Goal: Answer question/provide support: Share knowledge or assist other users

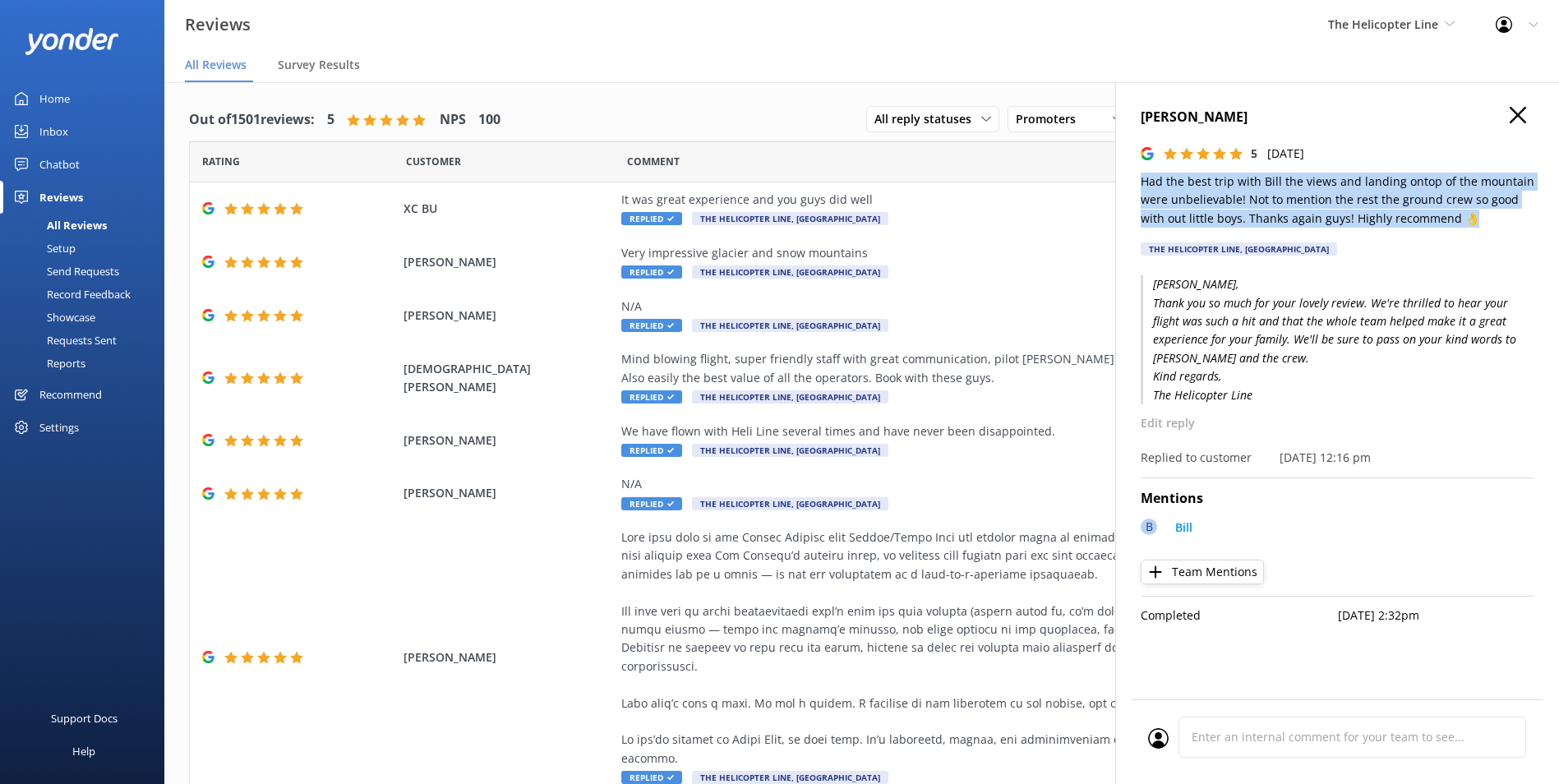
scroll to position [142, 0]
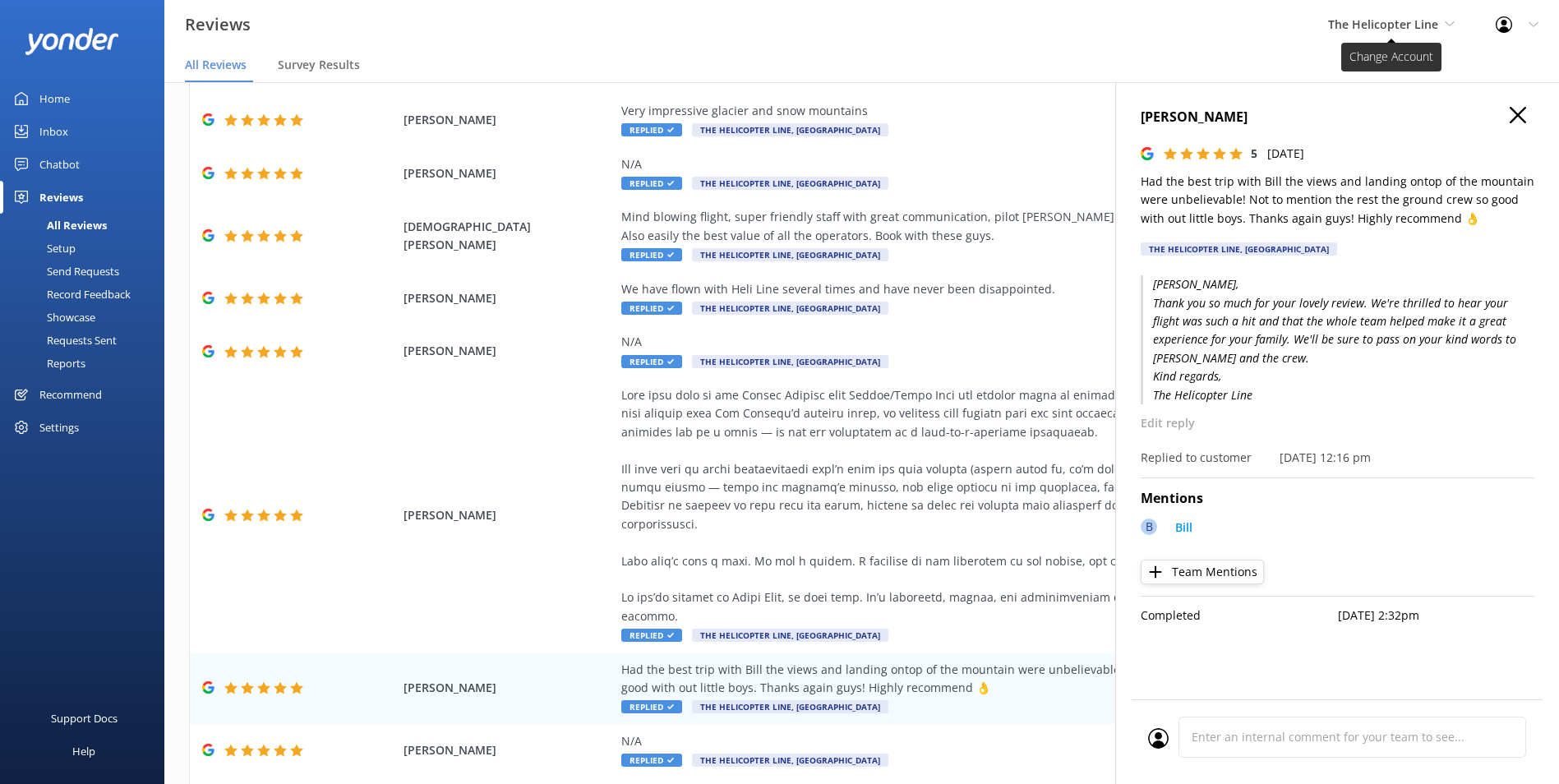
click at [1418, 23] on span "The Helicopter Line" at bounding box center [1384, 24] width 110 height 16
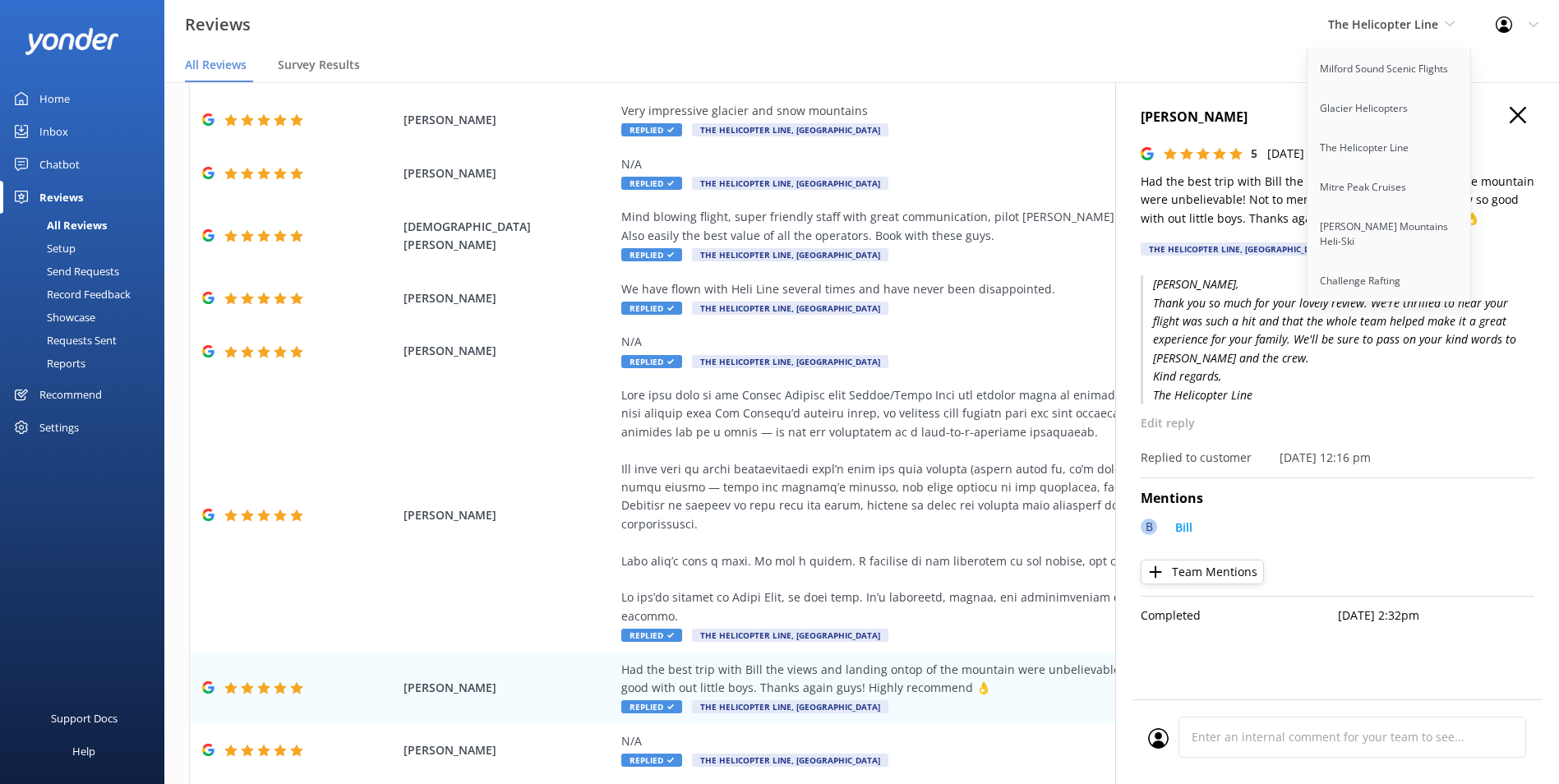
drag, startPoint x: 1410, startPoint y: 27, endPoint x: 1344, endPoint y: 54, distance: 71.3
click at [1410, 28] on span "The Helicopter Line" at bounding box center [1384, 24] width 110 height 16
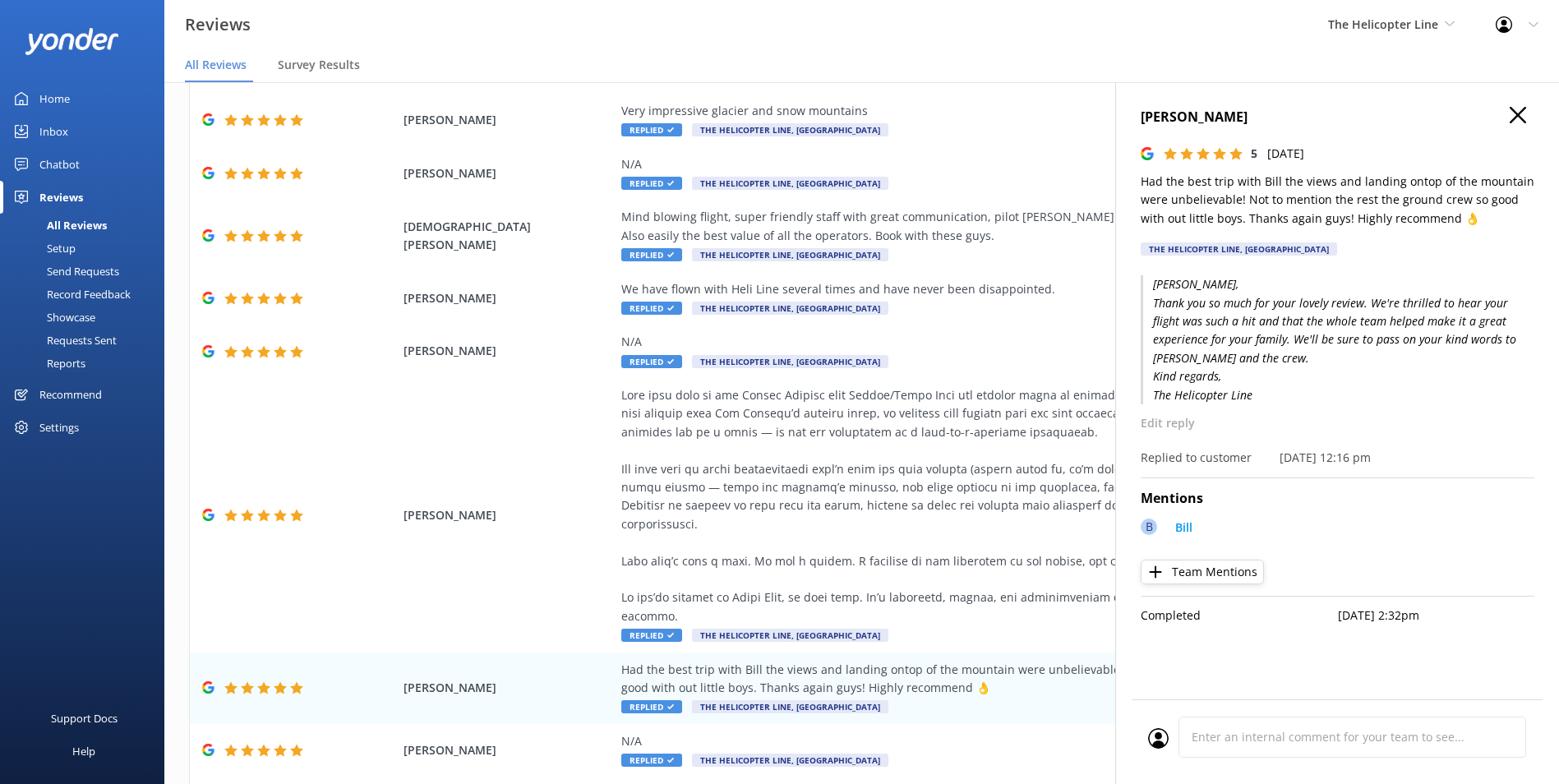
click at [72, 111] on link "Home" at bounding box center [82, 99] width 165 height 33
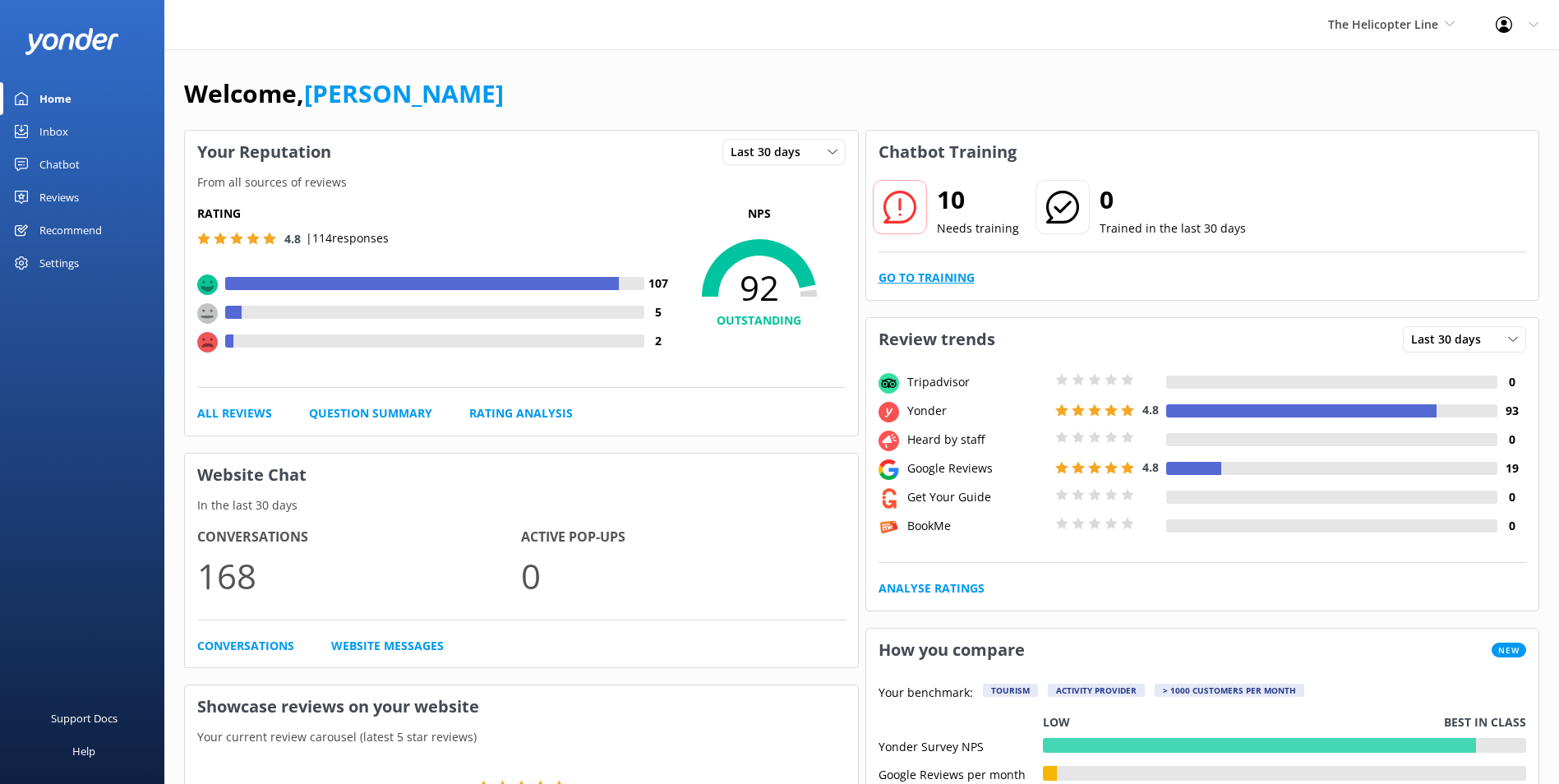
click at [966, 276] on link "Go to Training" at bounding box center [927, 278] width 96 height 18
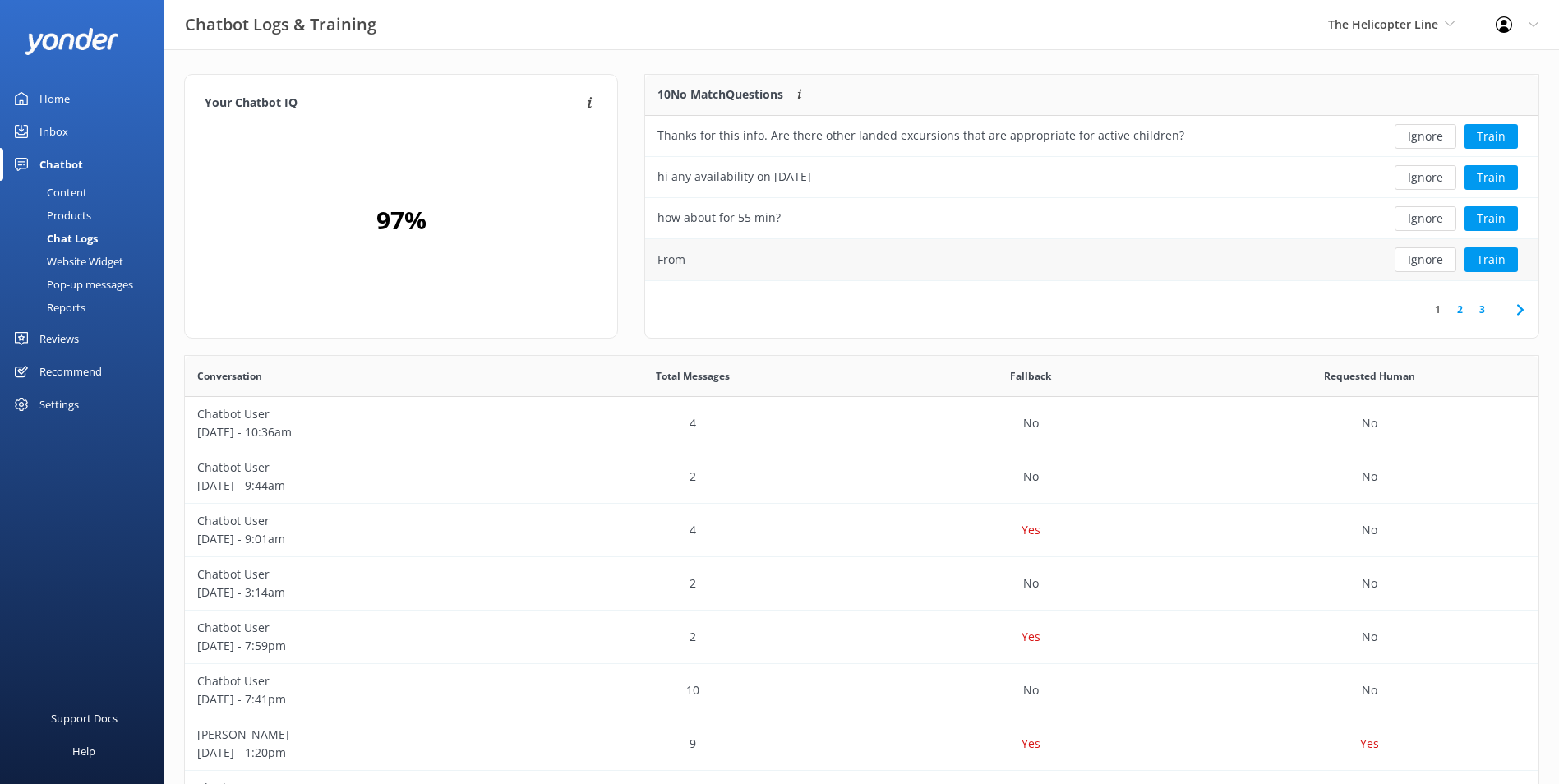
scroll to position [194, 880]
click at [1426, 142] on button "Ignore" at bounding box center [1426, 137] width 62 height 25
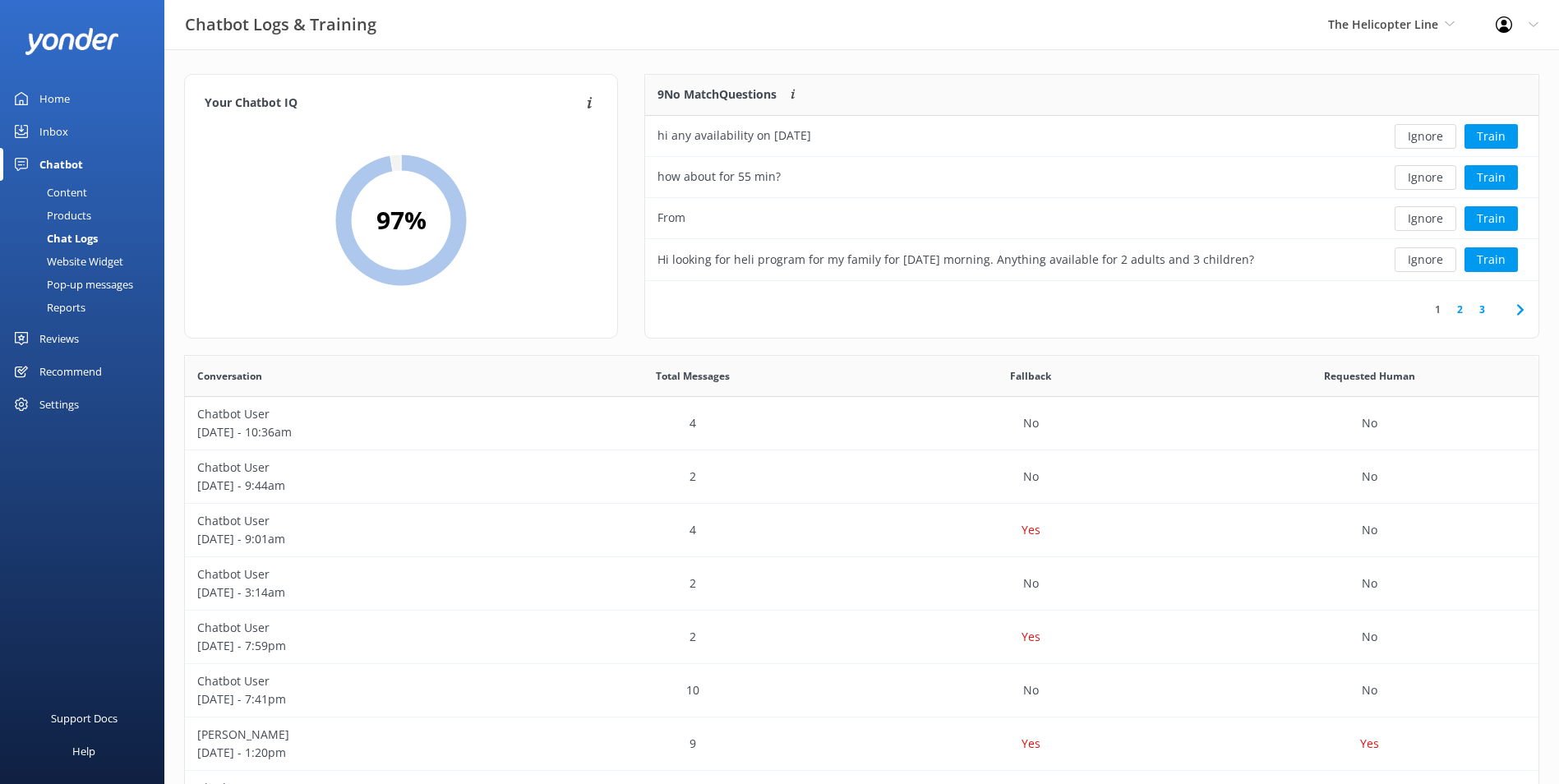
click at [1426, 142] on button "Ignore" at bounding box center [1426, 137] width 62 height 25
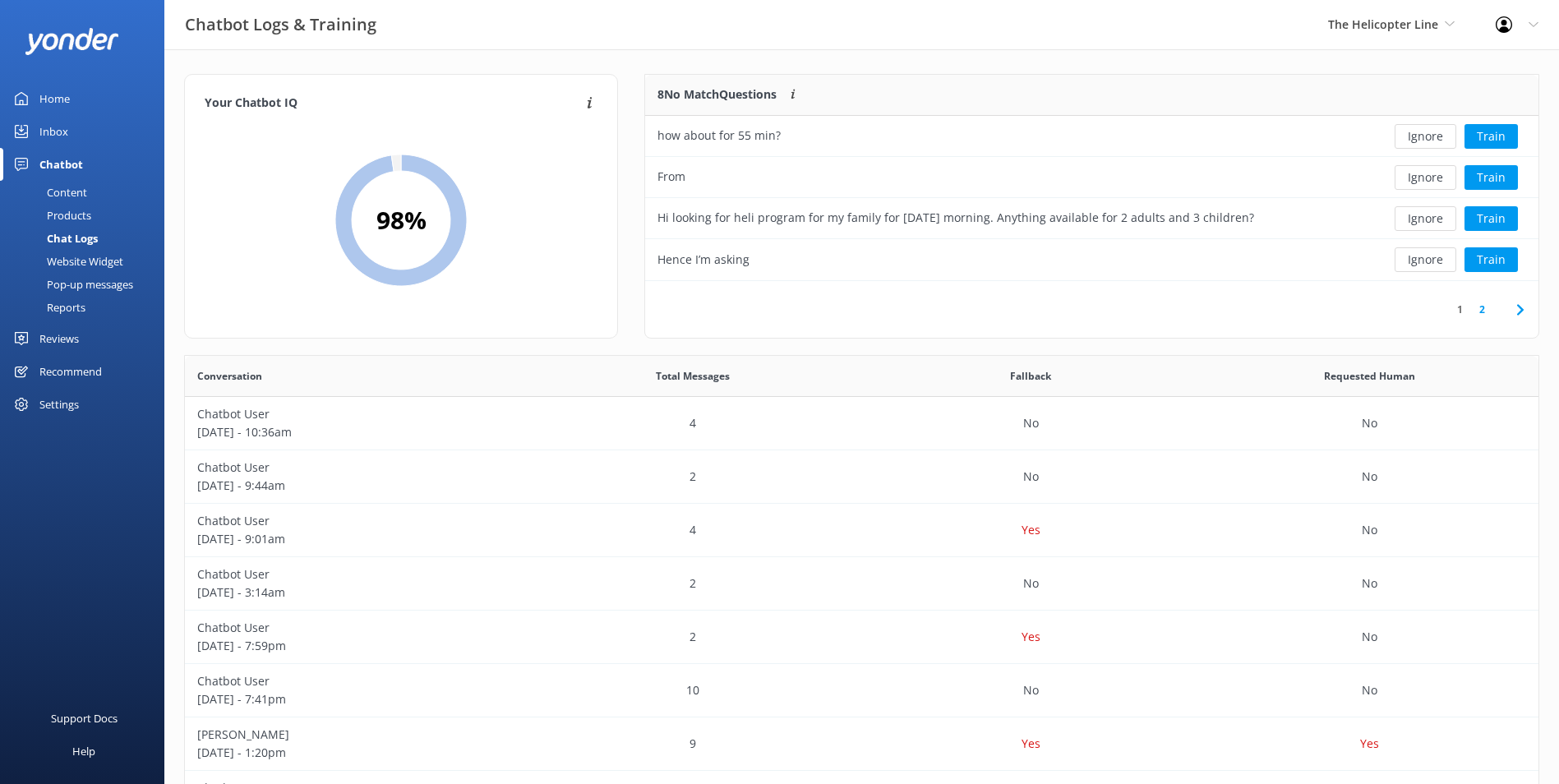
click at [1426, 142] on button "Ignore" at bounding box center [1426, 137] width 62 height 25
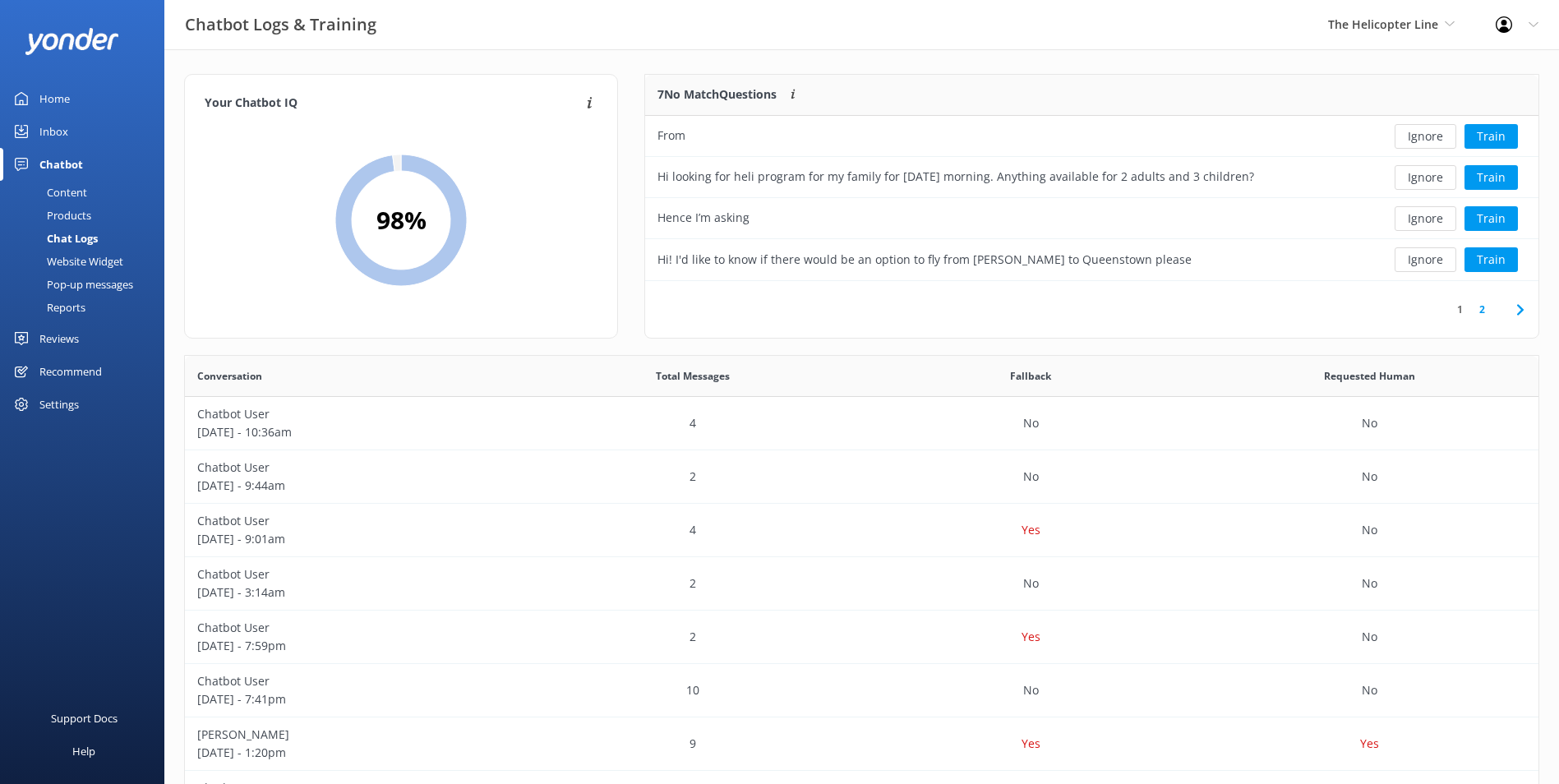
click at [1426, 142] on button "Ignore" at bounding box center [1426, 137] width 62 height 25
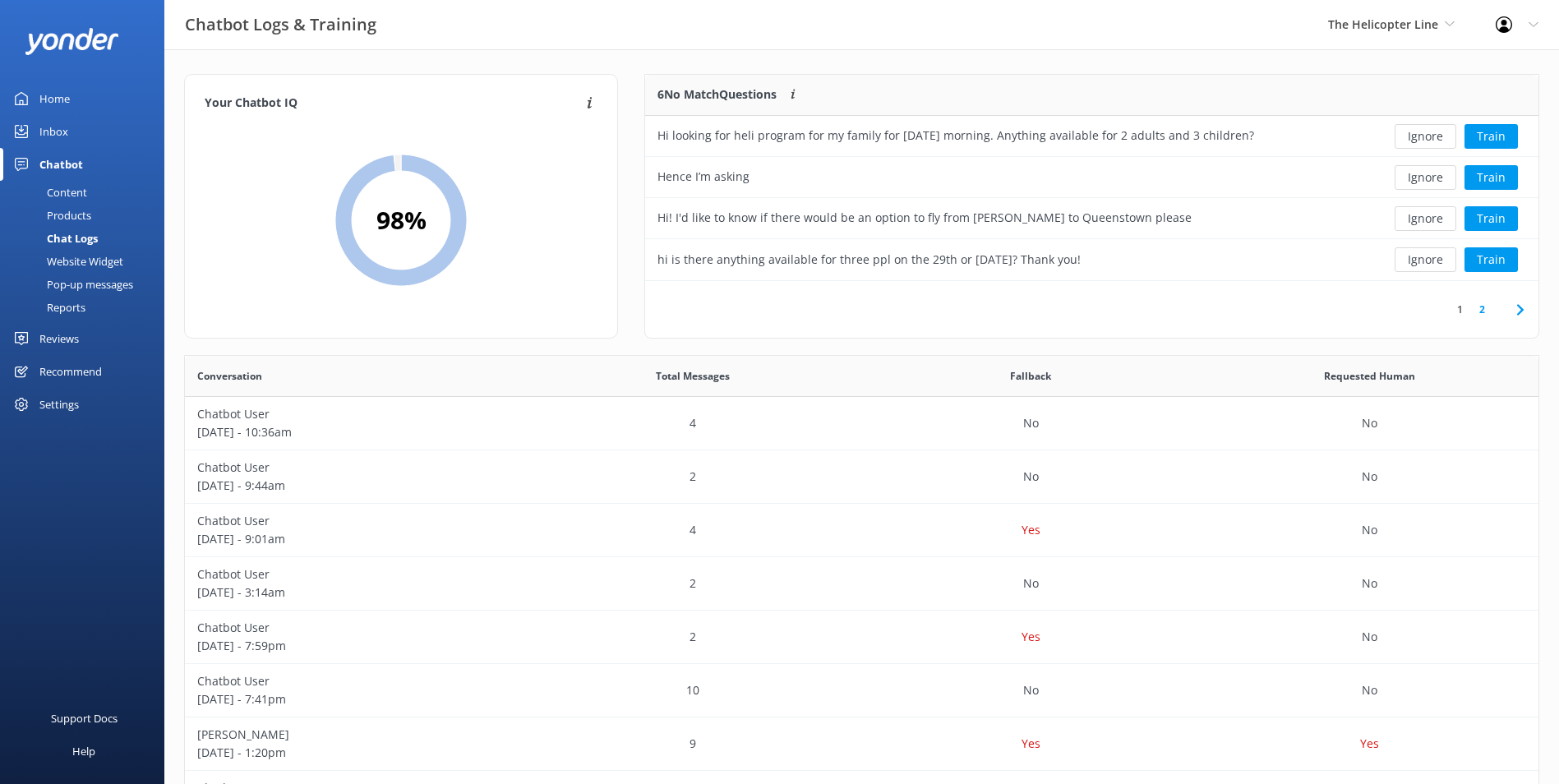
click at [1426, 142] on button "Ignore" at bounding box center [1426, 137] width 62 height 25
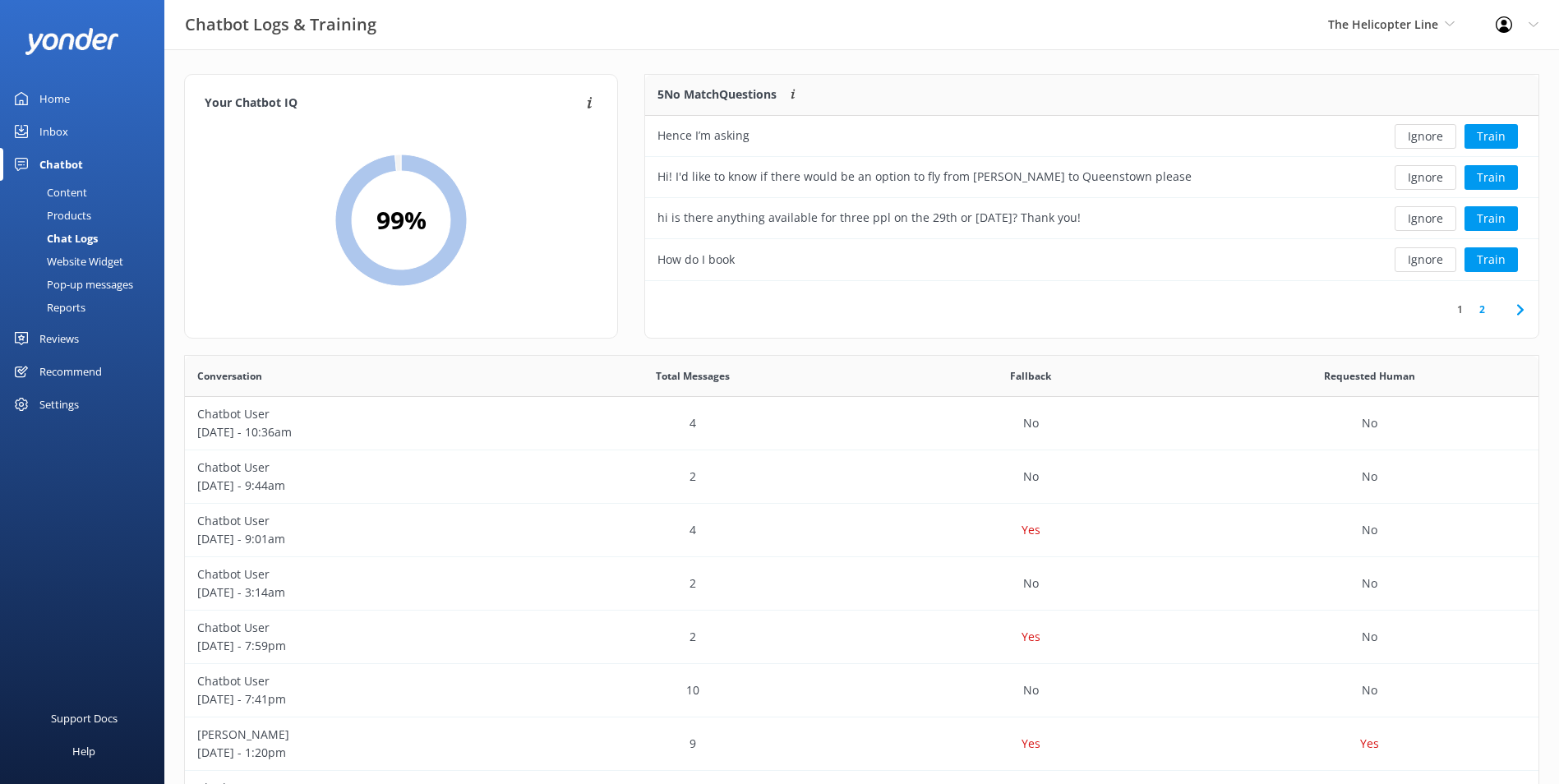
click at [1426, 142] on button "Ignore" at bounding box center [1426, 137] width 62 height 25
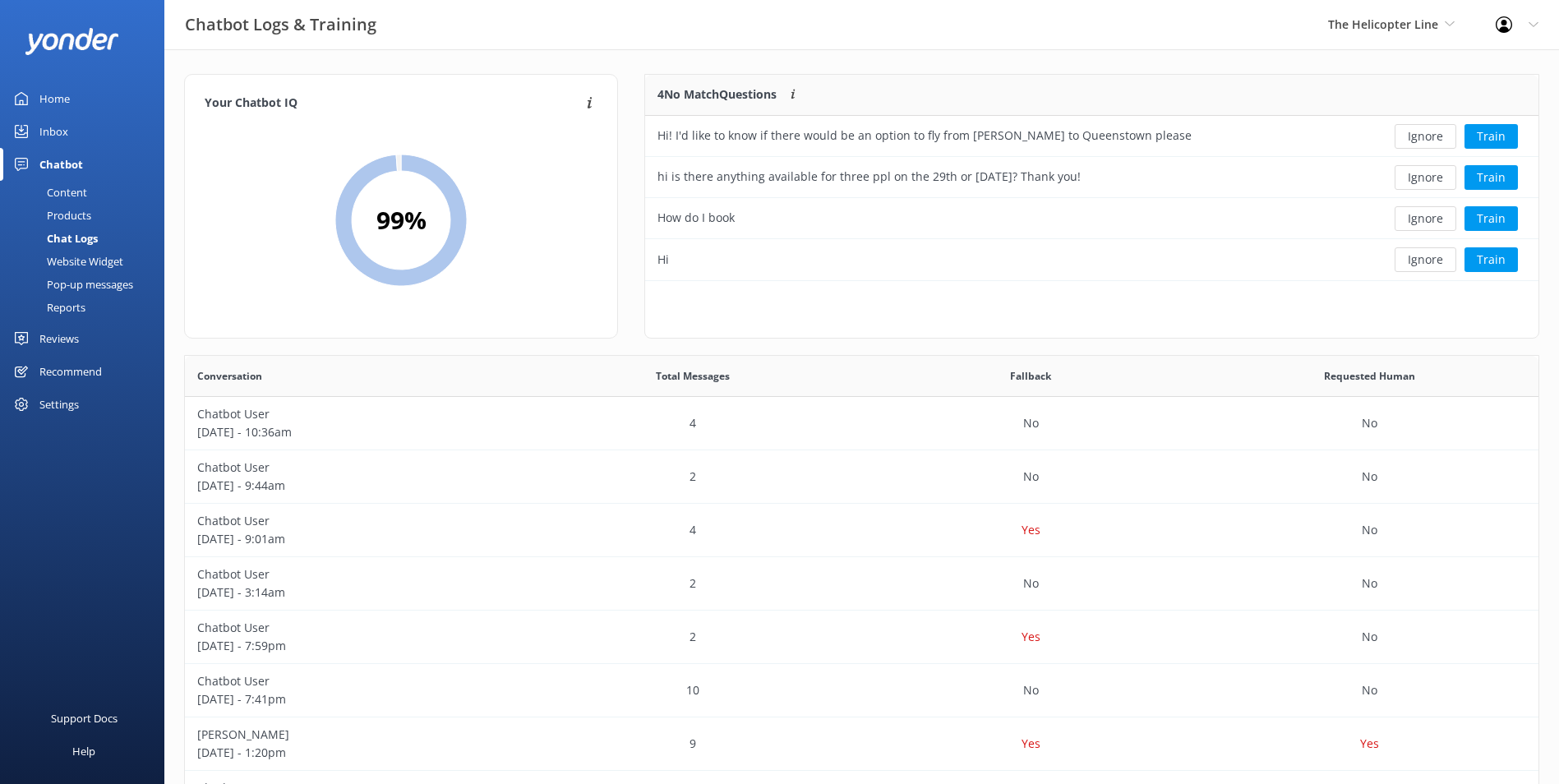
click at [1426, 142] on button "Ignore" at bounding box center [1426, 137] width 62 height 25
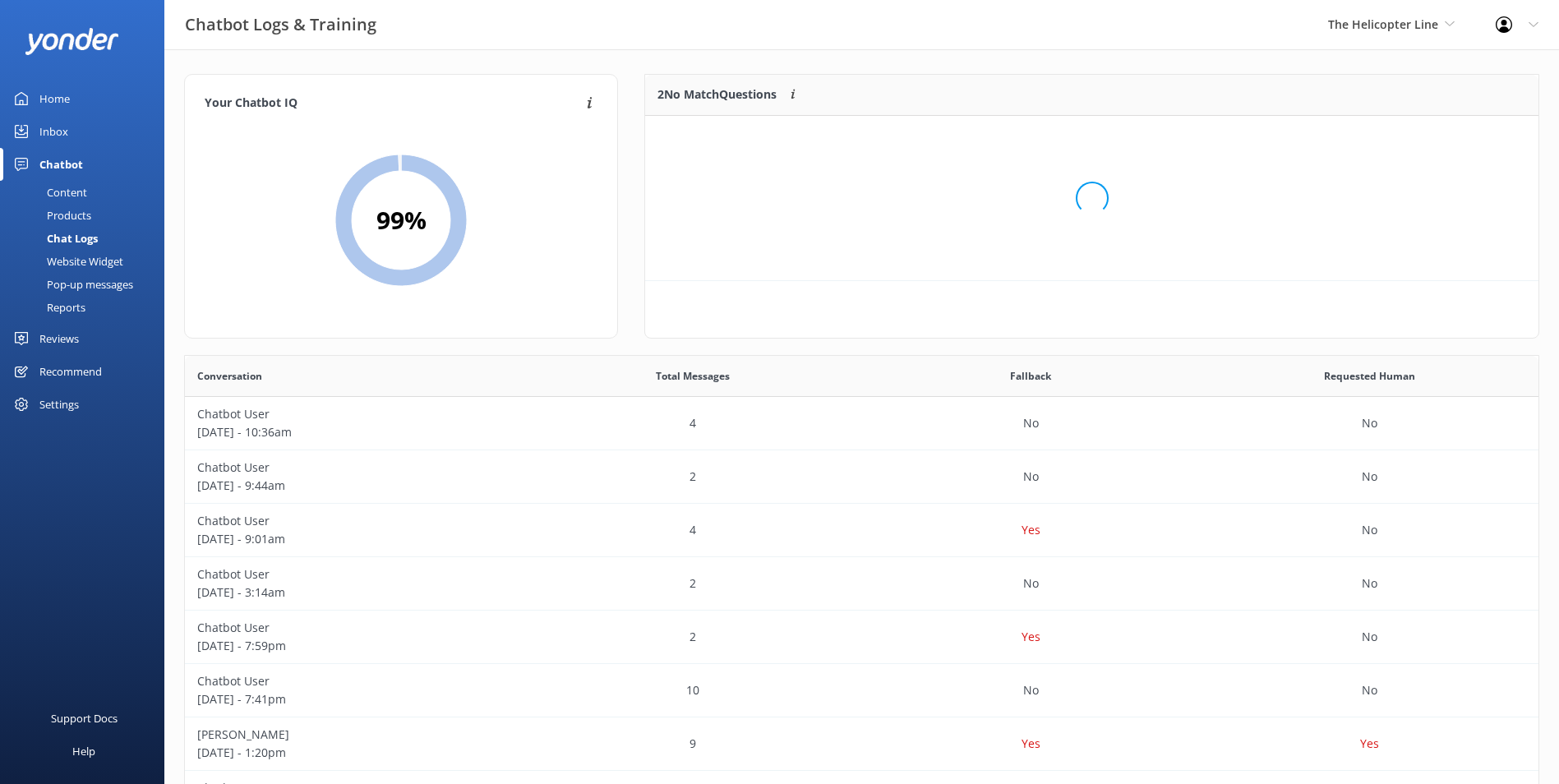
scroll to position [13, 13]
click at [1426, 142] on div "Loading.." at bounding box center [1091, 198] width 861 height 784
click at [1426, 142] on button "Ignore" at bounding box center [1426, 137] width 62 height 25
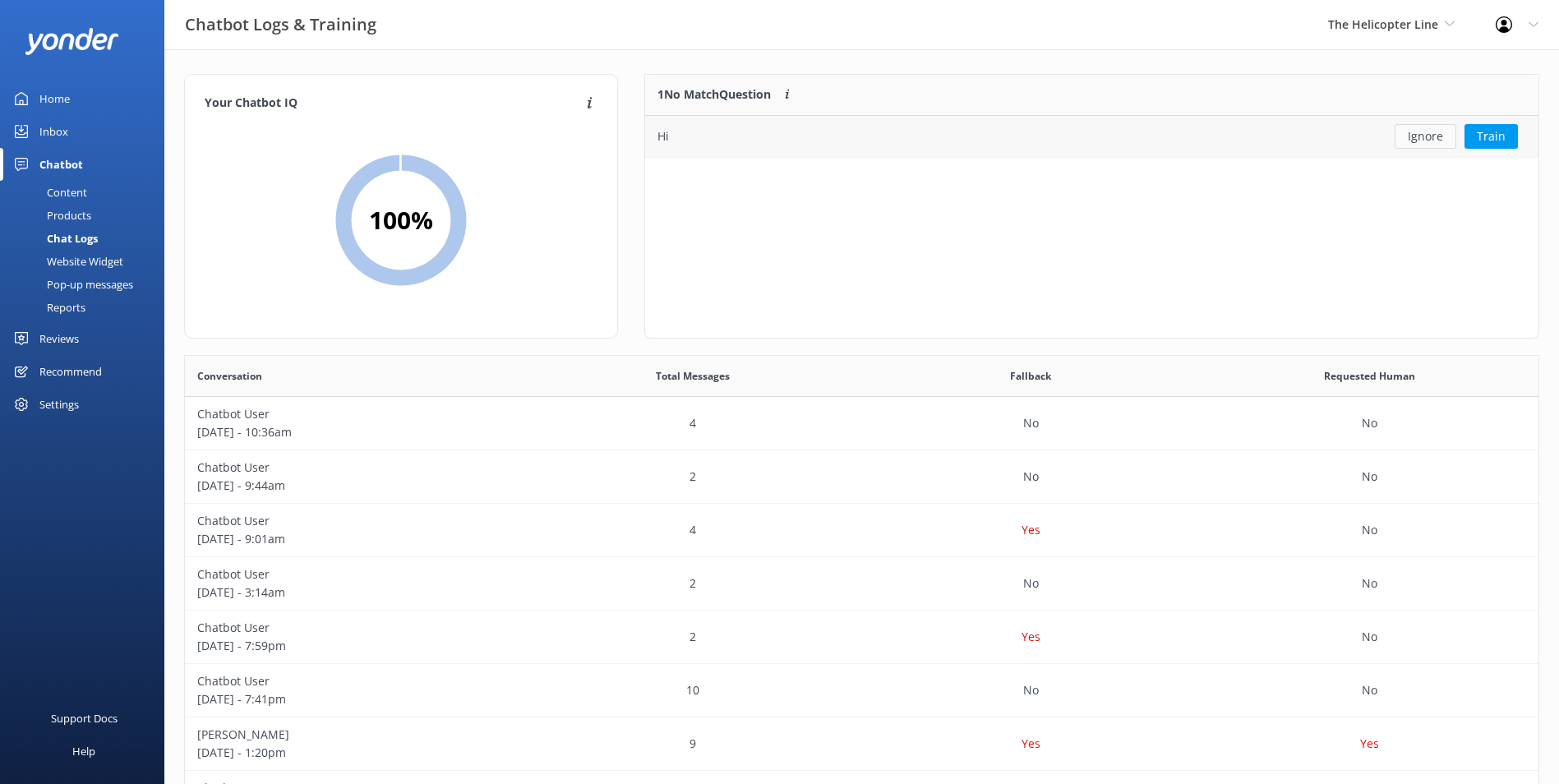
click at [1426, 142] on button "Ignore" at bounding box center [1426, 137] width 62 height 25
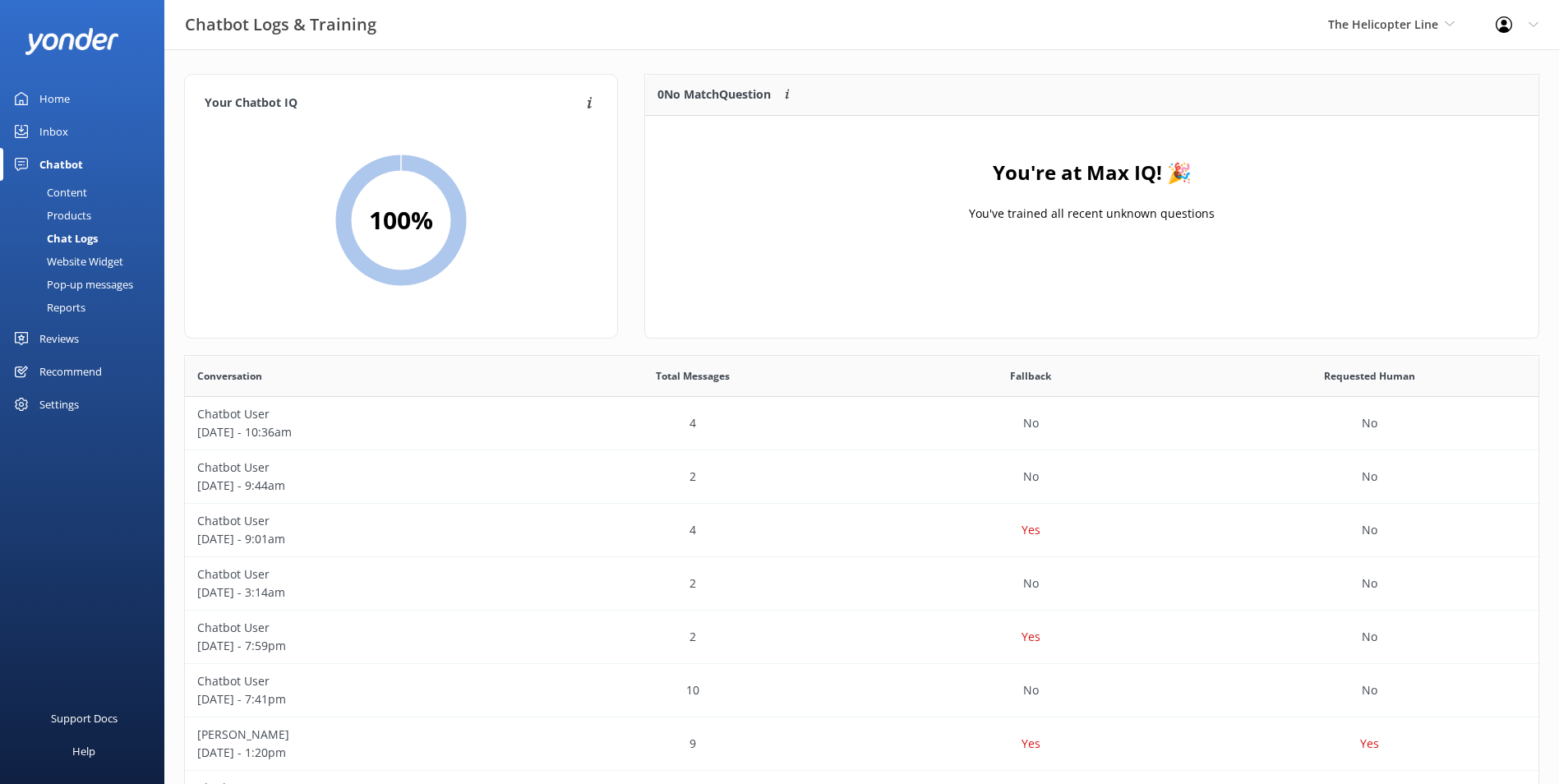
click at [14, 128] on link "Inbox" at bounding box center [82, 132] width 165 height 33
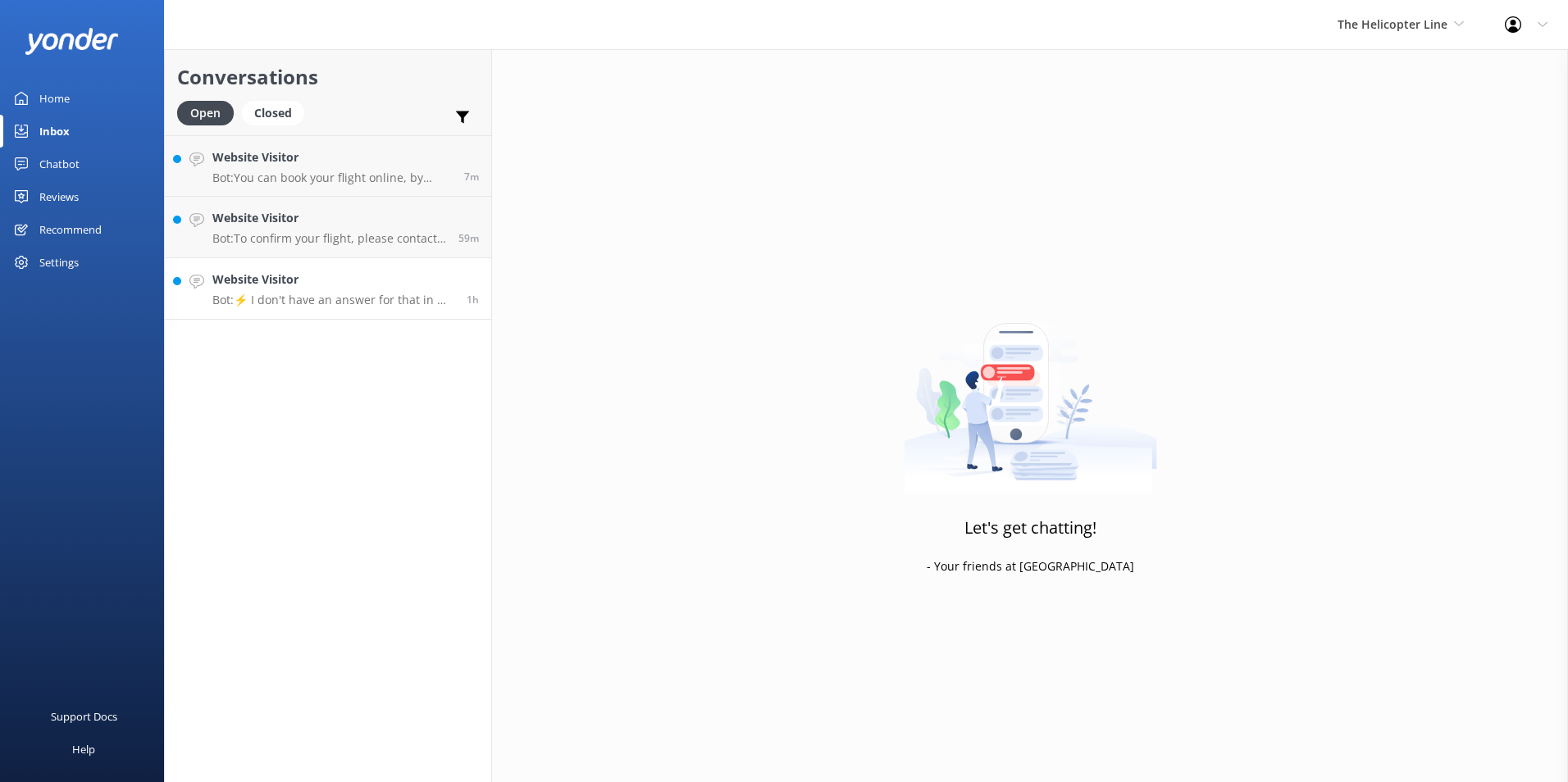
click at [396, 277] on h4 "Website Visitor" at bounding box center [334, 279] width 242 height 18
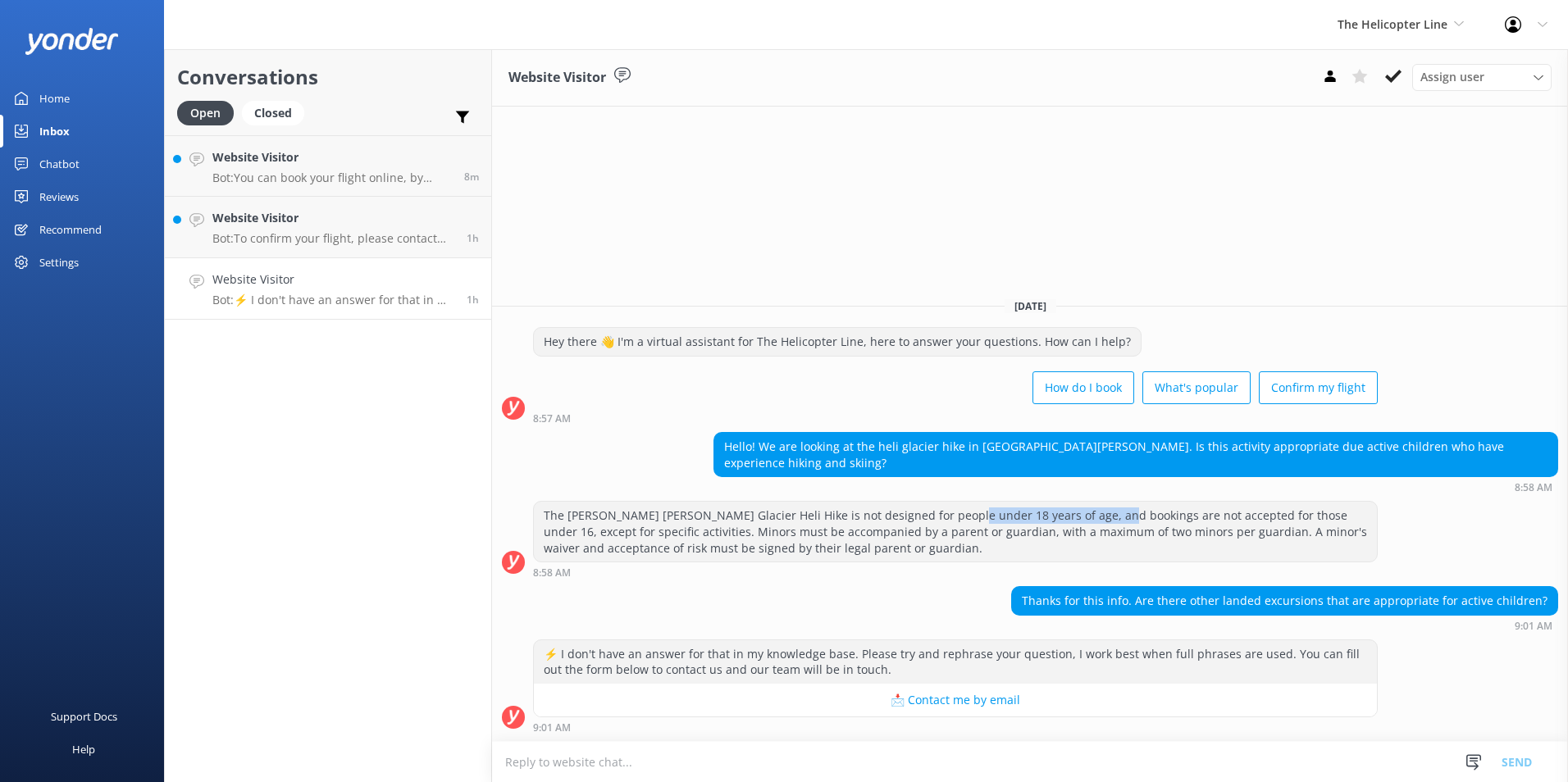
drag, startPoint x: 940, startPoint y: 520, endPoint x: 1086, endPoint y: 520, distance: 146.0
click at [1086, 520] on div "The [PERSON_NAME] [PERSON_NAME] Glacier Heli Hike is not designed for people un…" at bounding box center [956, 531] width 843 height 60
drag, startPoint x: 1086, startPoint y: 520, endPoint x: 1025, endPoint y: 561, distance: 73.5
click at [1022, 561] on div "The [PERSON_NAME] [PERSON_NAME] Glacier Heli Hike is not designed for people un…" at bounding box center [956, 531] width 843 height 60
click at [50, 98] on div "Home" at bounding box center [54, 99] width 30 height 33
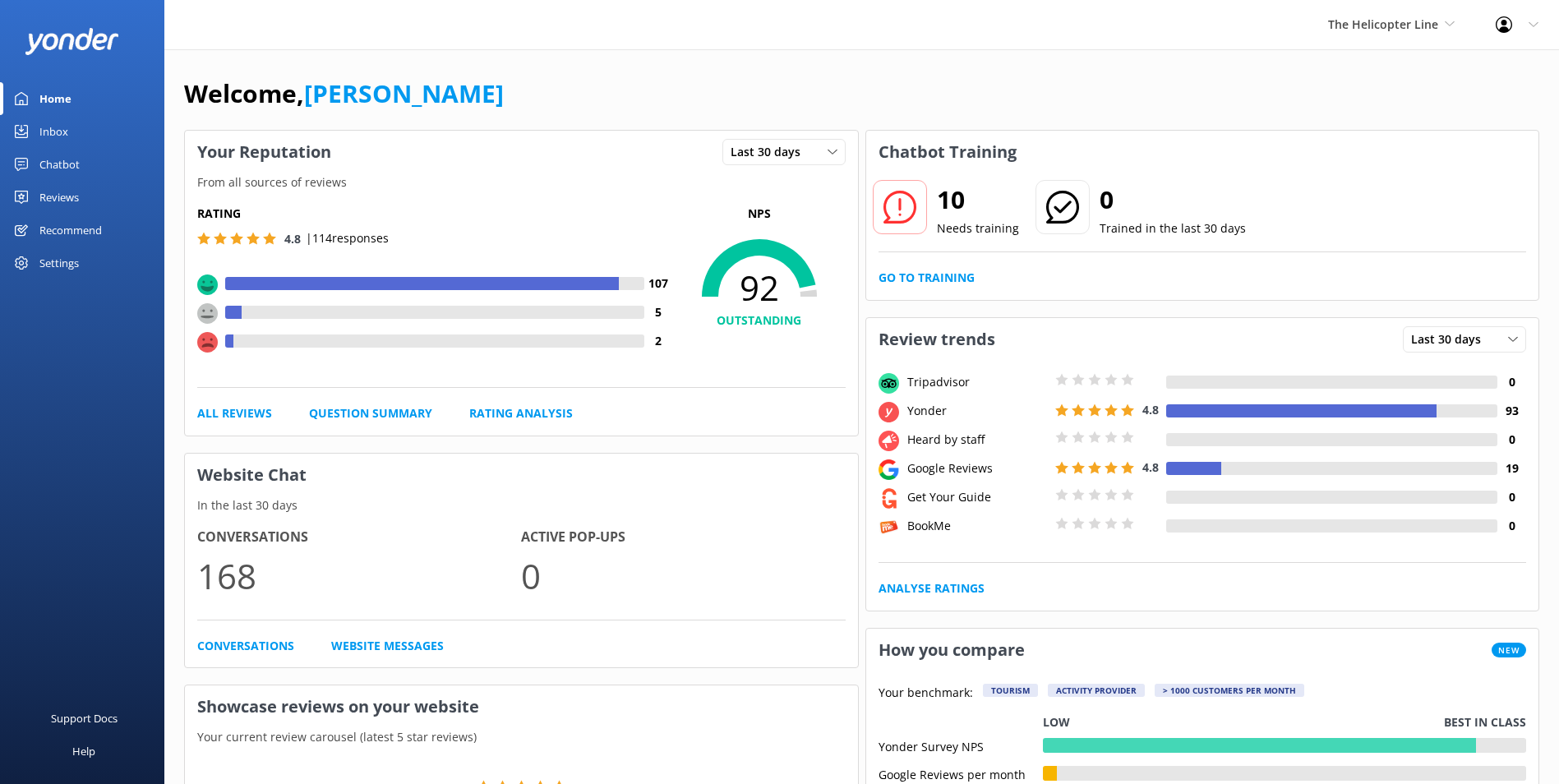
click at [71, 161] on div "Chatbot" at bounding box center [59, 165] width 40 height 33
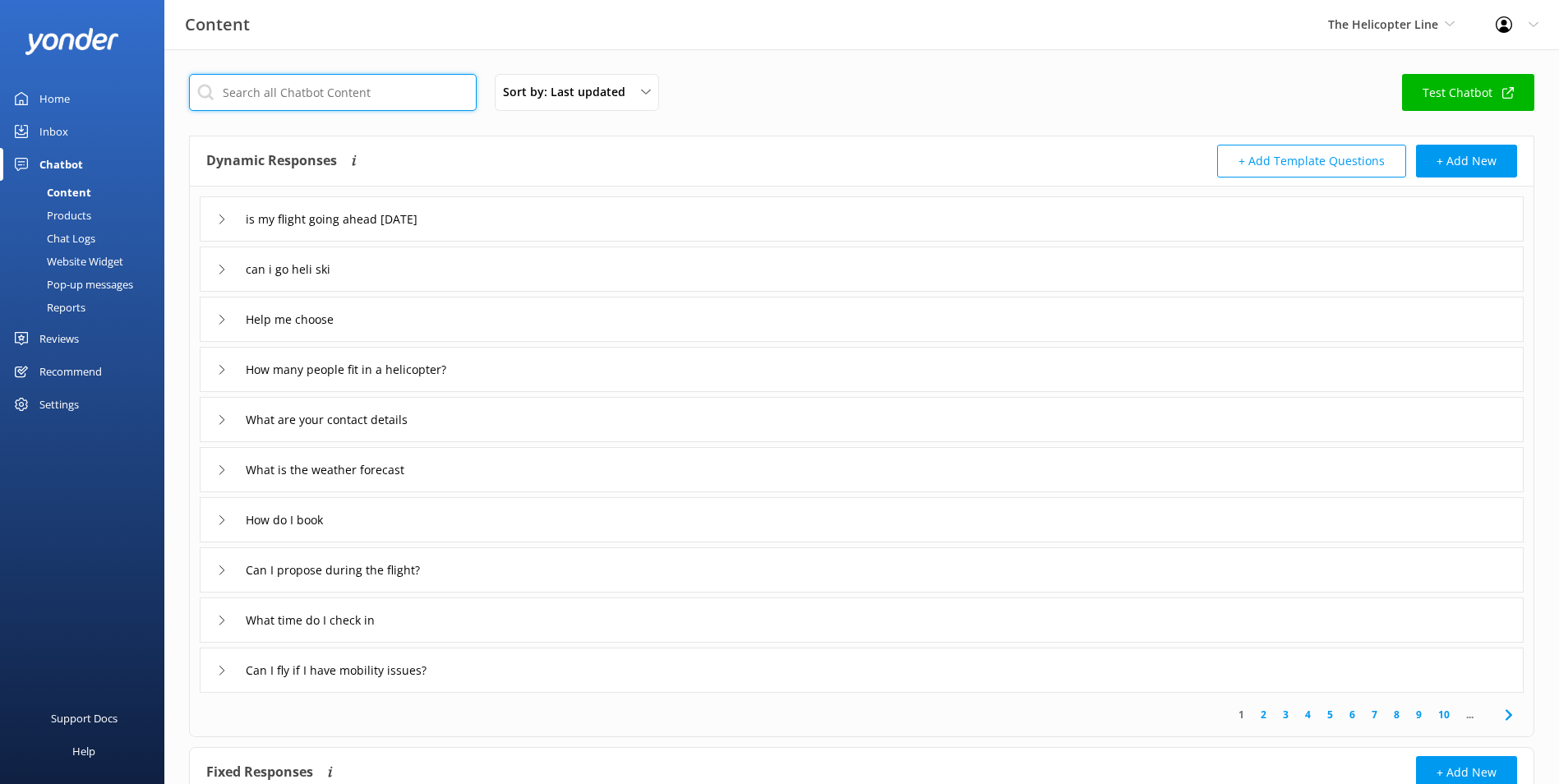
click at [281, 87] on input "text" at bounding box center [333, 92] width 287 height 37
type input "[PERSON_NAME]"
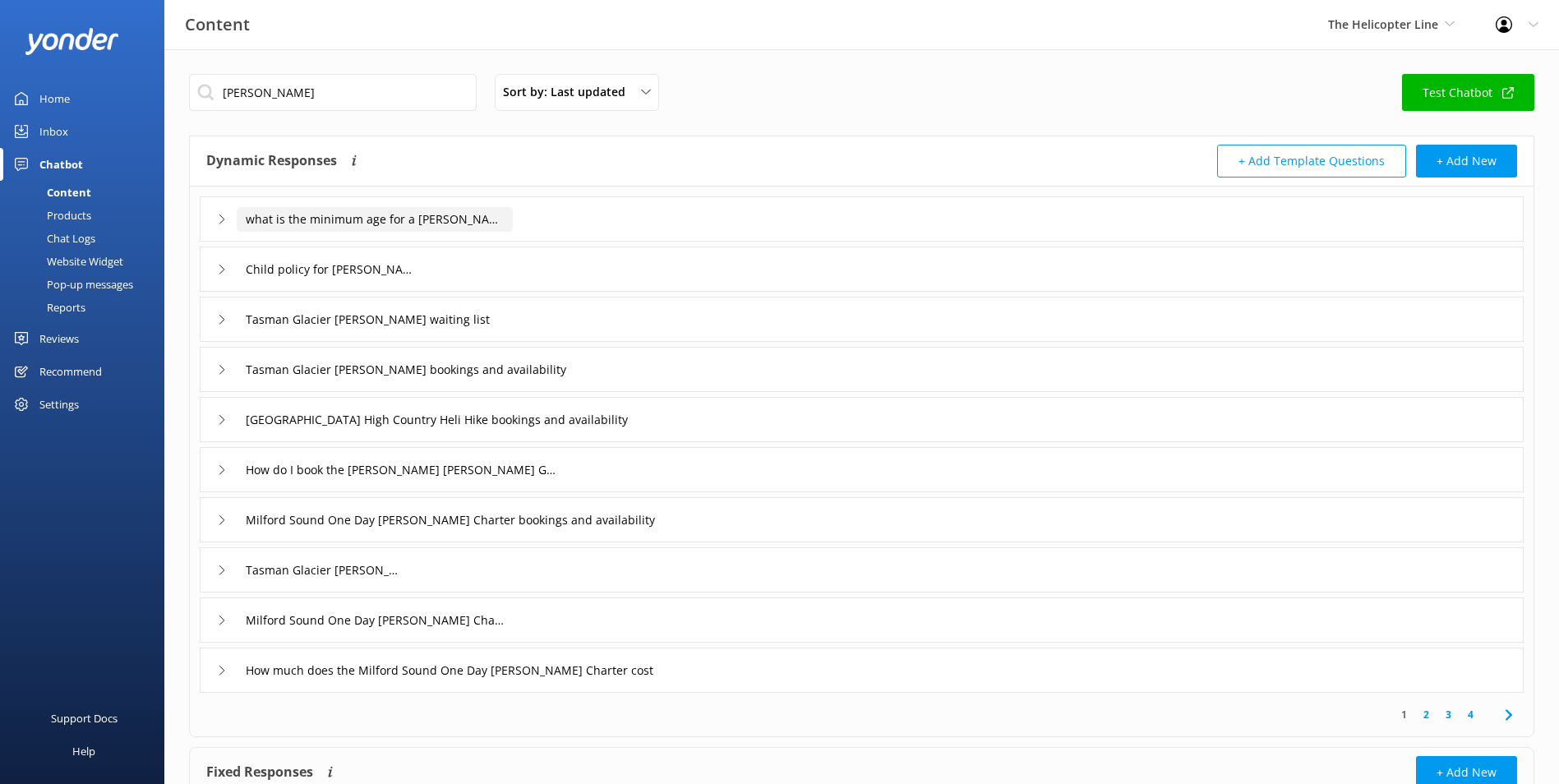
click at [398, 219] on input "what is the minimum age for a [PERSON_NAME]" at bounding box center [374, 220] width 276 height 25
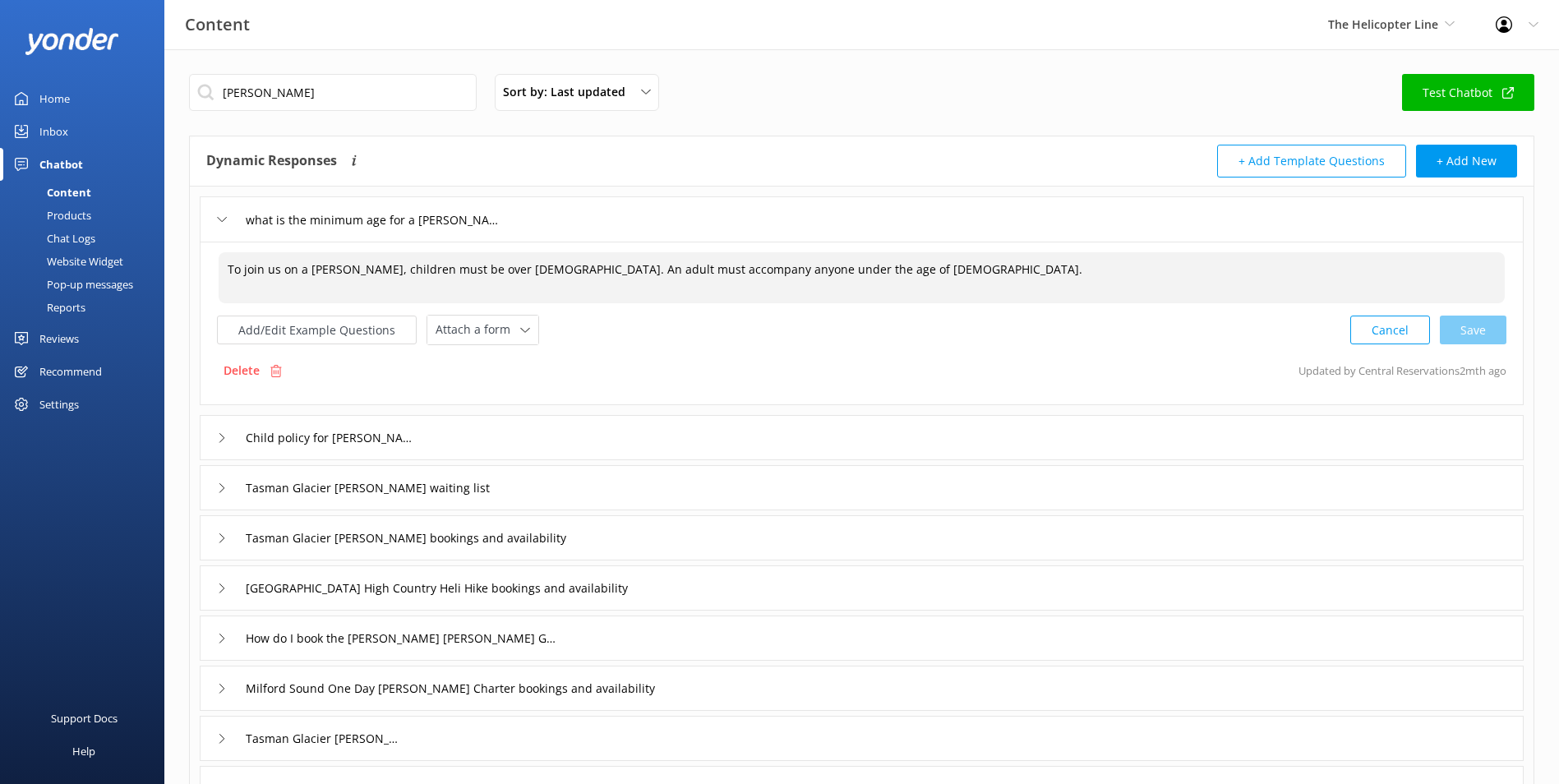
click at [819, 275] on textarea "To join us on a [PERSON_NAME], children must be over [DEMOGRAPHIC_DATA]. An adu…" at bounding box center [861, 278] width 1286 height 51
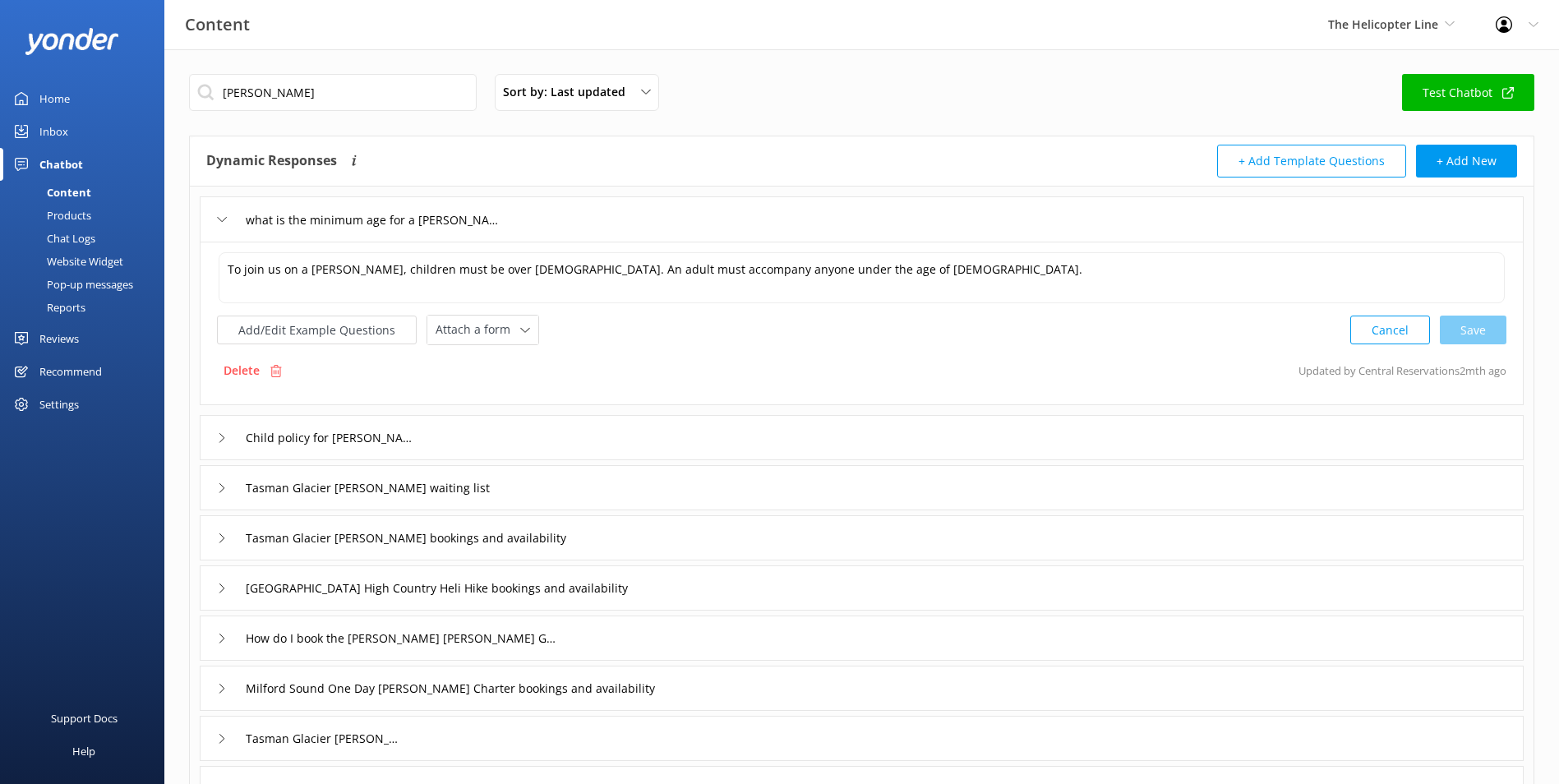
click at [67, 128] on link "Inbox" at bounding box center [82, 132] width 165 height 33
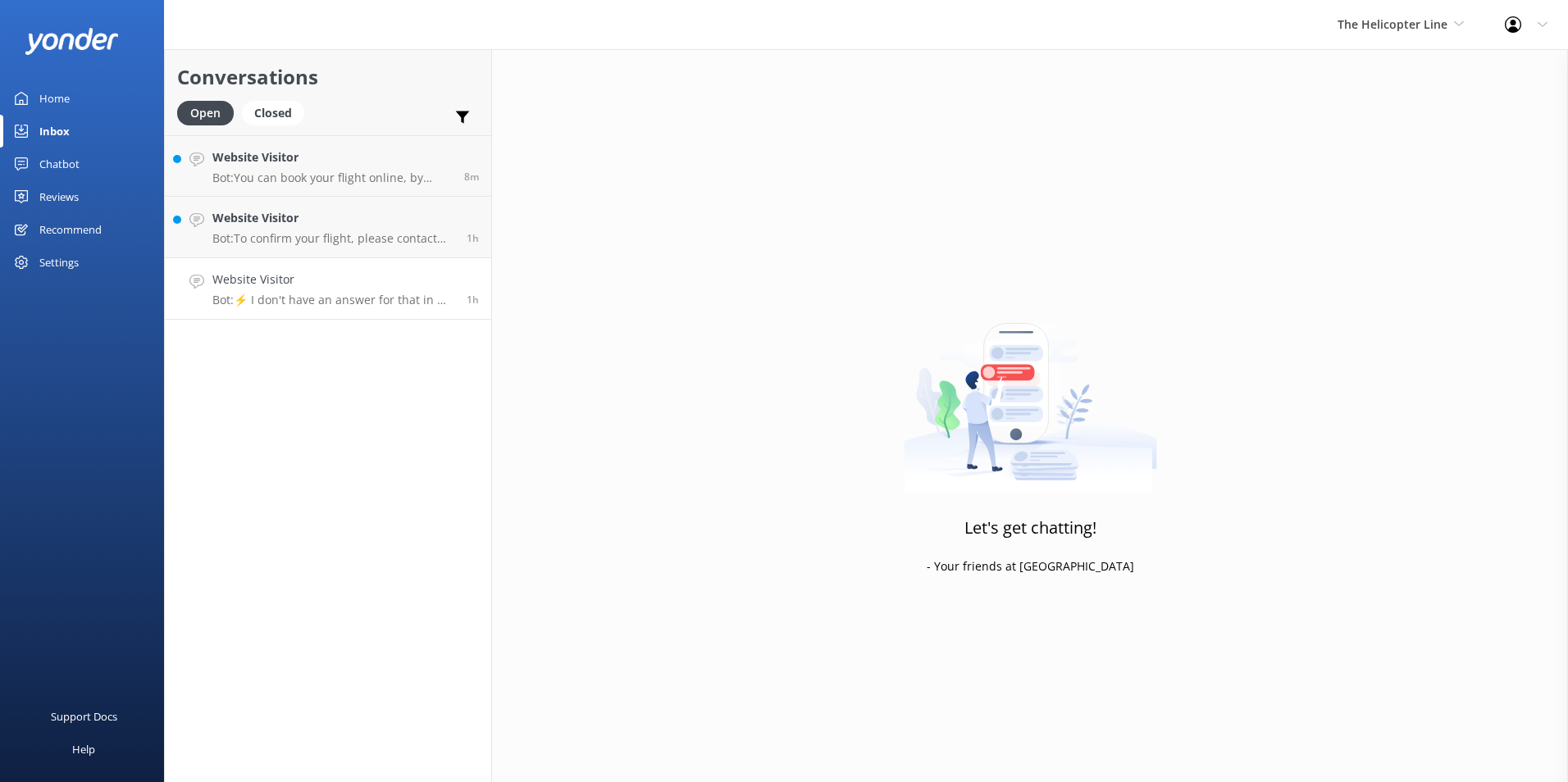
click at [379, 279] on h4 "Website Visitor" at bounding box center [334, 279] width 242 height 18
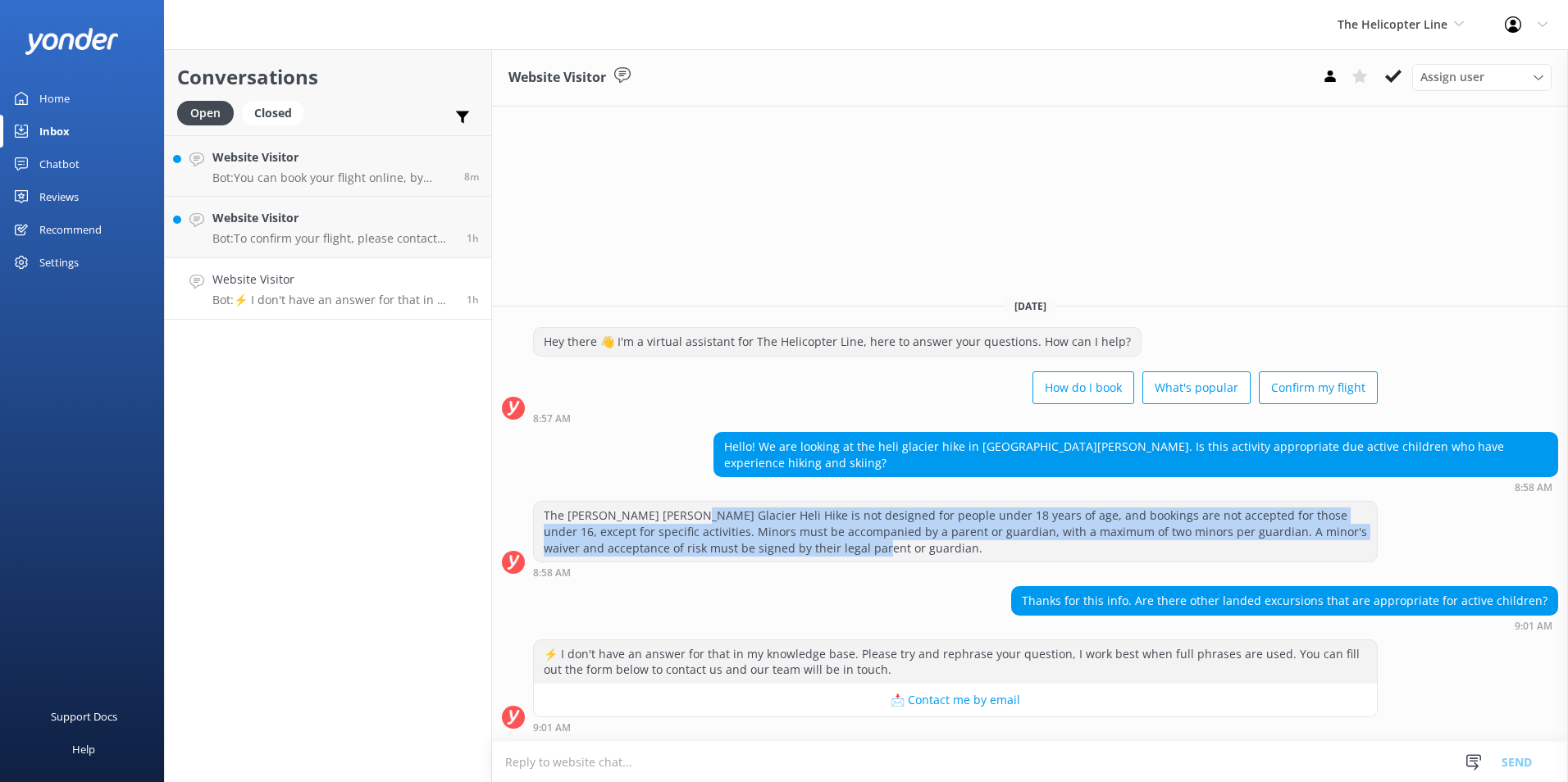
drag, startPoint x: 675, startPoint y: 518, endPoint x: 816, endPoint y: 554, distance: 145.5
click at [816, 554] on div "The [PERSON_NAME] [PERSON_NAME] Glacier Heli Hike is not designed for people un…" at bounding box center [956, 531] width 843 height 60
click at [817, 554] on div "The [PERSON_NAME] [PERSON_NAME] Glacier Heli Hike is not designed for people un…" at bounding box center [956, 531] width 843 height 60
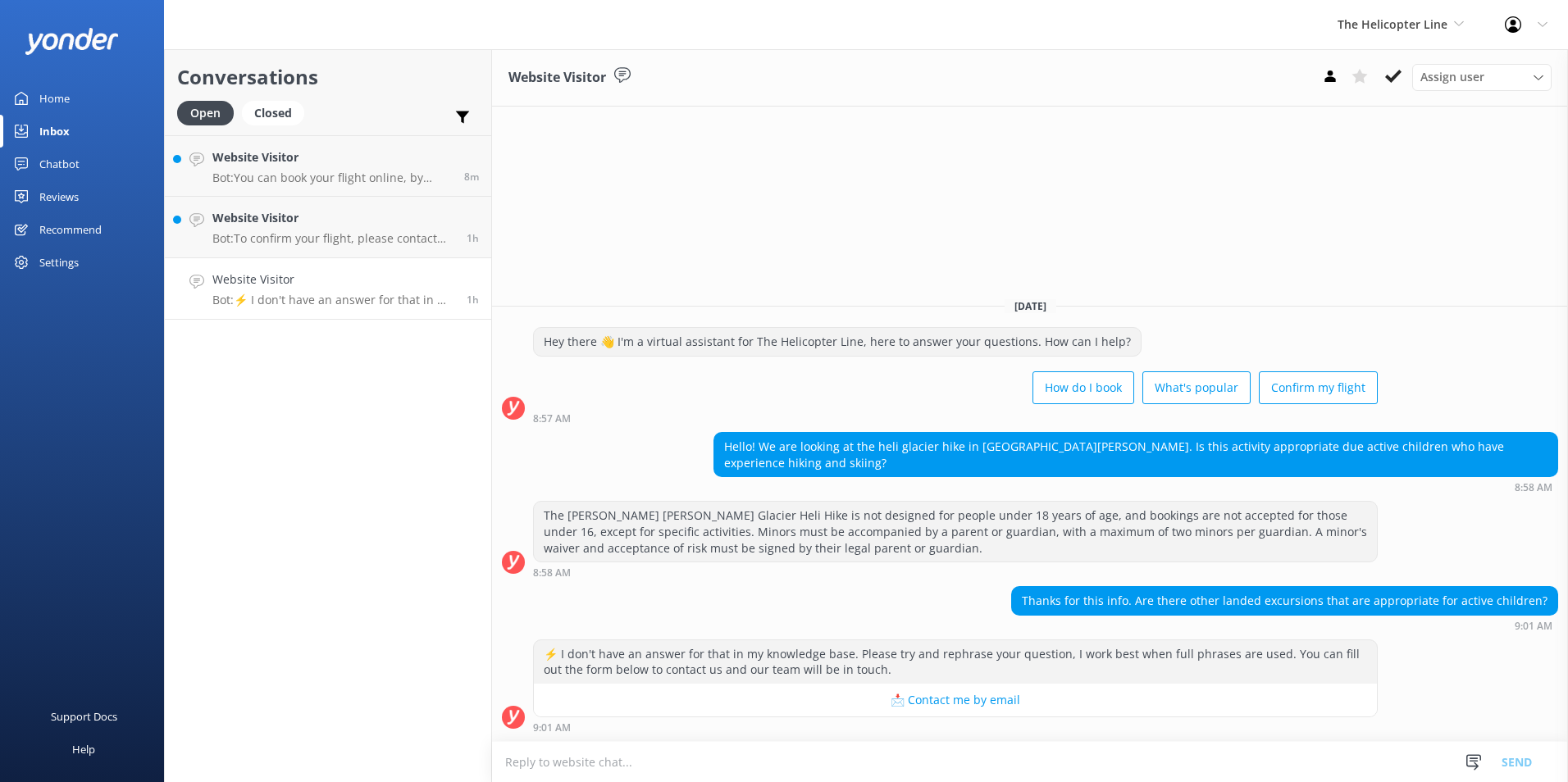
drag, startPoint x: 866, startPoint y: 547, endPoint x: 891, endPoint y: 550, distance: 25.2
click at [891, 550] on div "The [PERSON_NAME] [PERSON_NAME] Glacier Heli Hike is not designed for people un…" at bounding box center [956, 531] width 843 height 60
drag, startPoint x: 78, startPoint y: 164, endPoint x: 72, endPoint y: 158, distance: 8.5
click at [78, 165] on div "Chatbot" at bounding box center [59, 164] width 40 height 33
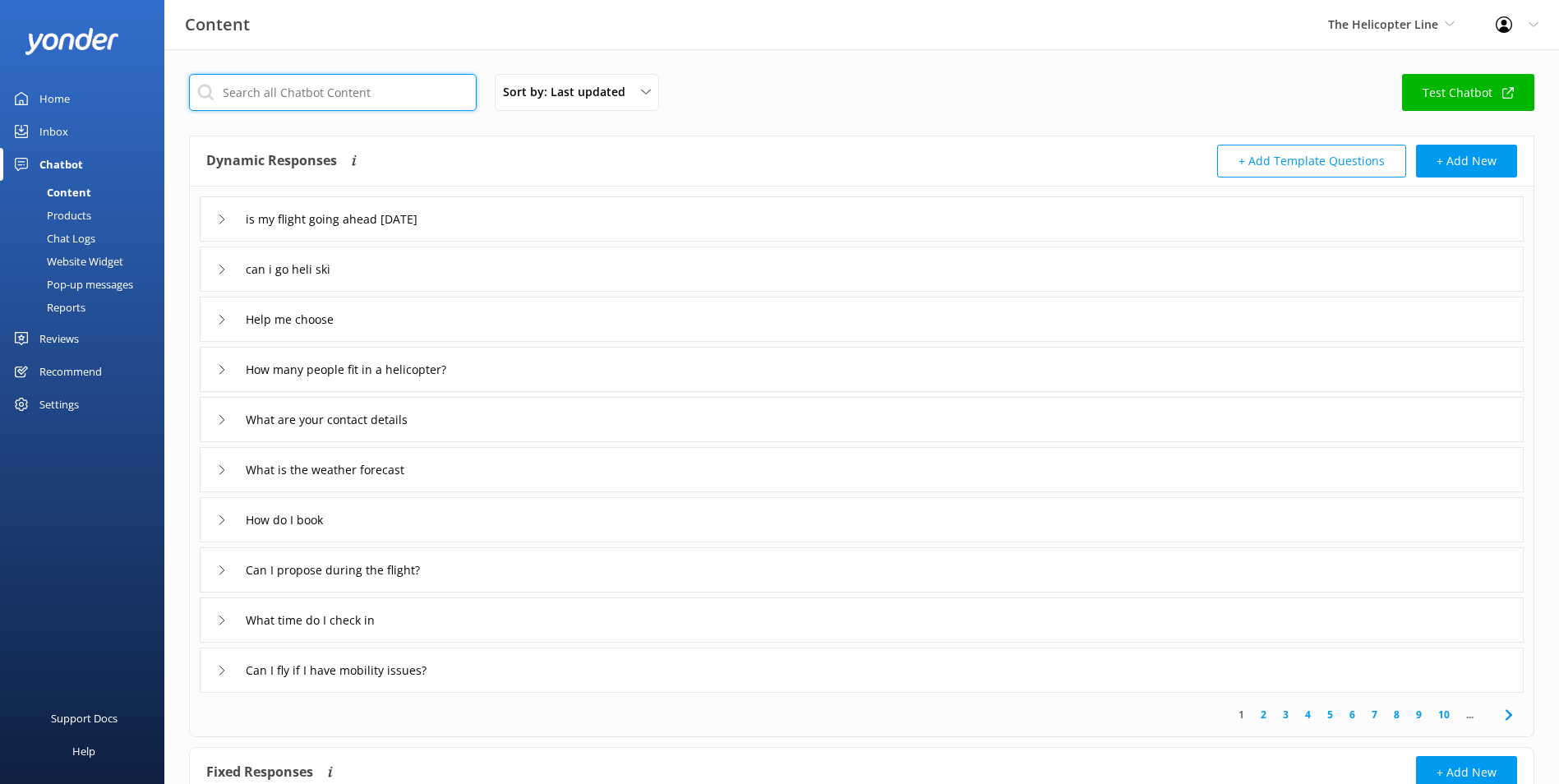
click at [333, 76] on input "text" at bounding box center [333, 92] width 287 height 37
type input "[PERSON_NAME]"
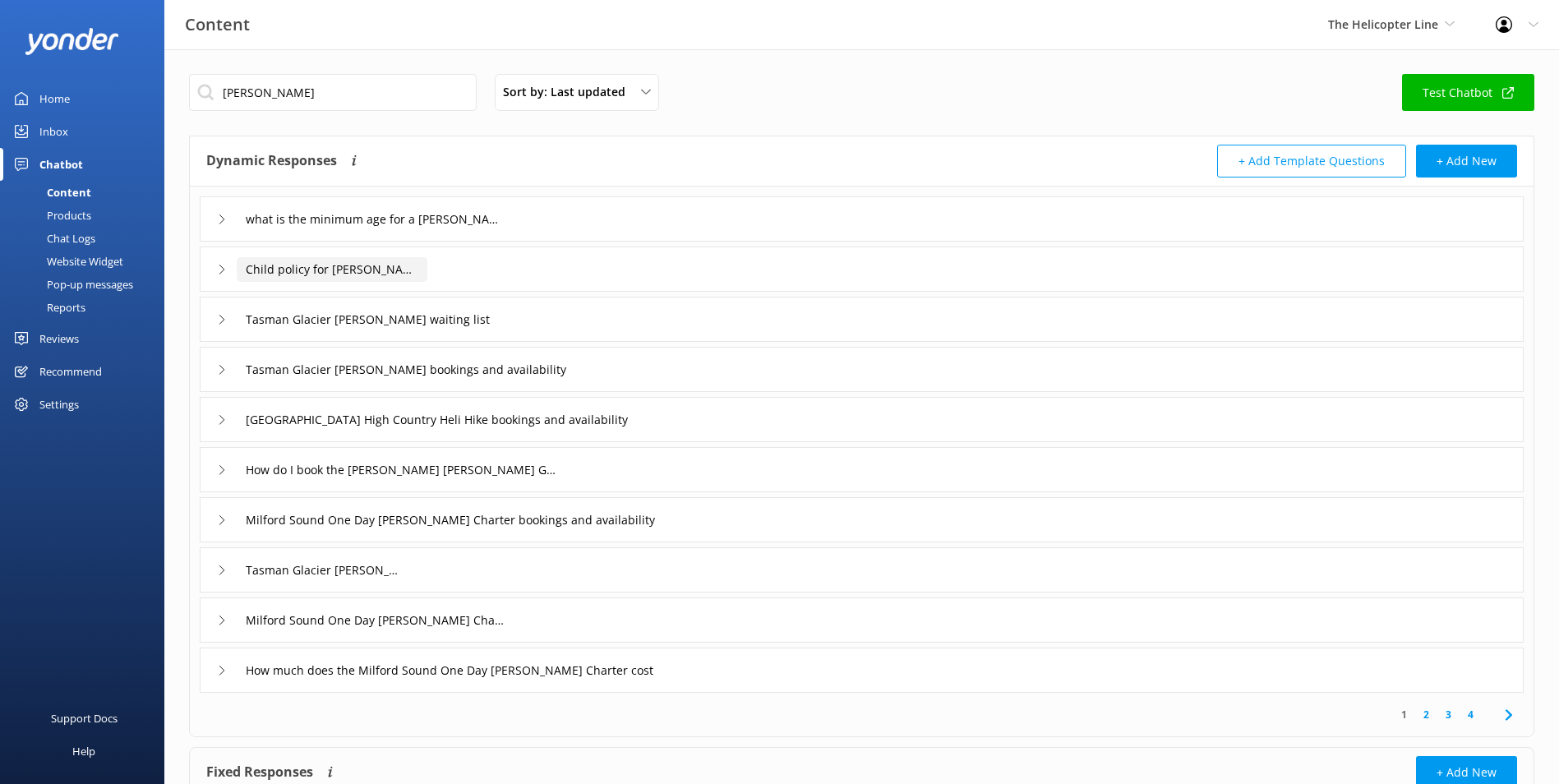
drag, startPoint x: 395, startPoint y: 273, endPoint x: 434, endPoint y: 284, distance: 40.5
click at [399, 273] on input "Child policy for [PERSON_NAME]" at bounding box center [332, 269] width 191 height 25
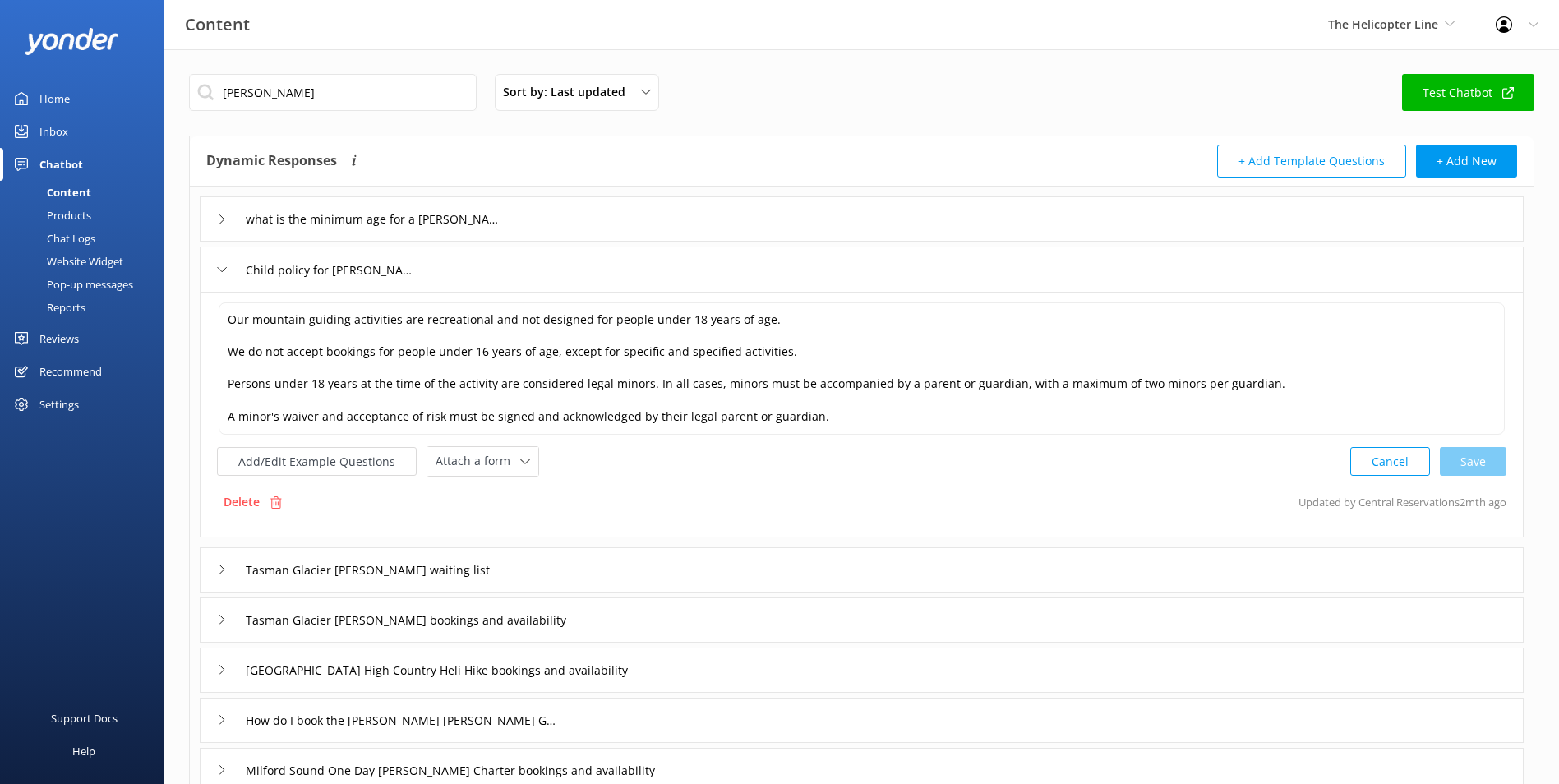
click at [463, 279] on div "Child policy for [PERSON_NAME]" at bounding box center [862, 268] width 1324 height 45
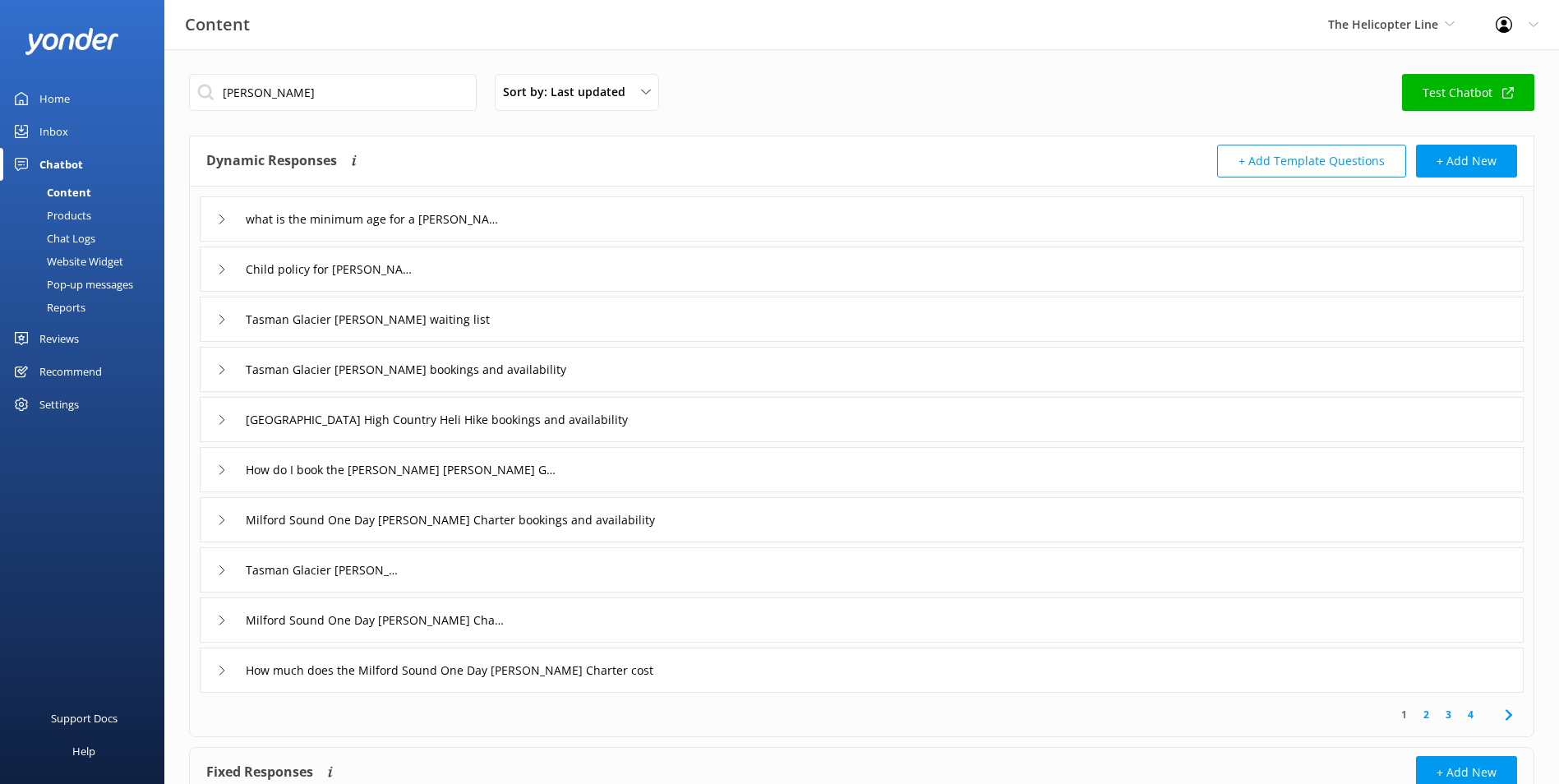
click at [469, 270] on div "Child policy for [PERSON_NAME]" at bounding box center [862, 268] width 1324 height 45
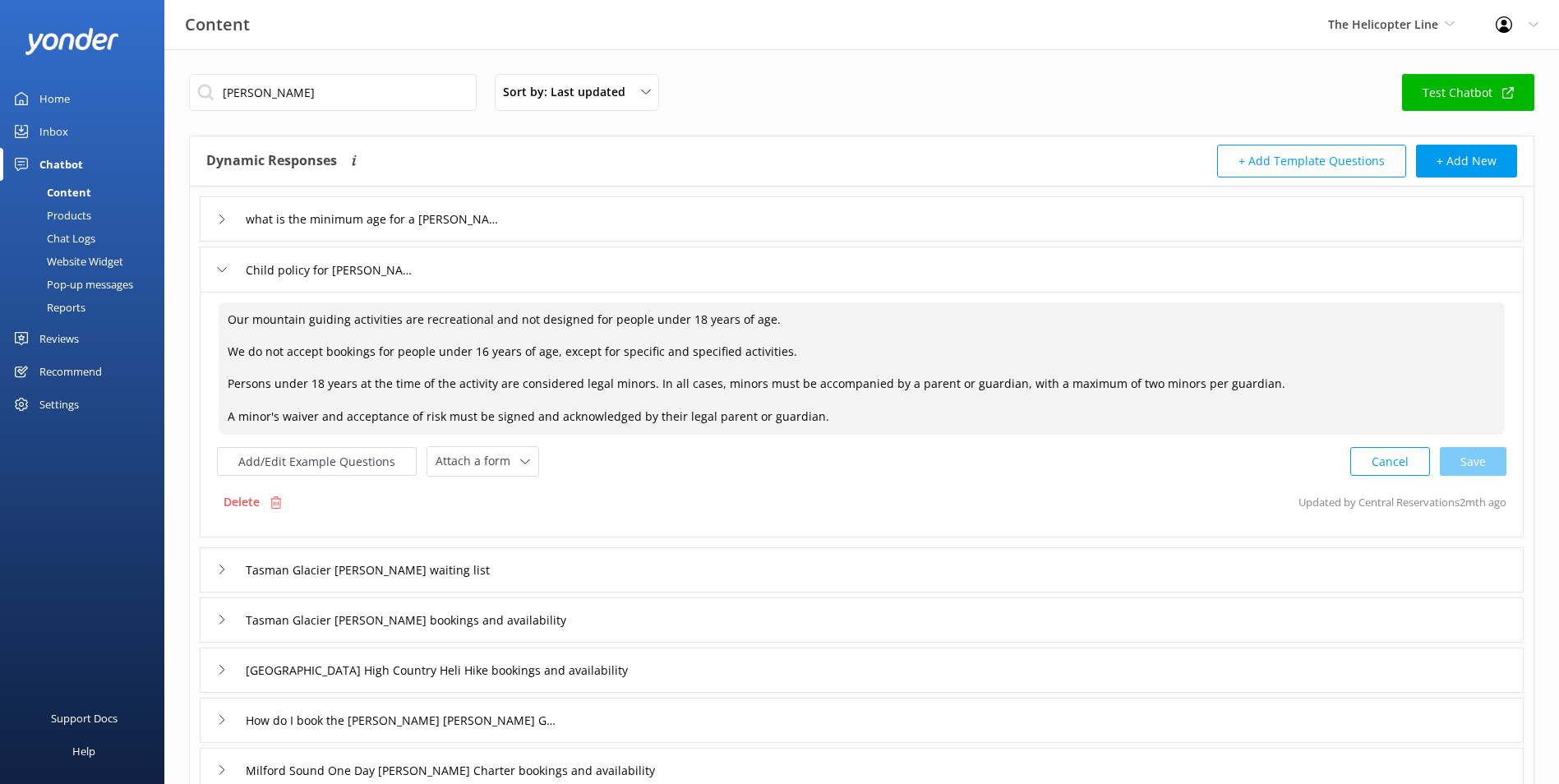
drag, startPoint x: 280, startPoint y: 315, endPoint x: 364, endPoint y: 324, distance: 84.5
click at [358, 322] on textarea "Our mountain guiding activities are recreational and not designed for people un…" at bounding box center [861, 368] width 1286 height 133
drag, startPoint x: 449, startPoint y: 330, endPoint x: 545, endPoint y: 314, distance: 97.3
click at [450, 330] on textarea "Our mountain guiding activities are recreational and not designed for people un…" at bounding box center [861, 368] width 1286 height 133
click at [547, 312] on textarea "Our mountain guiding activities are recreational and not designed for people un…" at bounding box center [861, 368] width 1286 height 133
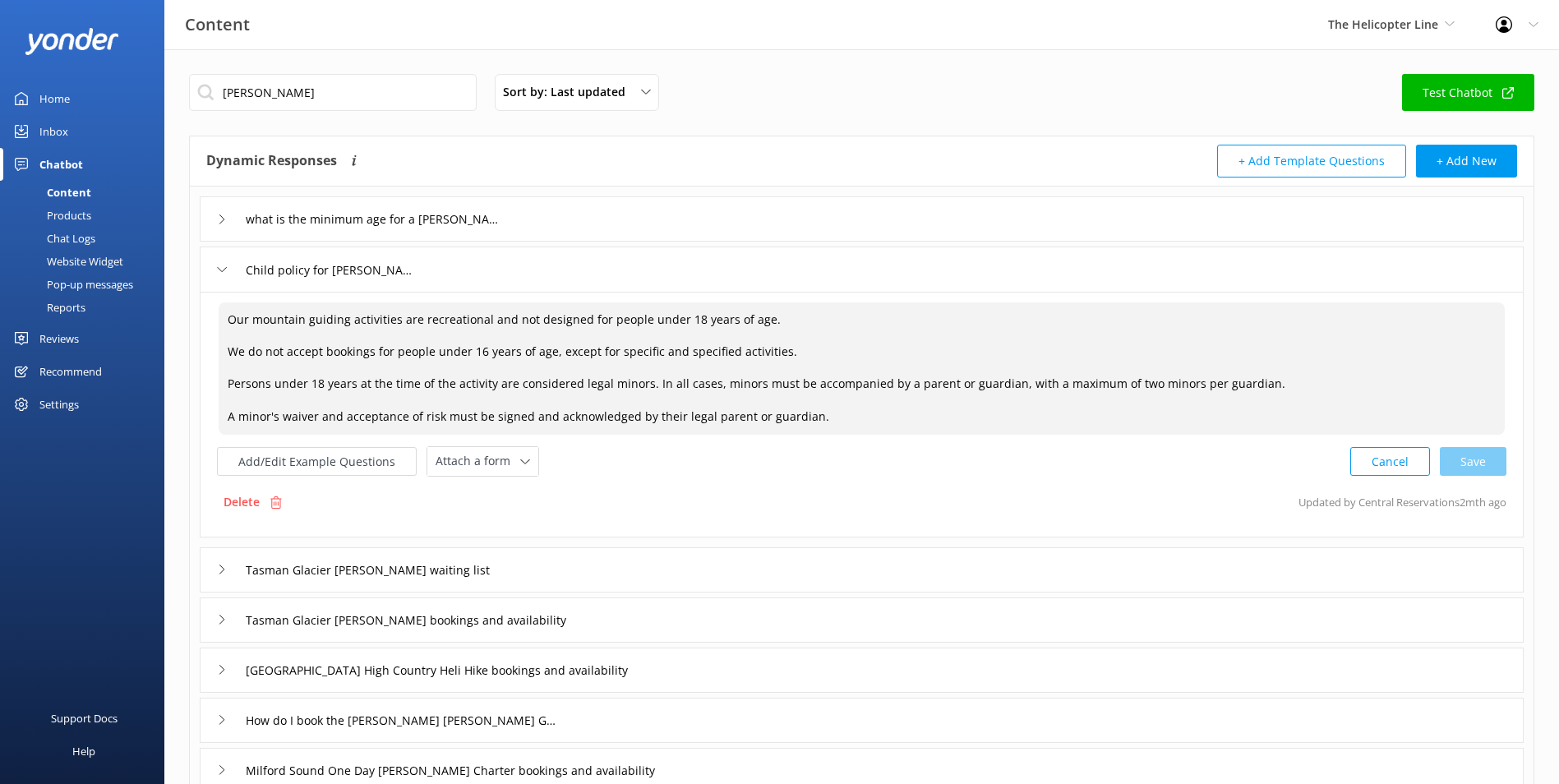
click at [712, 312] on textarea "Our mountain guiding activities are recreational and not designed for people un…" at bounding box center [861, 368] width 1286 height 133
drag, startPoint x: 441, startPoint y: 350, endPoint x: 648, endPoint y: 388, distance: 210.5
click at [648, 388] on textarea "Our mountain guiding activities are recreational and not designed for people un…" at bounding box center [861, 368] width 1286 height 133
click at [796, 357] on textarea "Our mountain guiding activities are recreational and not designed for people un…" at bounding box center [861, 368] width 1286 height 133
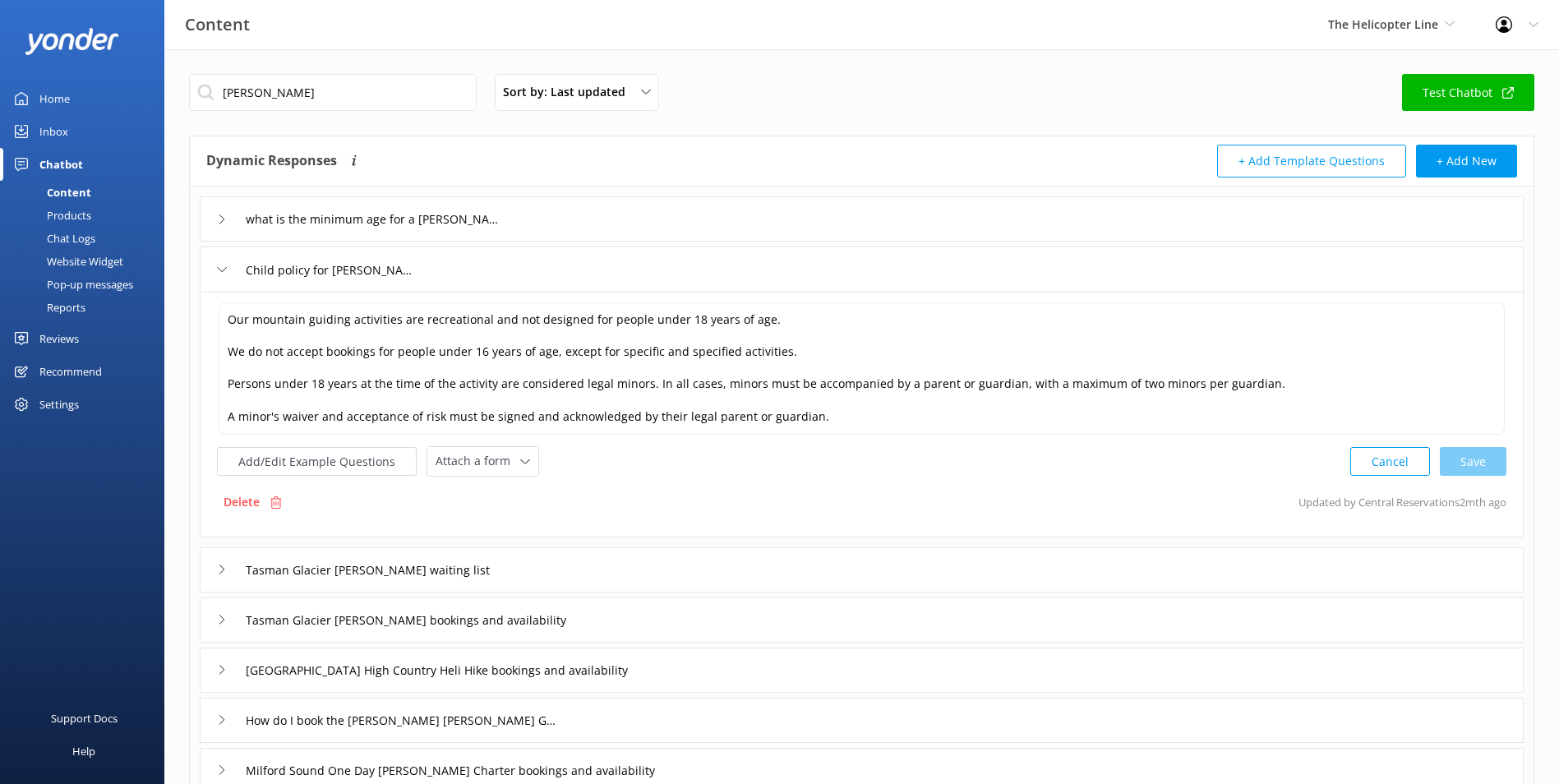
click at [1460, 505] on p "Updated by Central Reservations 2mth ago" at bounding box center [1403, 502] width 208 height 31
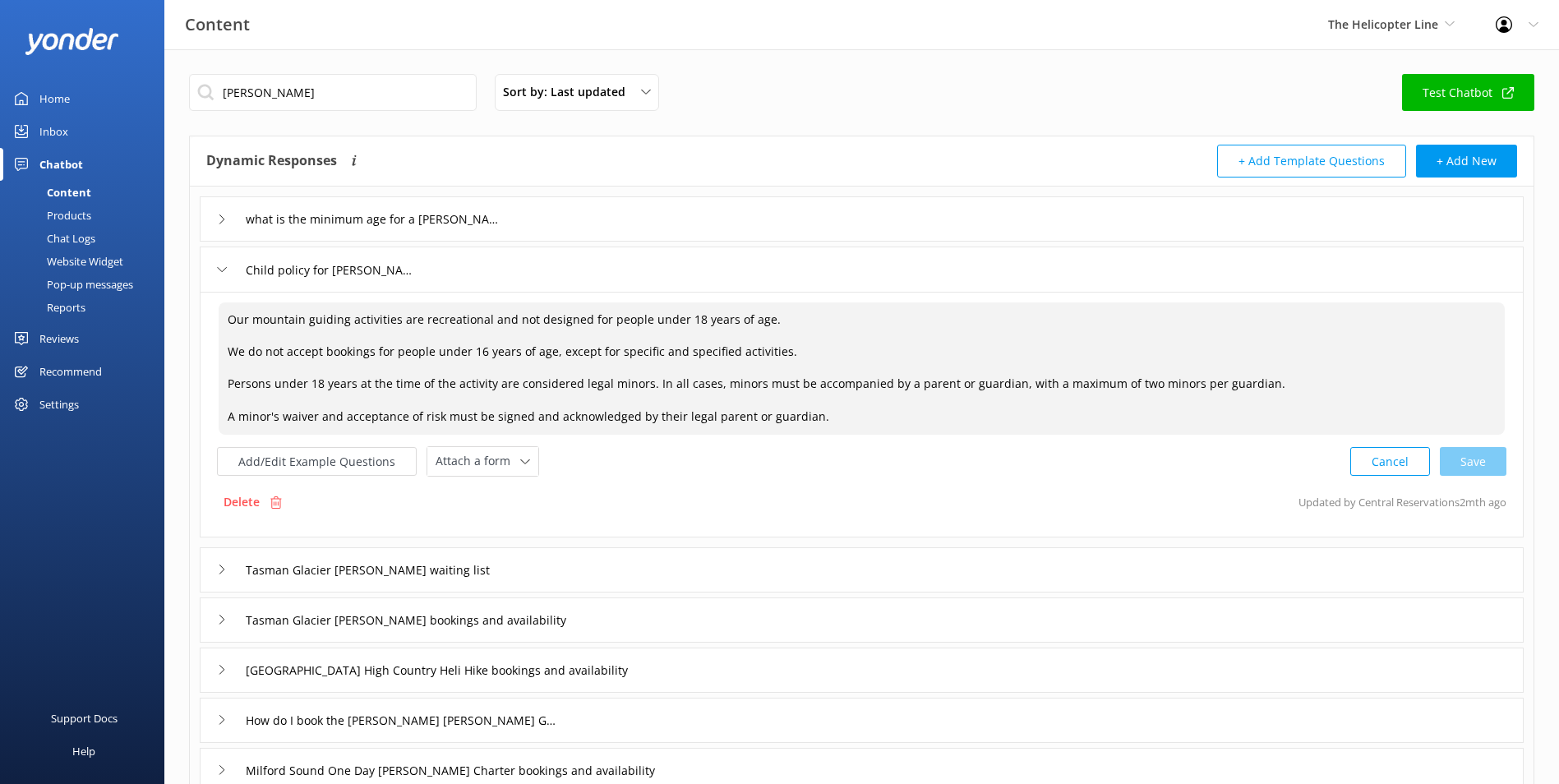
click at [341, 351] on textarea "Our mountain guiding activities are recreational and not designed for people un…" at bounding box center [861, 368] width 1286 height 133
drag, startPoint x: 325, startPoint y: 350, endPoint x: 681, endPoint y: 372, distance: 356.7
click at [655, 362] on textarea "Our mountain guiding activities are recreational and not designed for people un…" at bounding box center [861, 368] width 1286 height 133
drag, startPoint x: 283, startPoint y: 385, endPoint x: 460, endPoint y: 390, distance: 177.1
click at [460, 390] on textarea "Our mountain guiding activities are recreational and not designed for people un…" at bounding box center [861, 368] width 1286 height 133
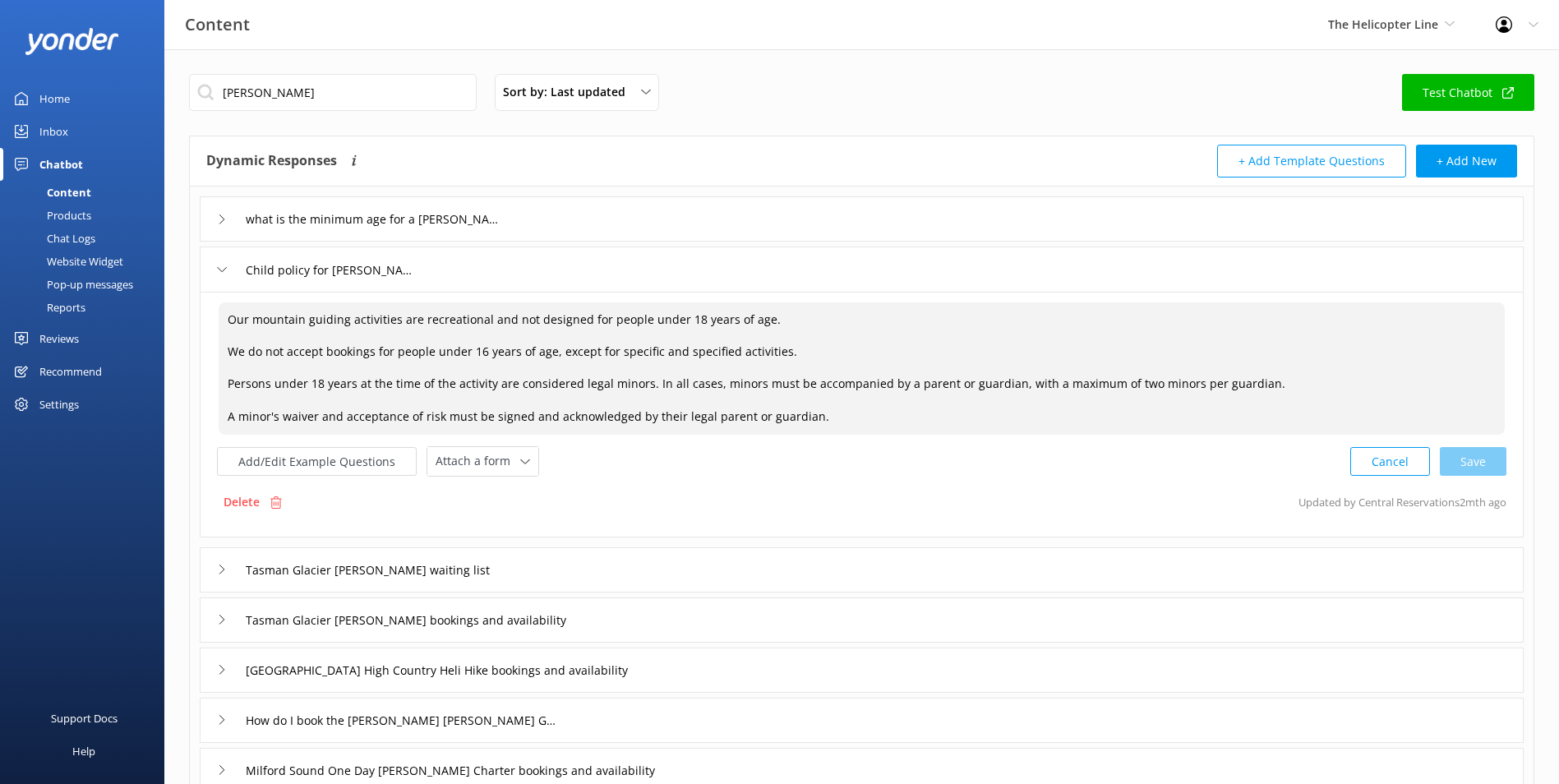
click at [510, 395] on textarea "Our mountain guiding activities are recreational and not designed for people un…" at bounding box center [861, 368] width 1286 height 133
click at [323, 350] on textarea "Our mountain guiding activities are recreational and not designed for people un…" at bounding box center [861, 368] width 1286 height 133
click at [813, 416] on textarea "Our mountain guiding activities are recreational and not designed for people un…" at bounding box center [861, 368] width 1286 height 133
click at [812, 415] on textarea "Our mountain guiding activities are recreational and not designed for people un…" at bounding box center [861, 368] width 1286 height 133
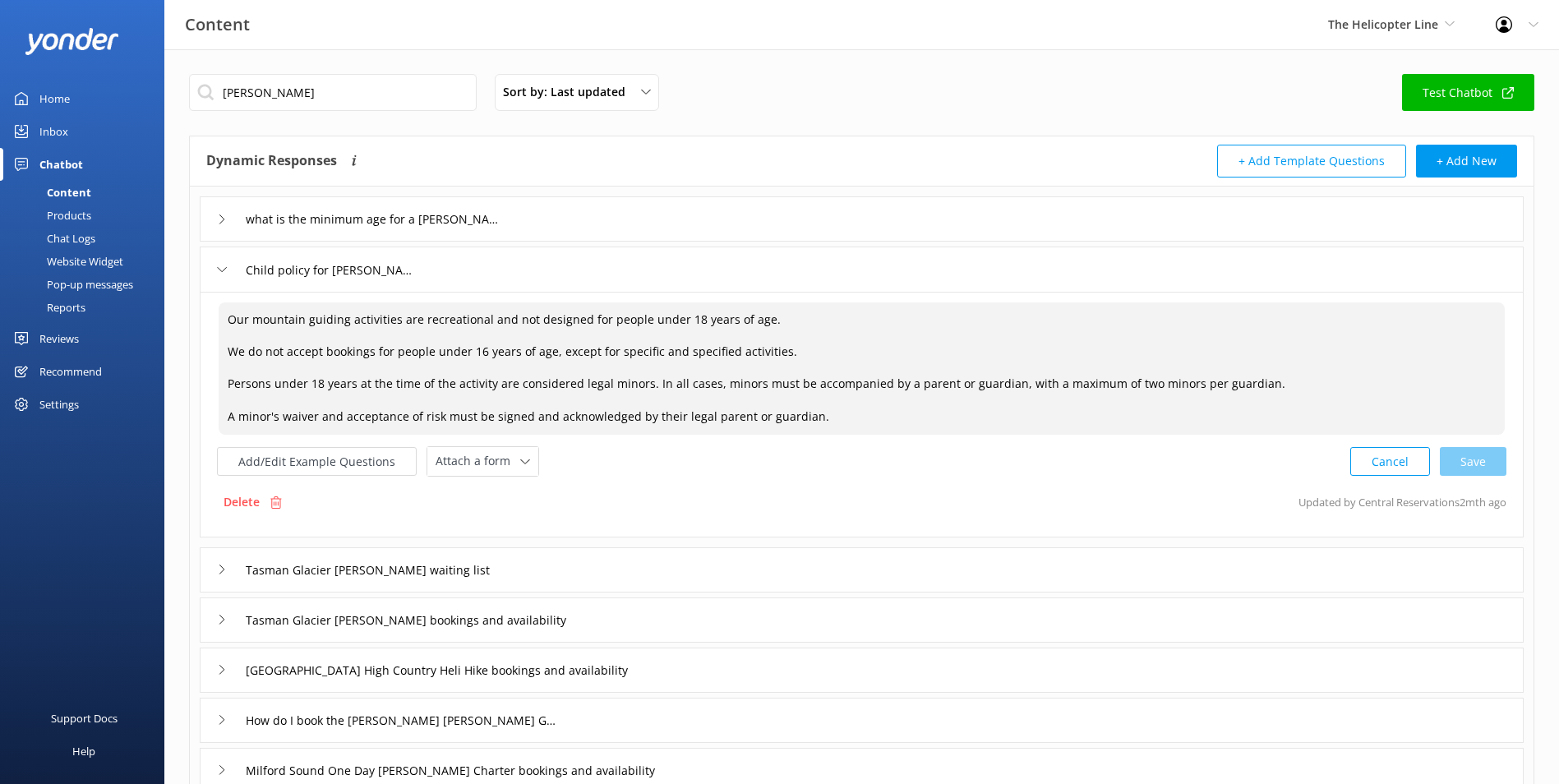
click at [812, 415] on textarea "Our mountain guiding activities are recreational and not designed for people un…" at bounding box center [861, 368] width 1286 height 133
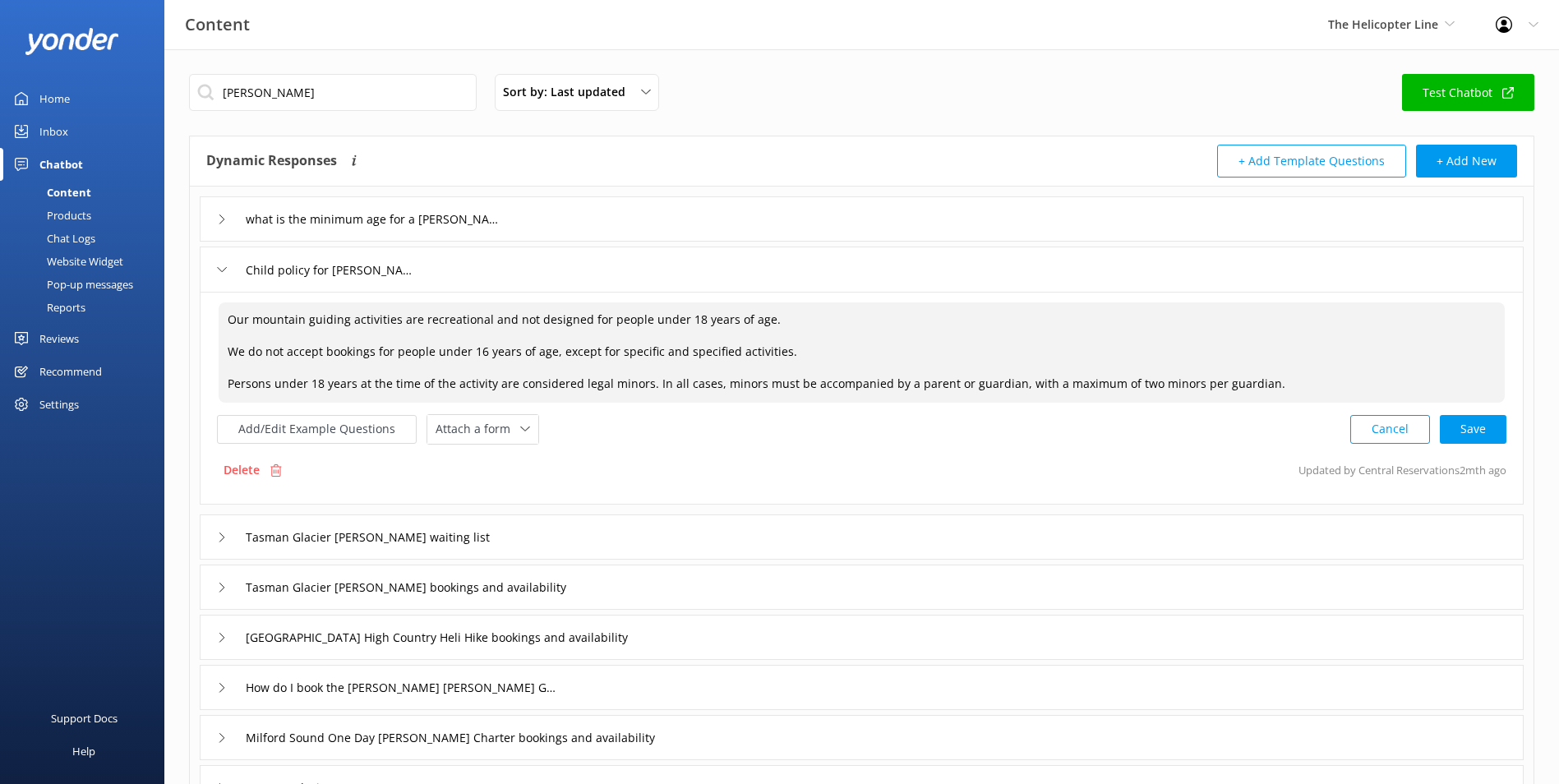
drag, startPoint x: 847, startPoint y: 335, endPoint x: 854, endPoint y: 360, distance: 26.0
click at [695, 307] on textarea "Our mountain guiding activities are recreational and not designed for people un…" at bounding box center [861, 352] width 1286 height 100
click at [872, 368] on textarea "Our mountain guiding activities are recreational and not designed for people un…" at bounding box center [861, 352] width 1286 height 100
drag, startPoint x: 851, startPoint y: 359, endPoint x: 179, endPoint y: 252, distance: 680.5
click at [179, 252] on div "heli hike Sort by: Last updated Title (A-Z) Last updated Test Chatbot Dynamic R…" at bounding box center [862, 588] width 1395 height 1078
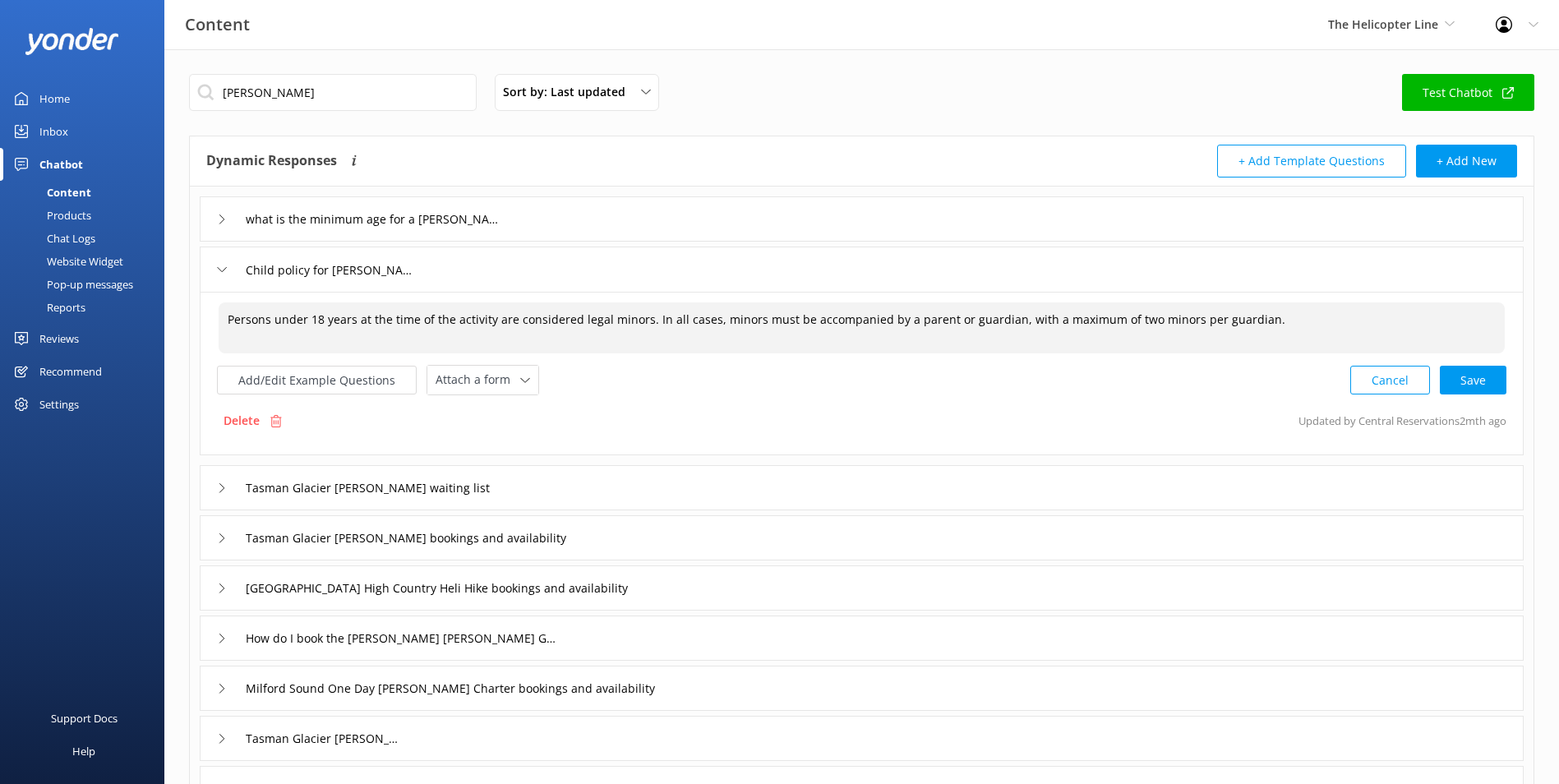
scroll to position [0, 0]
click at [225, 337] on textarea "Persons under 18 years at the time of the activity are considered legal minors.…" at bounding box center [861, 328] width 1286 height 51
click at [1459, 374] on div "Cancel Loading.." at bounding box center [1429, 378] width 156 height 30
type textarea "Persons under 18 years at the time of the activity are considered legal minors.…"
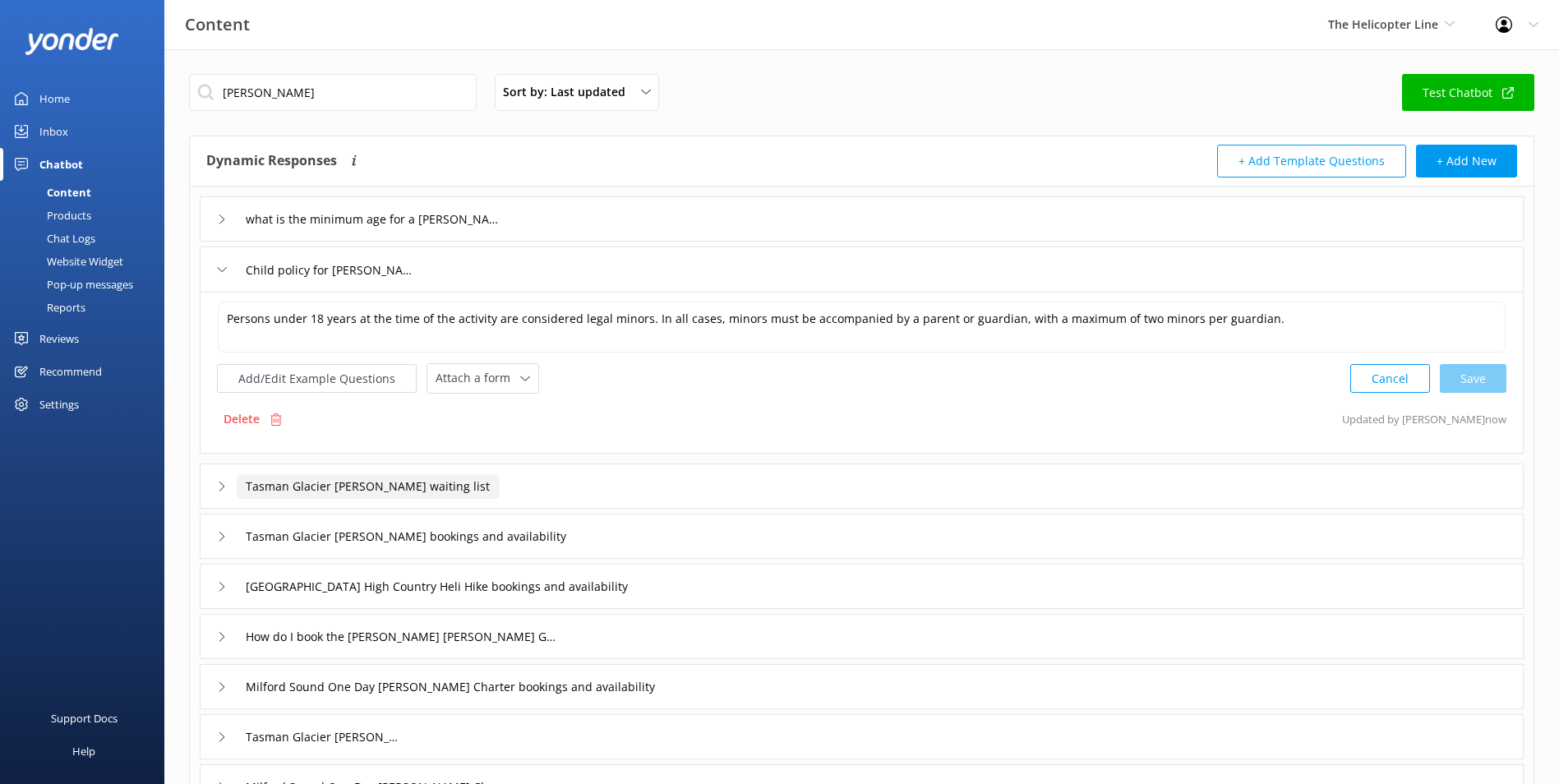
click at [415, 497] on input "Tasman Glacier [PERSON_NAME] waiting list" at bounding box center [367, 487] width 263 height 25
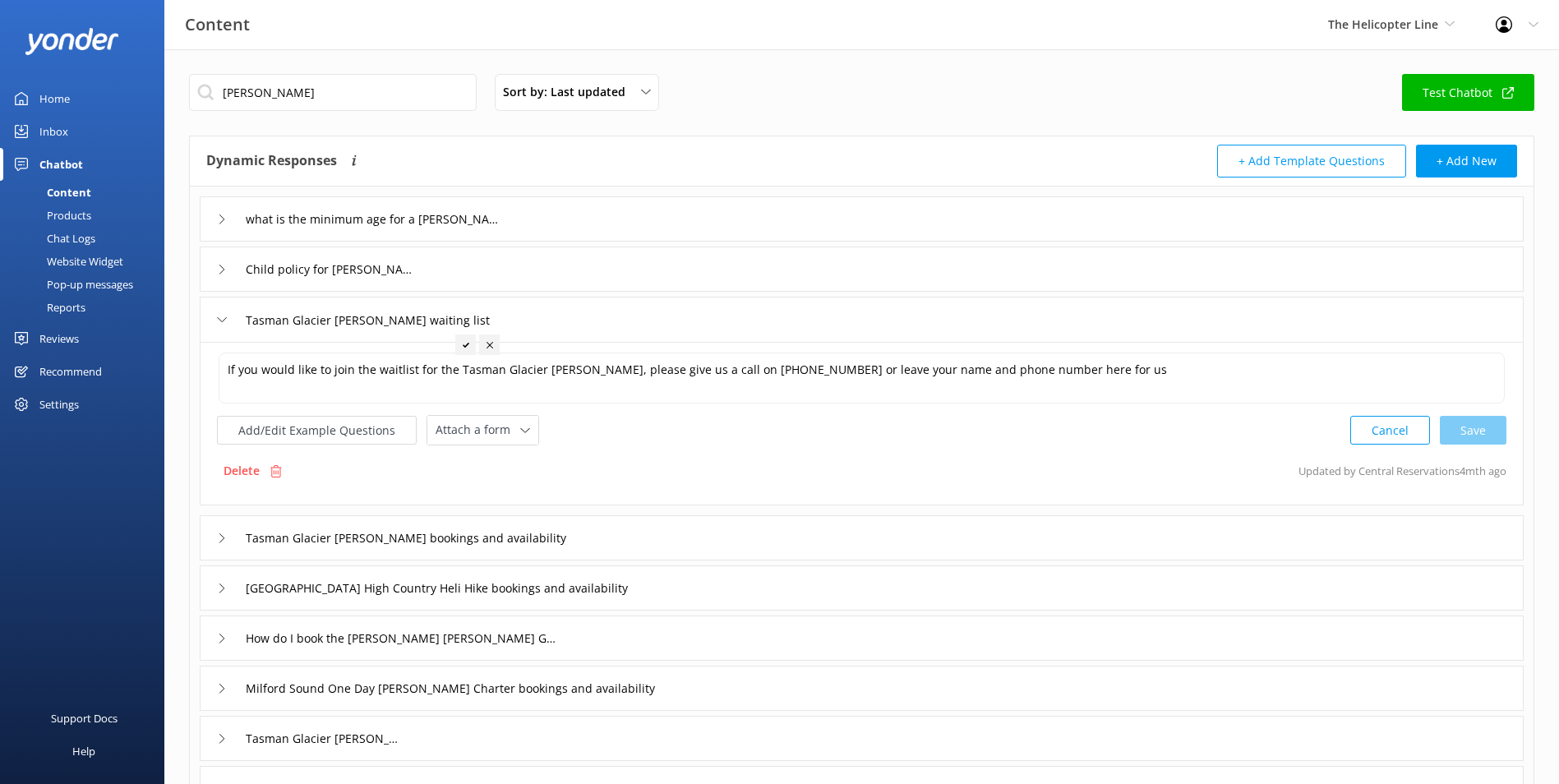
click at [667, 538] on div "Tasman Glacier [PERSON_NAME] bookings and availability" at bounding box center [862, 538] width 1324 height 45
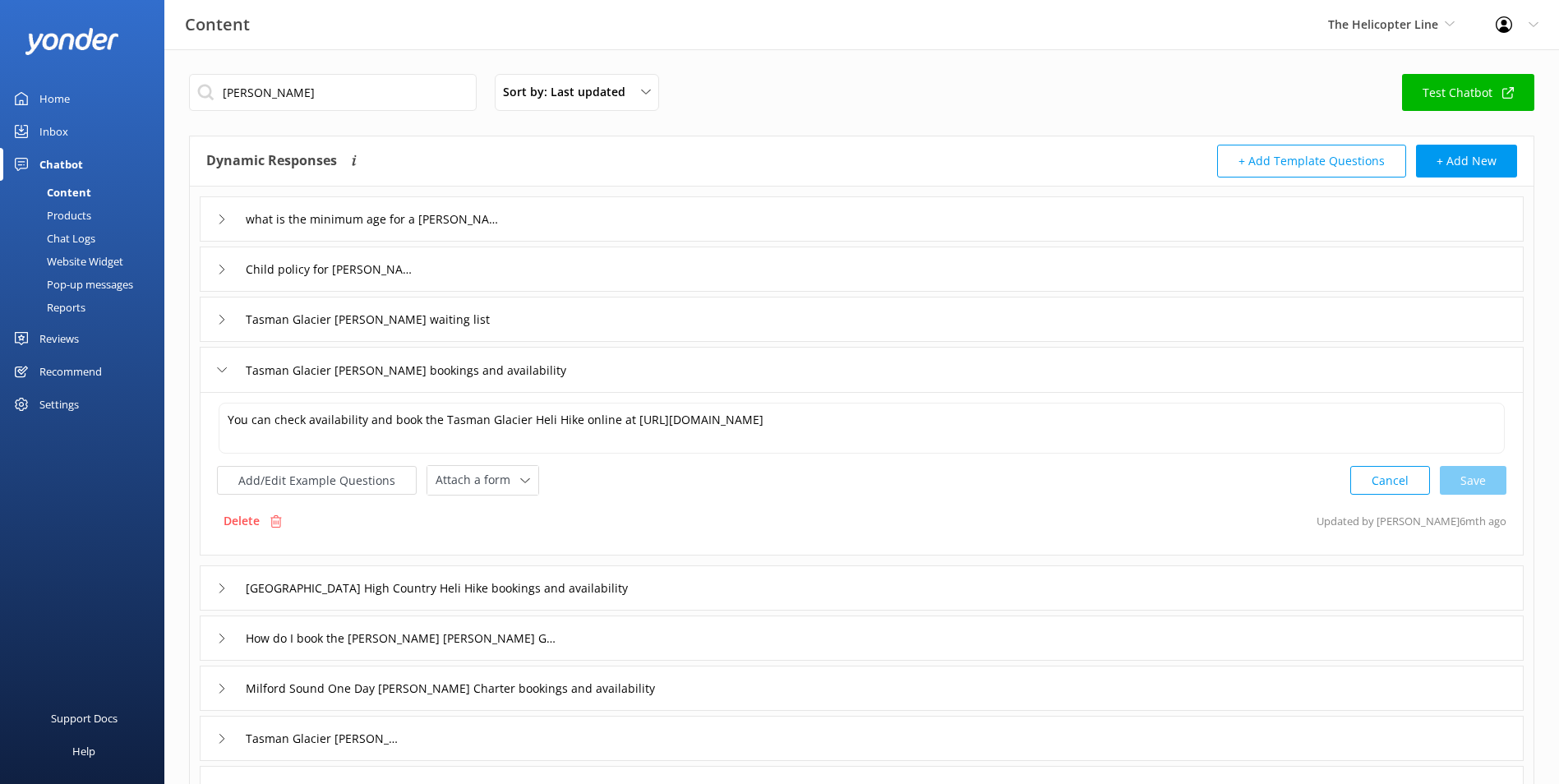
click at [758, 592] on div "[GEOGRAPHIC_DATA] High Country Heli Hike bookings and availability" at bounding box center [862, 588] width 1324 height 45
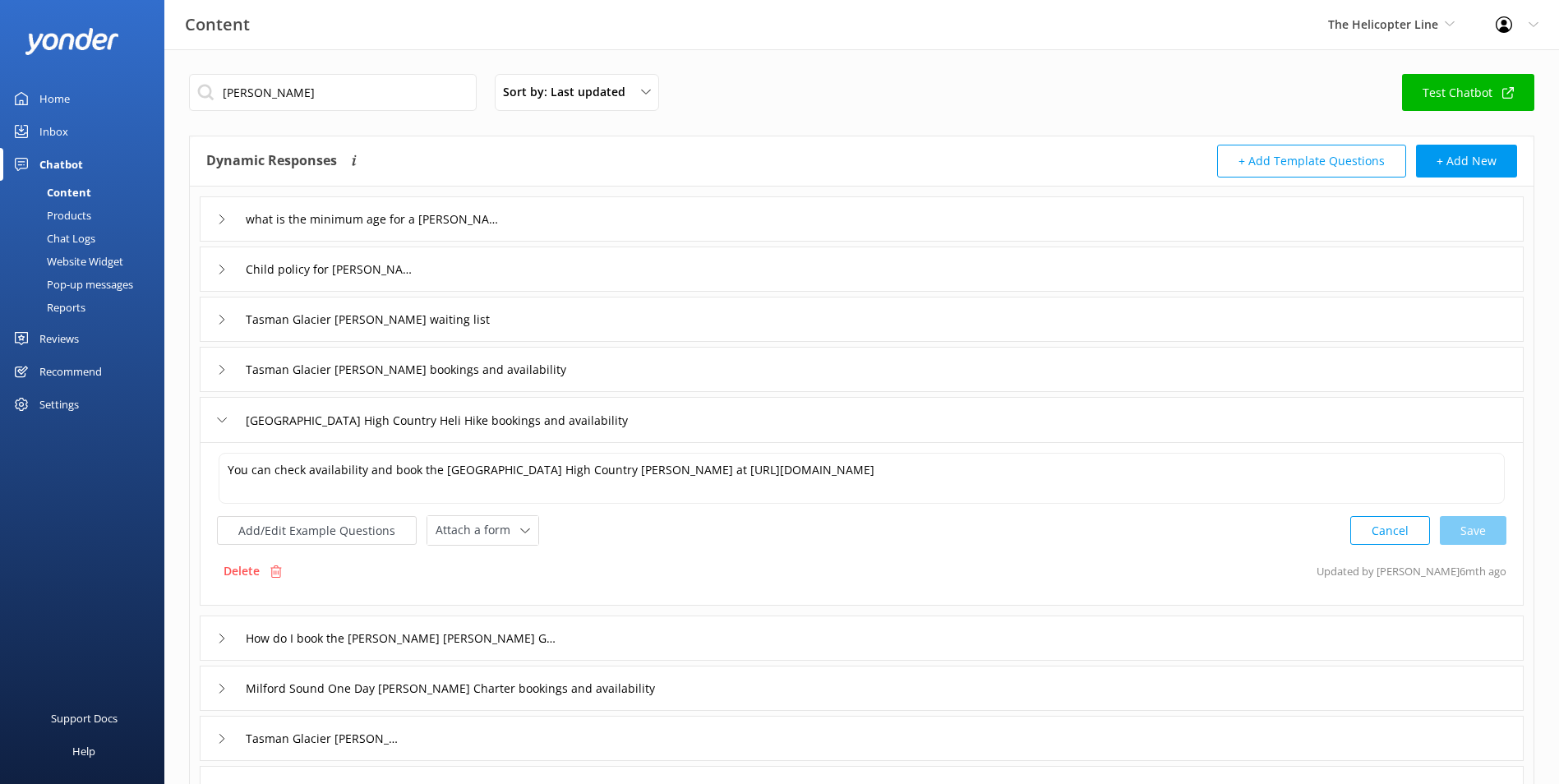
click at [1440, 576] on p "Updated by [PERSON_NAME] 6mth ago" at bounding box center [1412, 572] width 190 height 31
click at [505, 643] on input "How do I book the [PERSON_NAME] [PERSON_NAME] Glacier Heli Hike" at bounding box center [400, 639] width 329 height 25
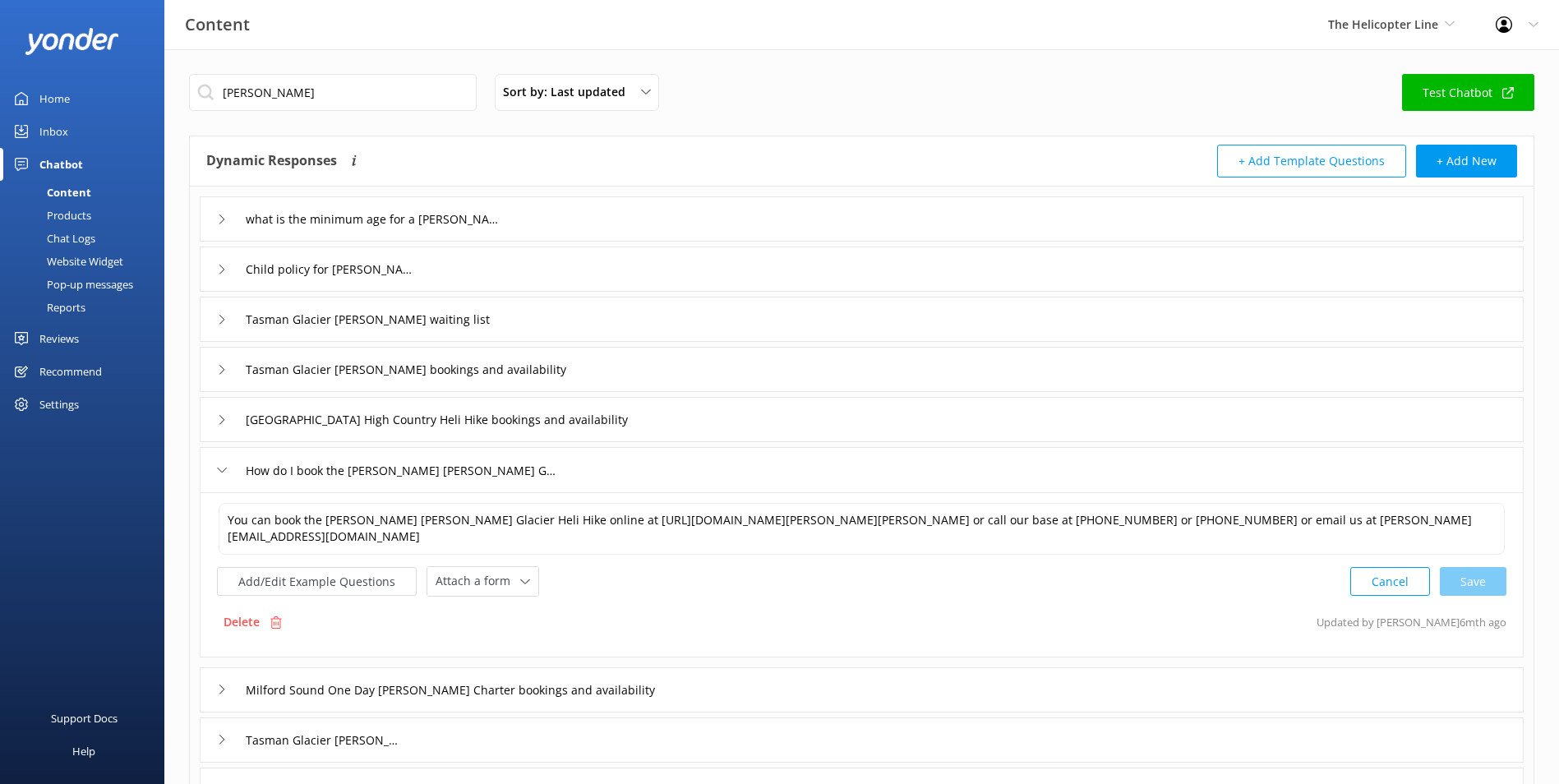
click at [576, 640] on div "You can book the [PERSON_NAME] [PERSON_NAME] Glacier Heli Hike online at [URL][…" at bounding box center [862, 575] width 1324 height 166
click at [690, 693] on div "Milford Sound One Day [PERSON_NAME] Charter bookings and availability" at bounding box center [862, 689] width 1324 height 45
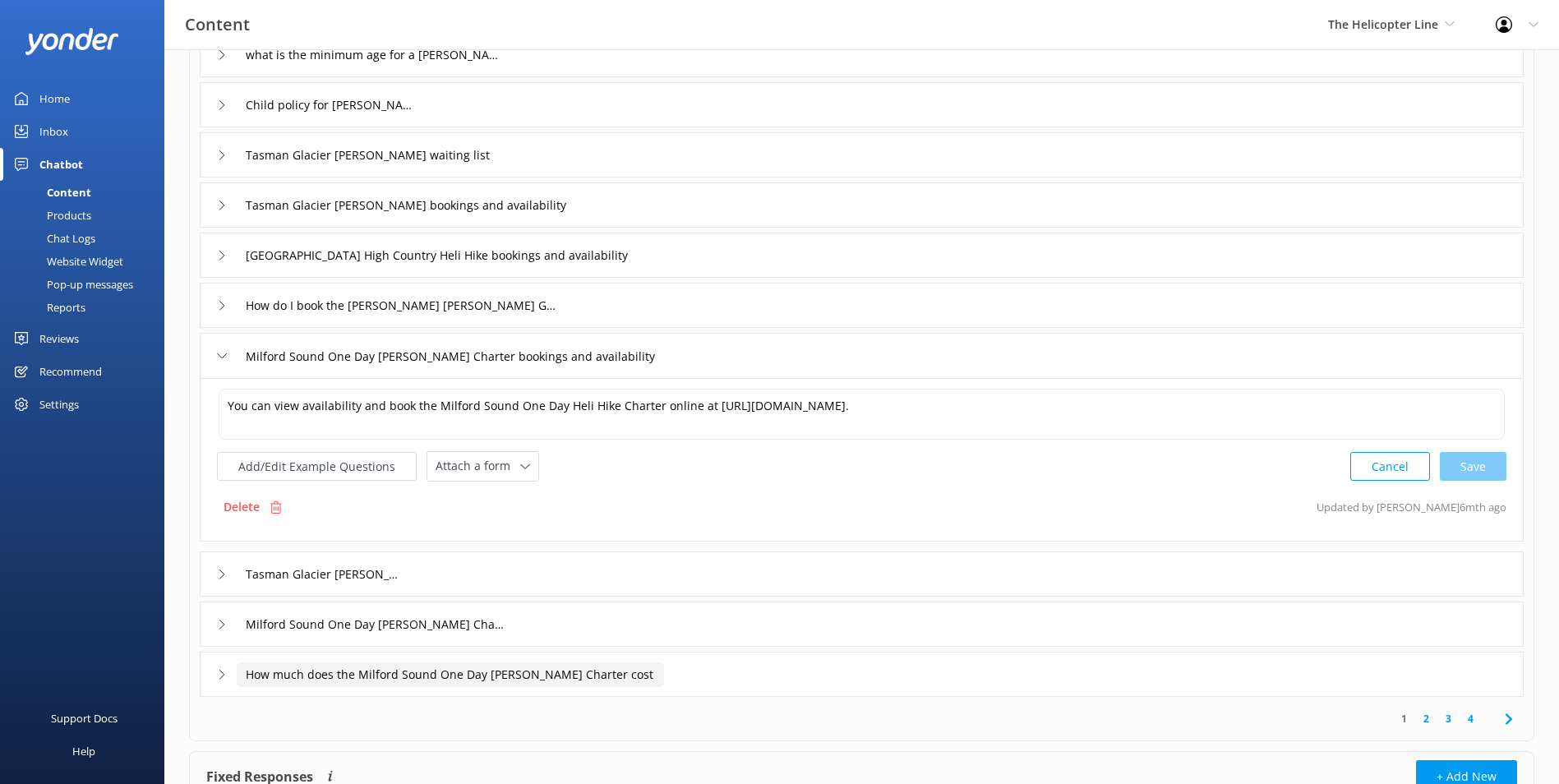
scroll to position [246, 0]
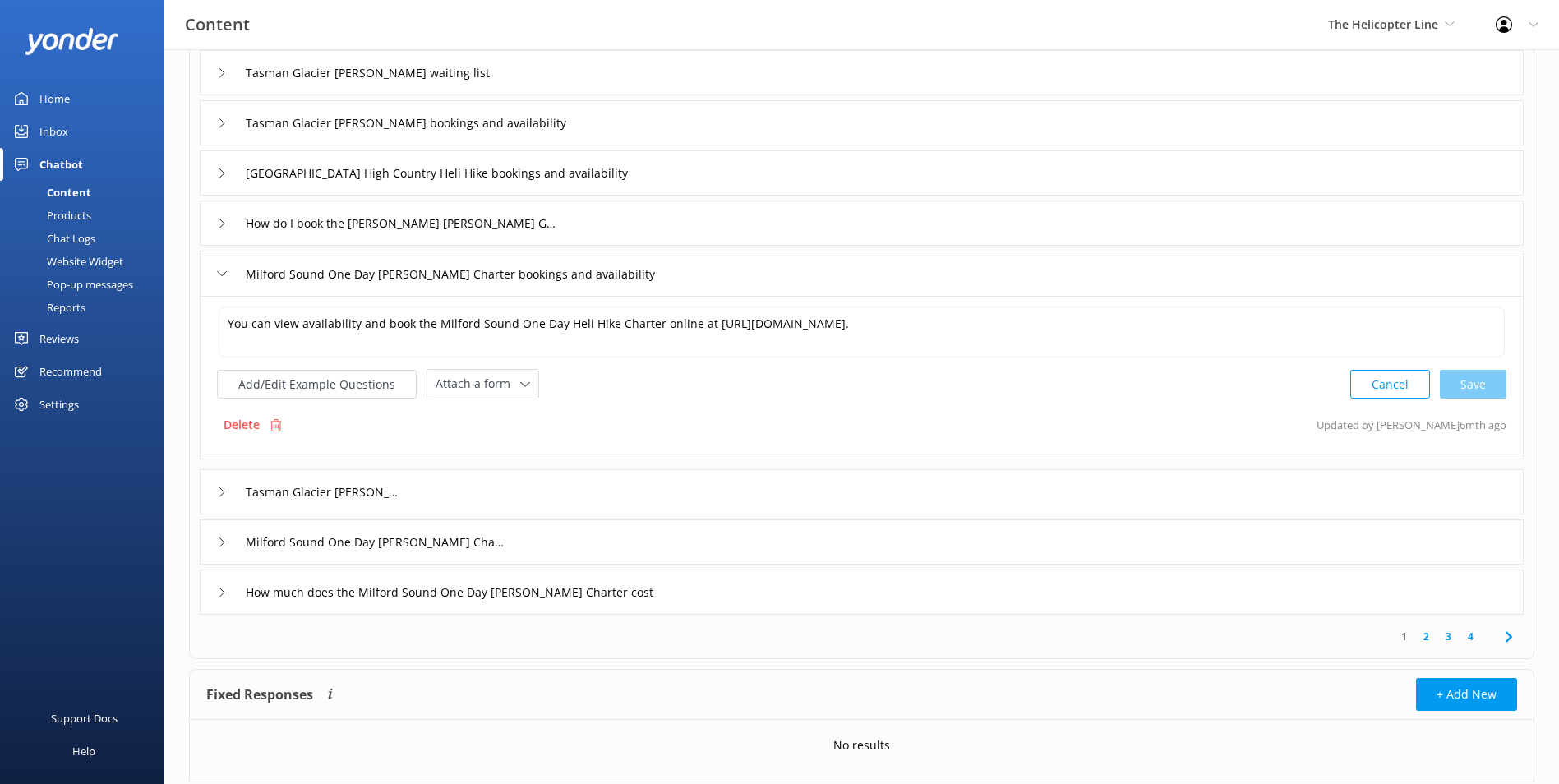
click at [347, 460] on div "You can view availability and book the Milford Sound One Day Heli Hike Charter …" at bounding box center [862, 377] width 1324 height 164
click at [363, 482] on input "Tasman Glacier [PERSON_NAME]" at bounding box center [325, 492] width 178 height 25
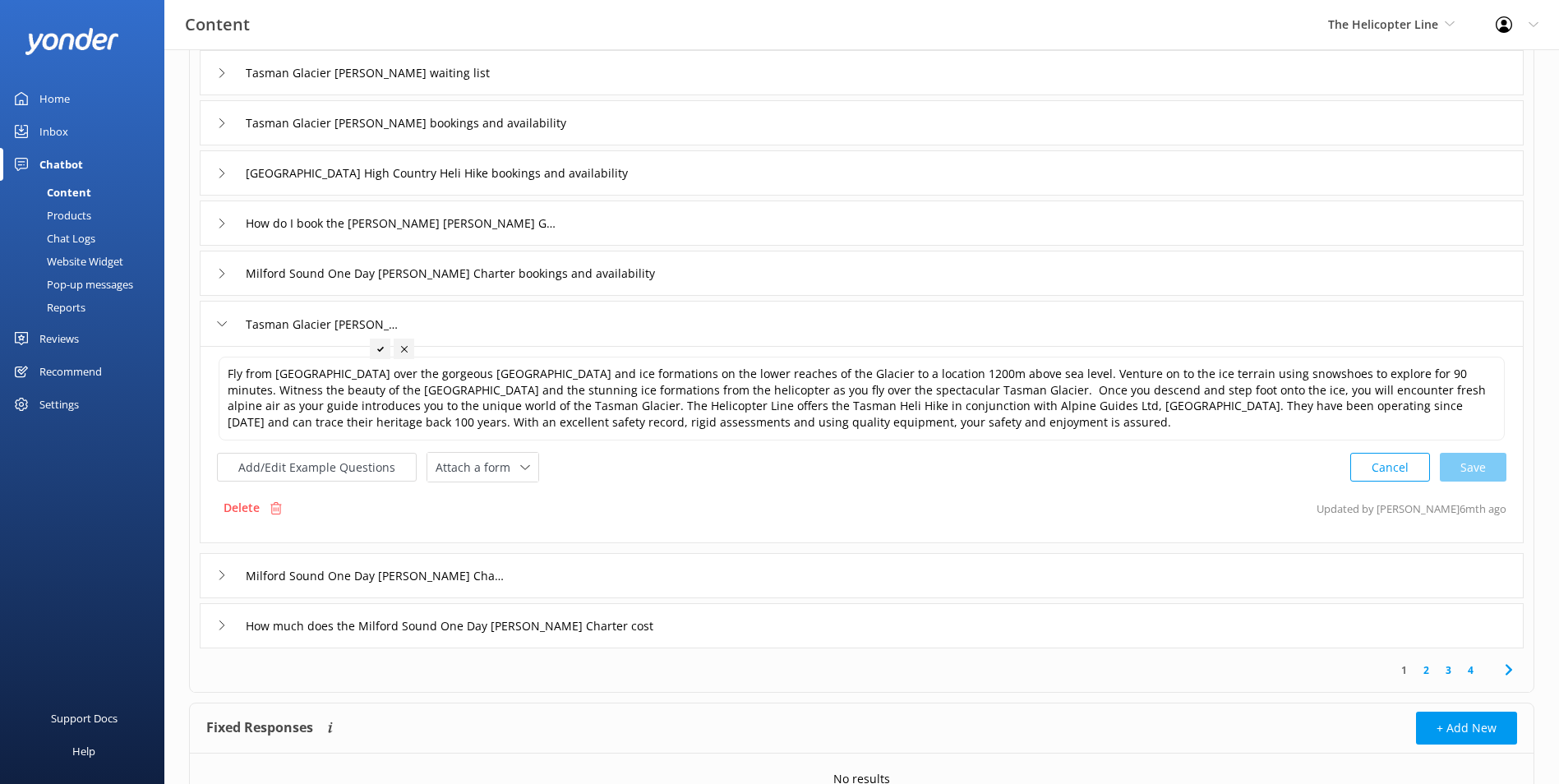
click at [575, 584] on div "Milford Sound One Day [PERSON_NAME] Charter" at bounding box center [862, 576] width 1324 height 45
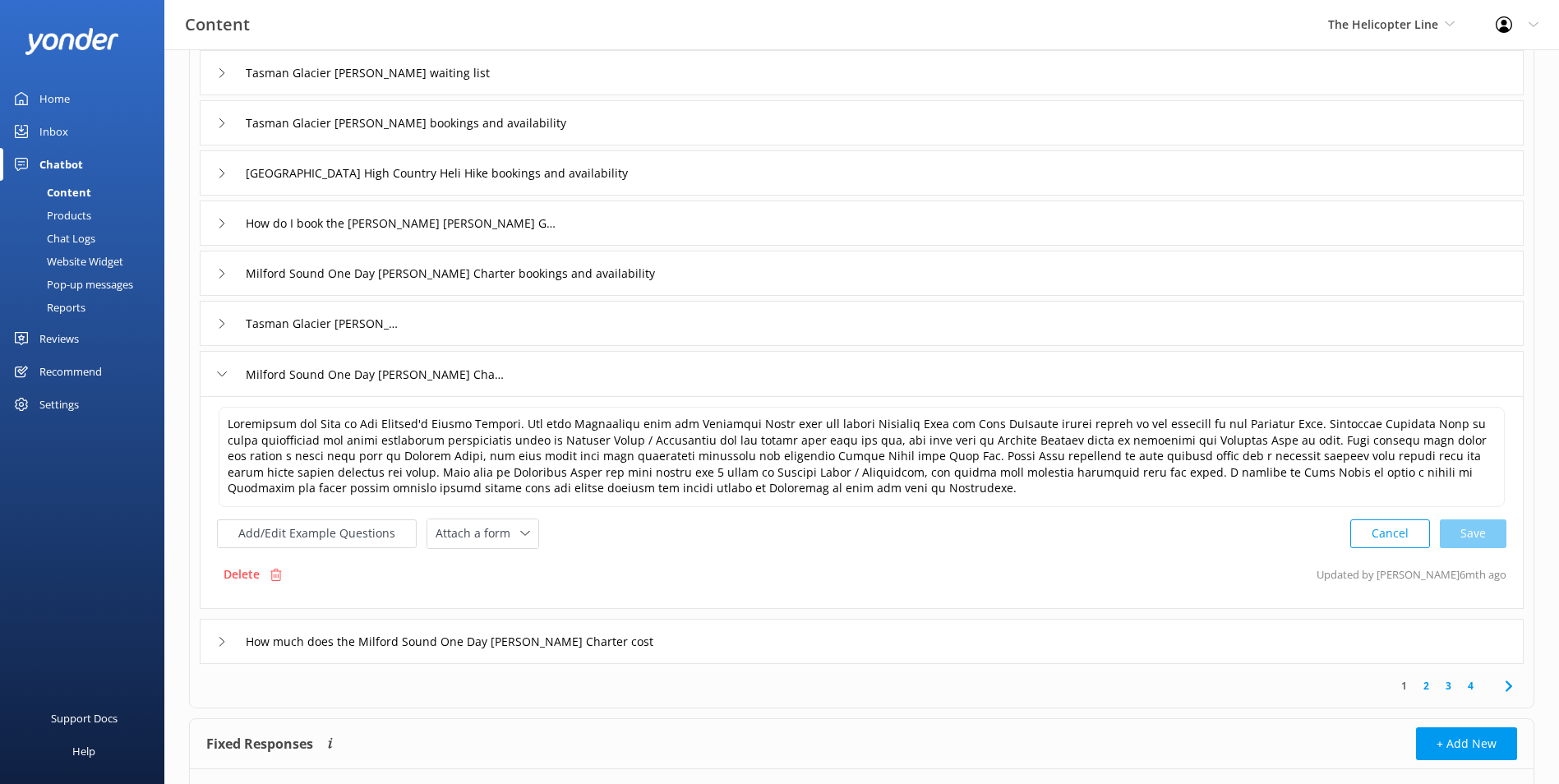
click at [666, 651] on div "How much does the Milford Sound One Day [PERSON_NAME] Charter cost" at bounding box center [862, 642] width 1324 height 45
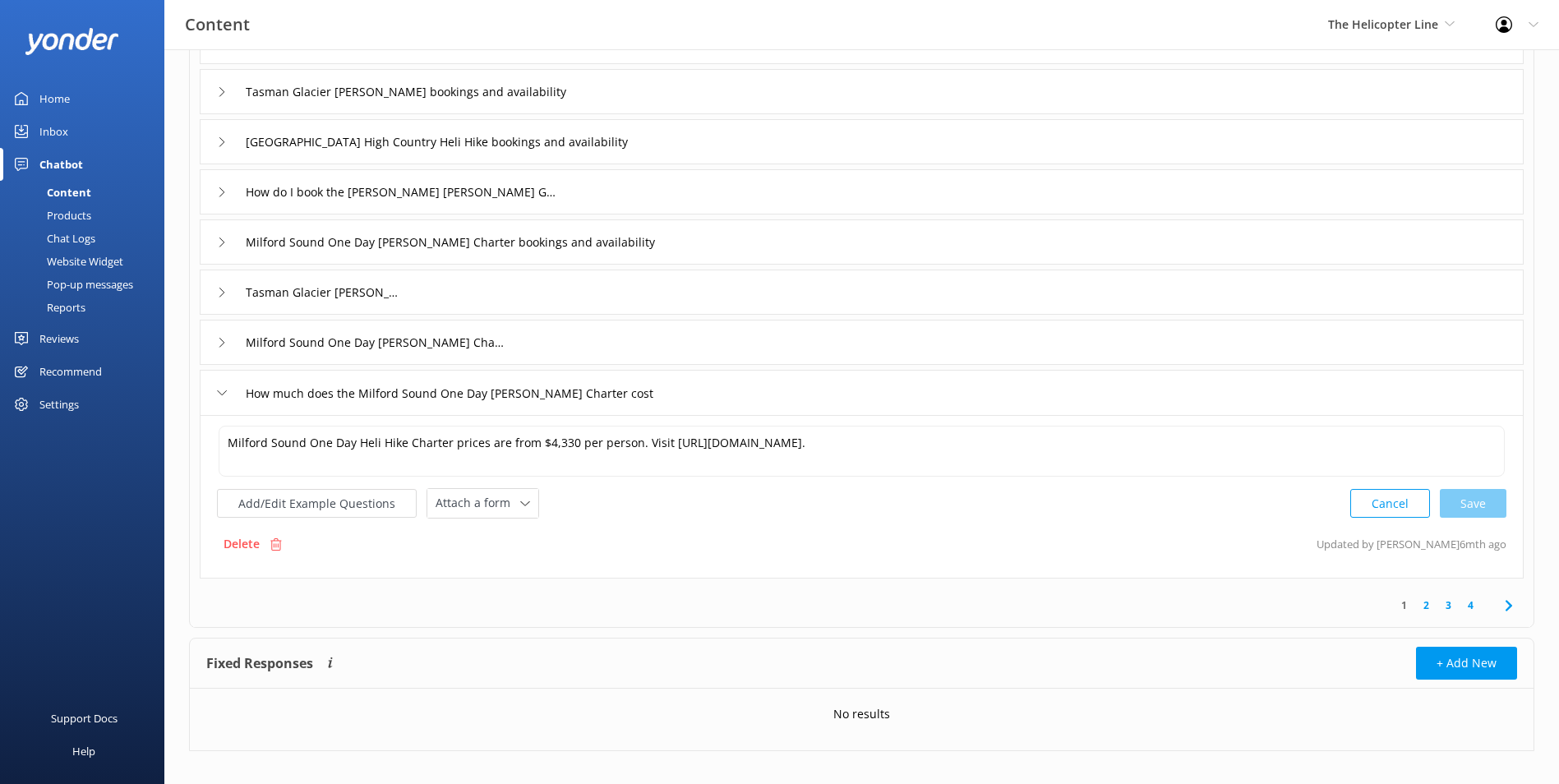
scroll to position [294, 0]
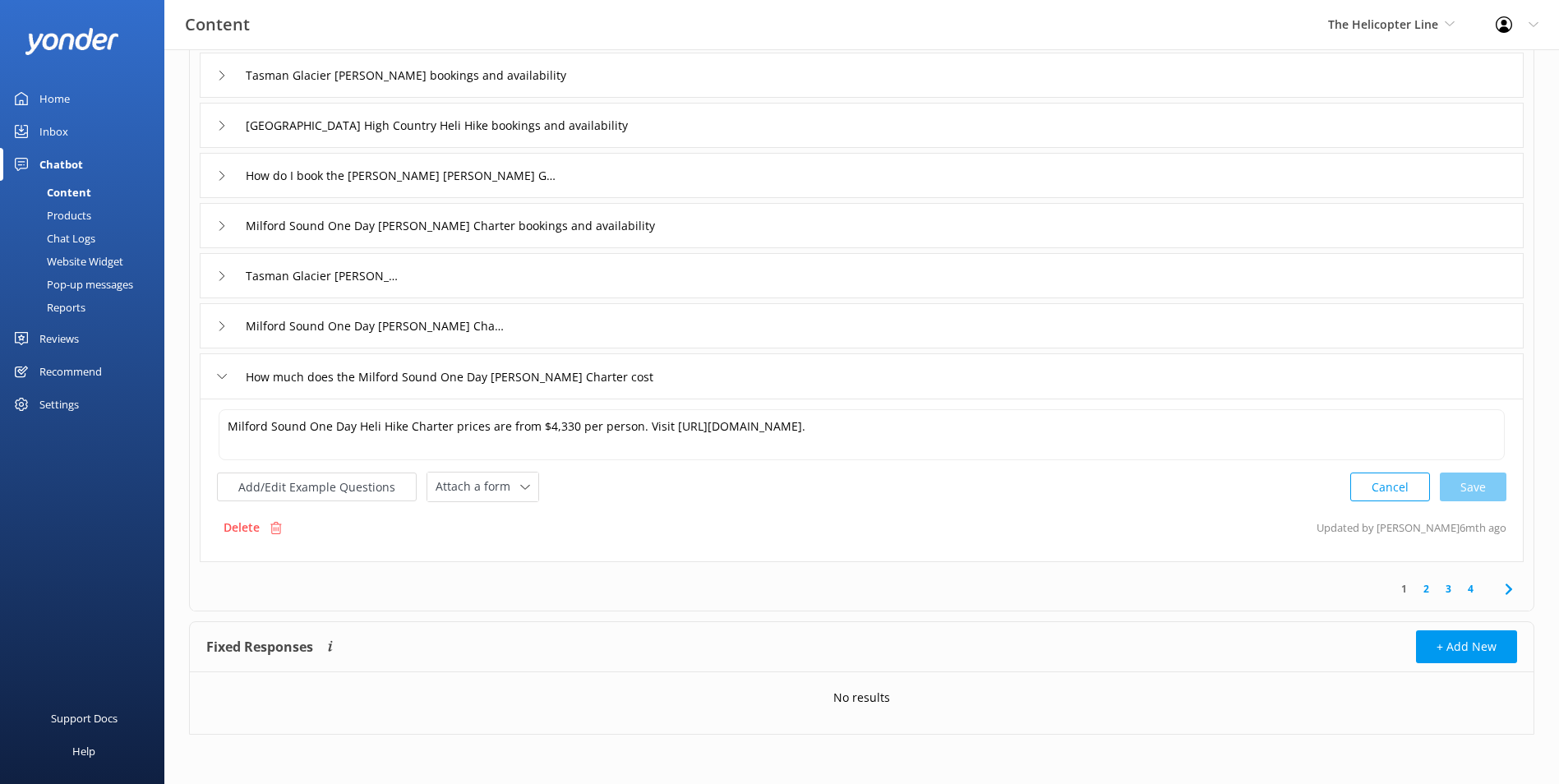
click at [1426, 582] on link "2" at bounding box center [1426, 589] width 22 height 16
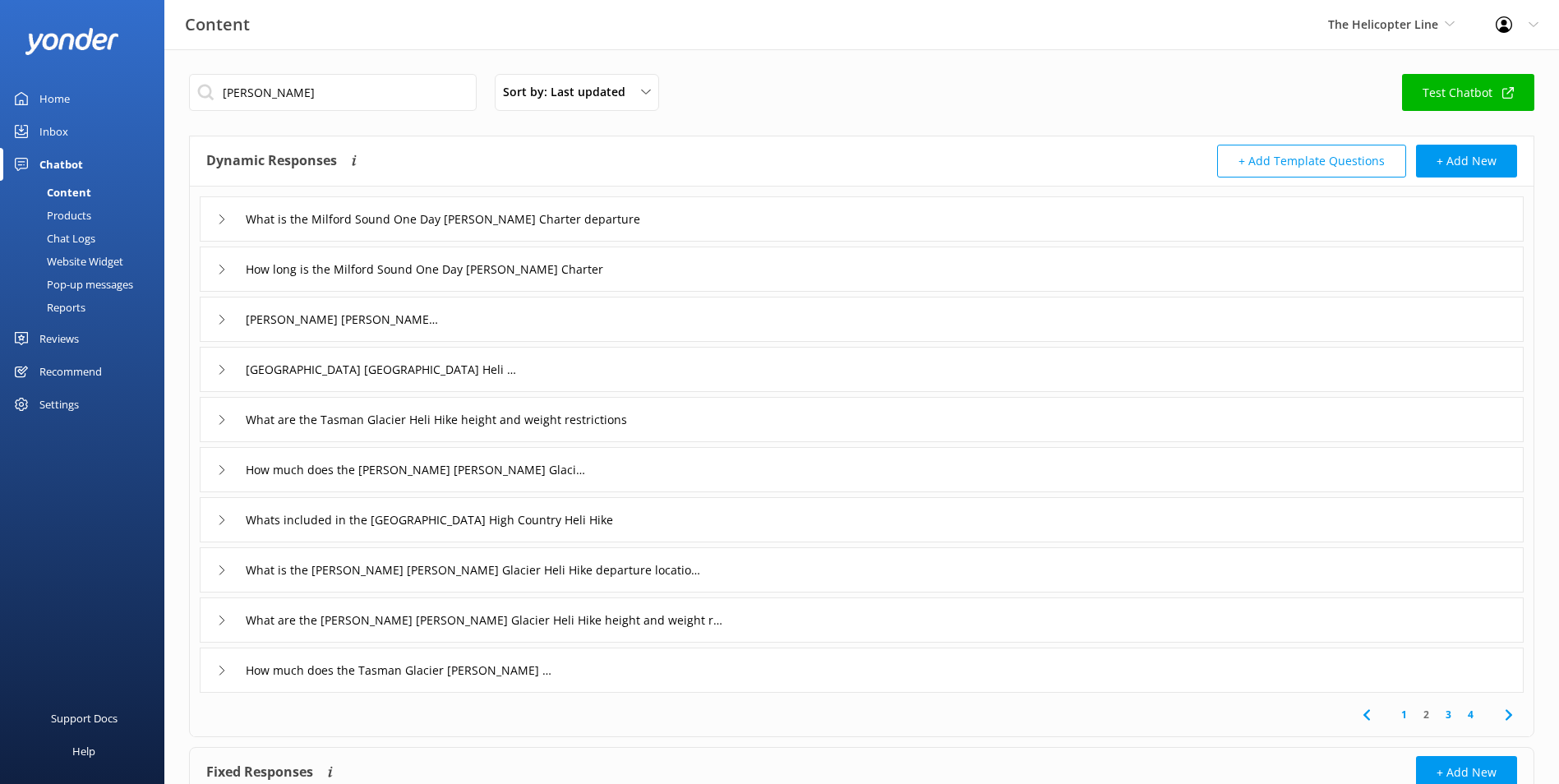
click at [80, 125] on link "Inbox" at bounding box center [82, 132] width 165 height 33
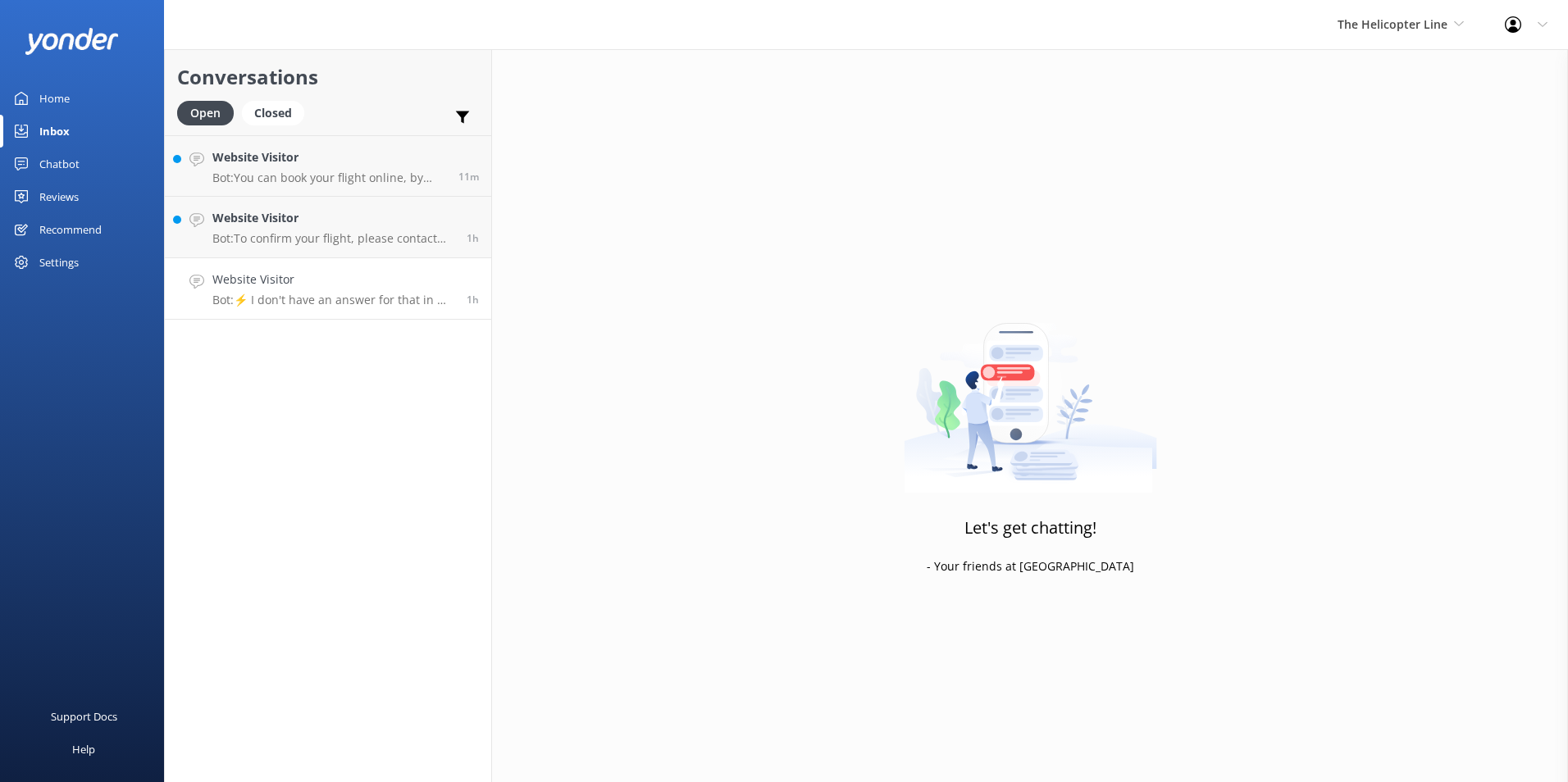
click at [388, 288] on h4 "Website Visitor" at bounding box center [334, 279] width 242 height 18
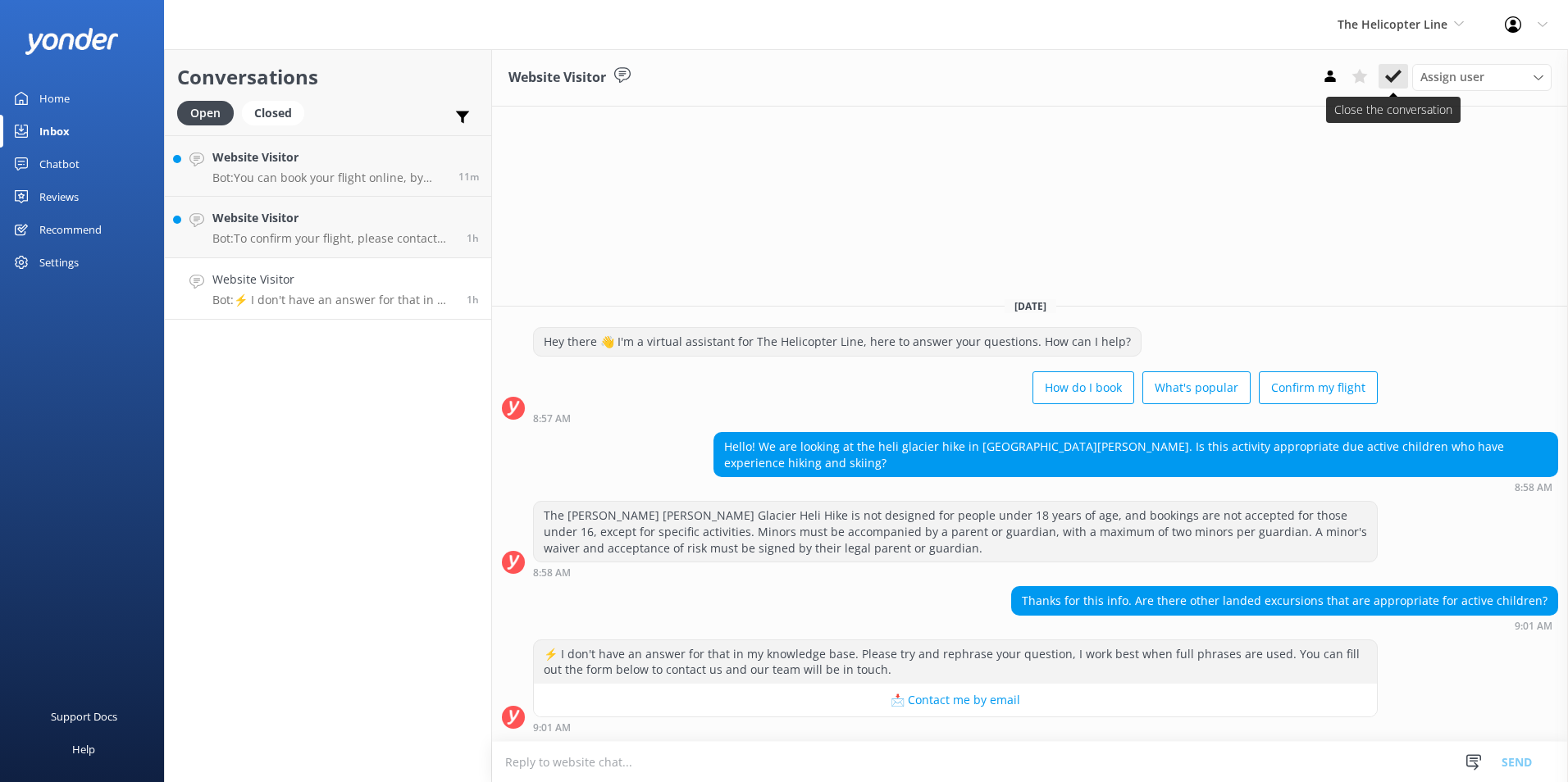
click at [1401, 67] on button at bounding box center [1394, 76] width 30 height 25
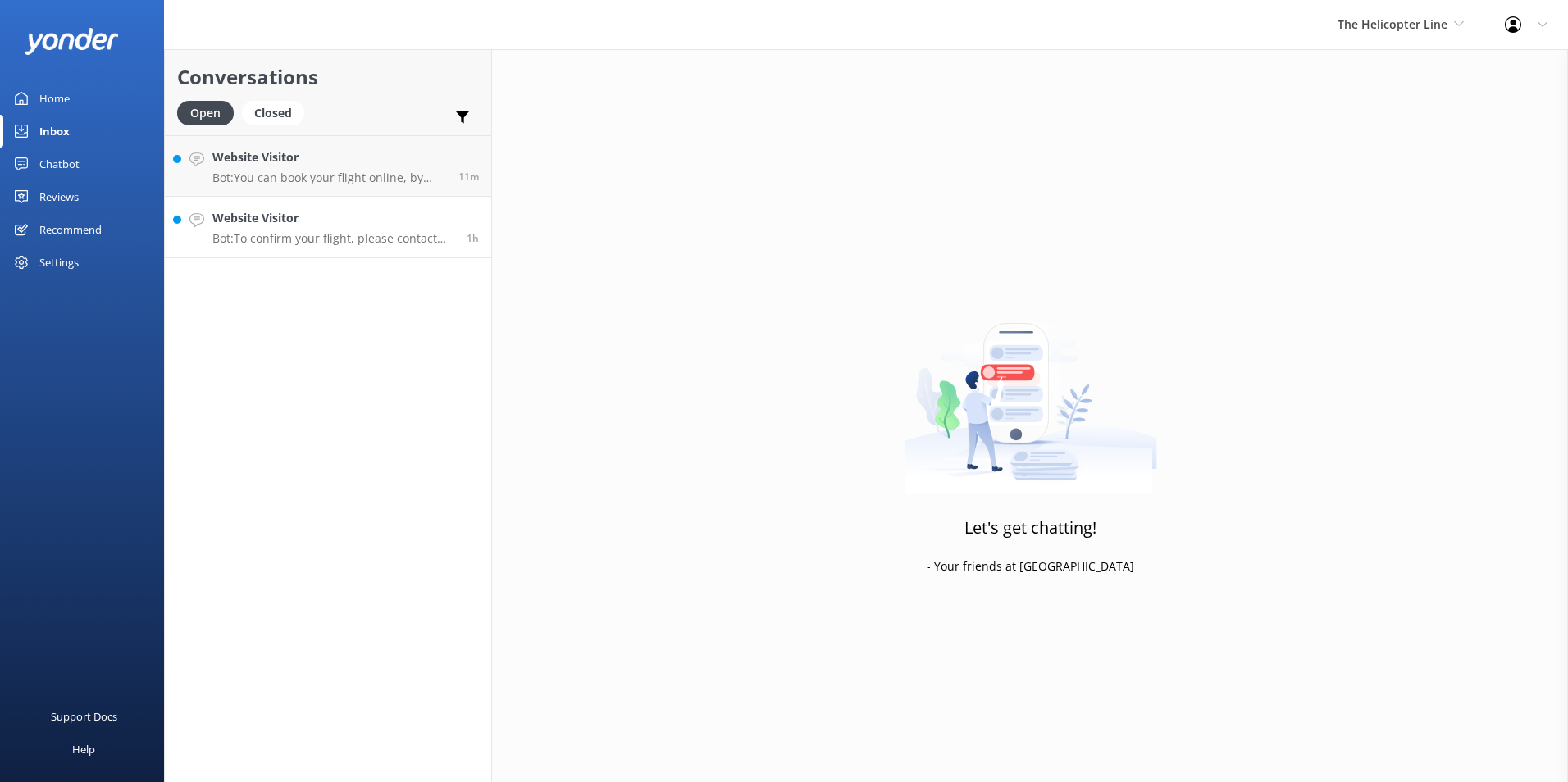
click at [433, 236] on p "Bot: To confirm your flight, please contact the relevant base: - [GEOGRAPHIC_DA…" at bounding box center [334, 238] width 242 height 15
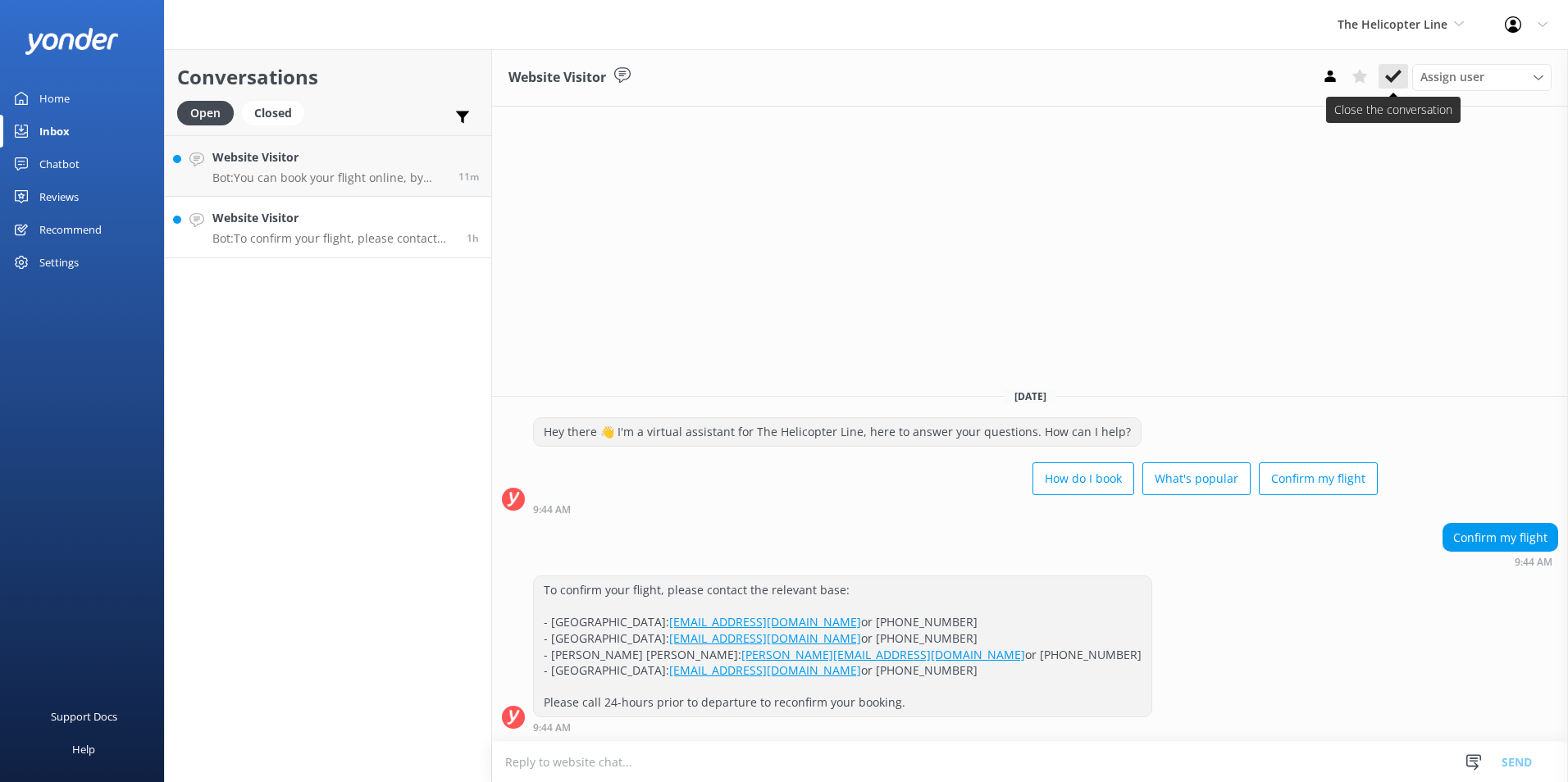
click at [1402, 77] on button at bounding box center [1394, 76] width 30 height 25
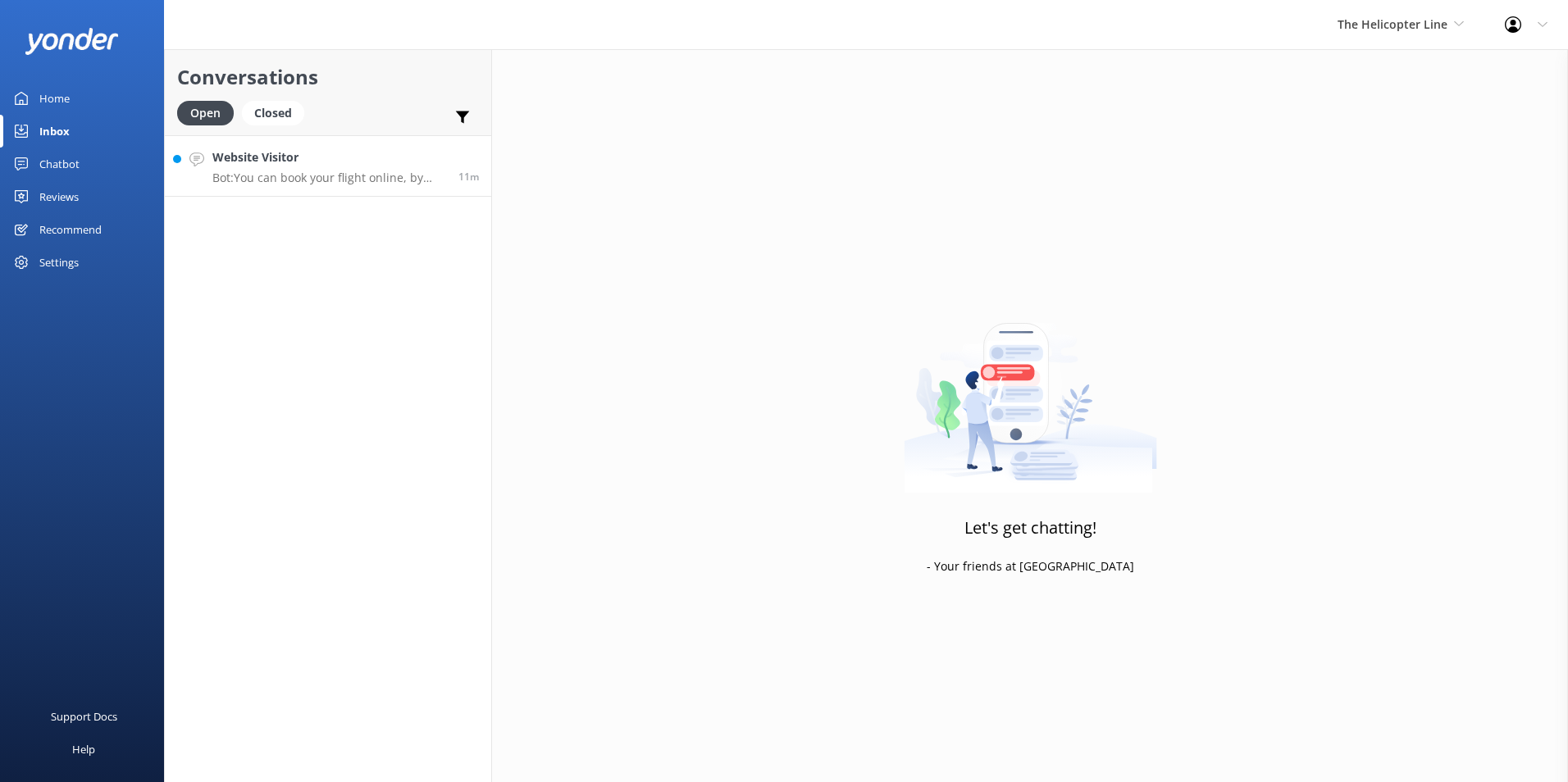
click at [310, 167] on h4 "Website Visitor" at bounding box center [330, 158] width 233 height 18
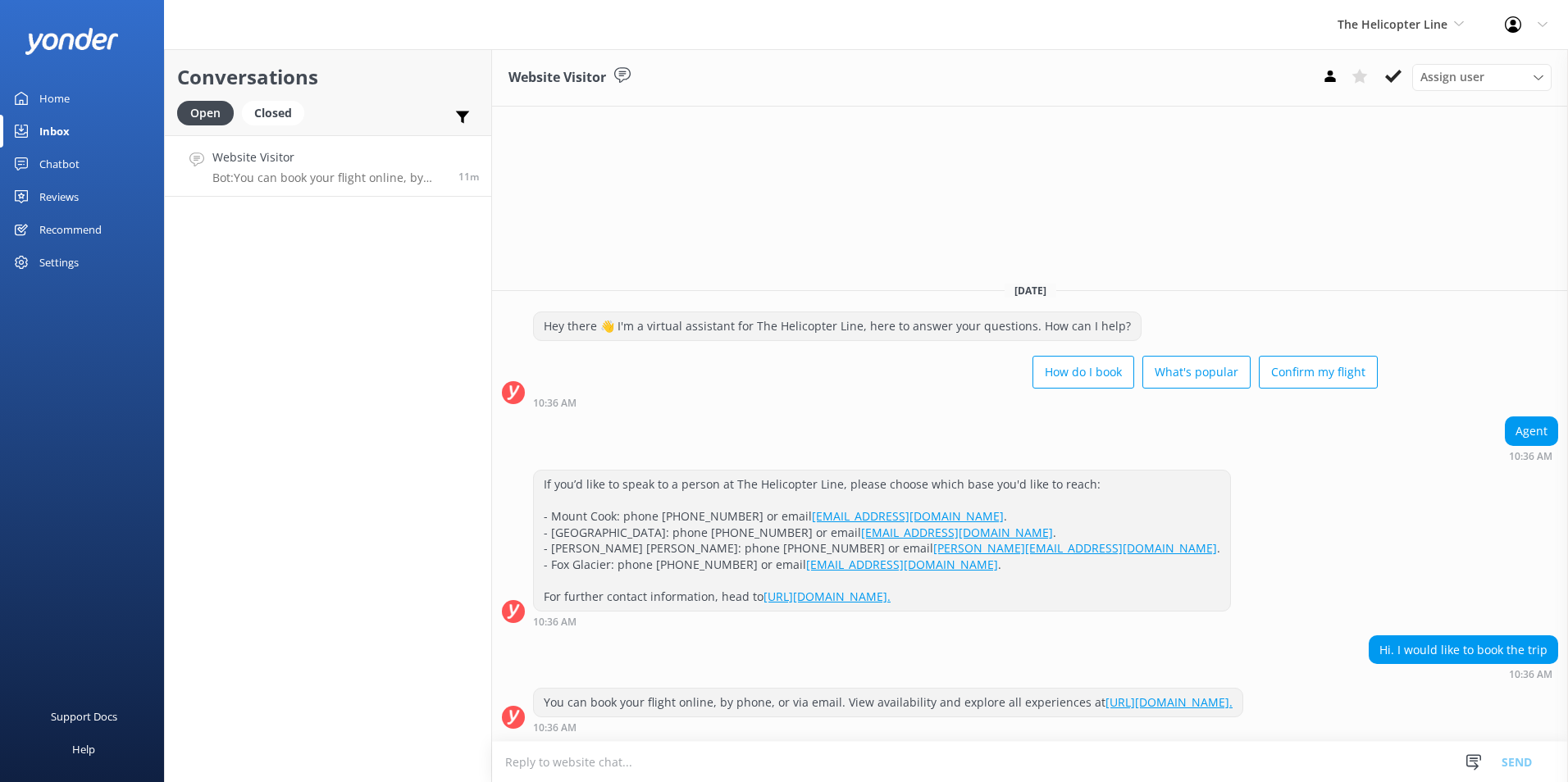
click at [1401, 69] on button at bounding box center [1394, 76] width 30 height 25
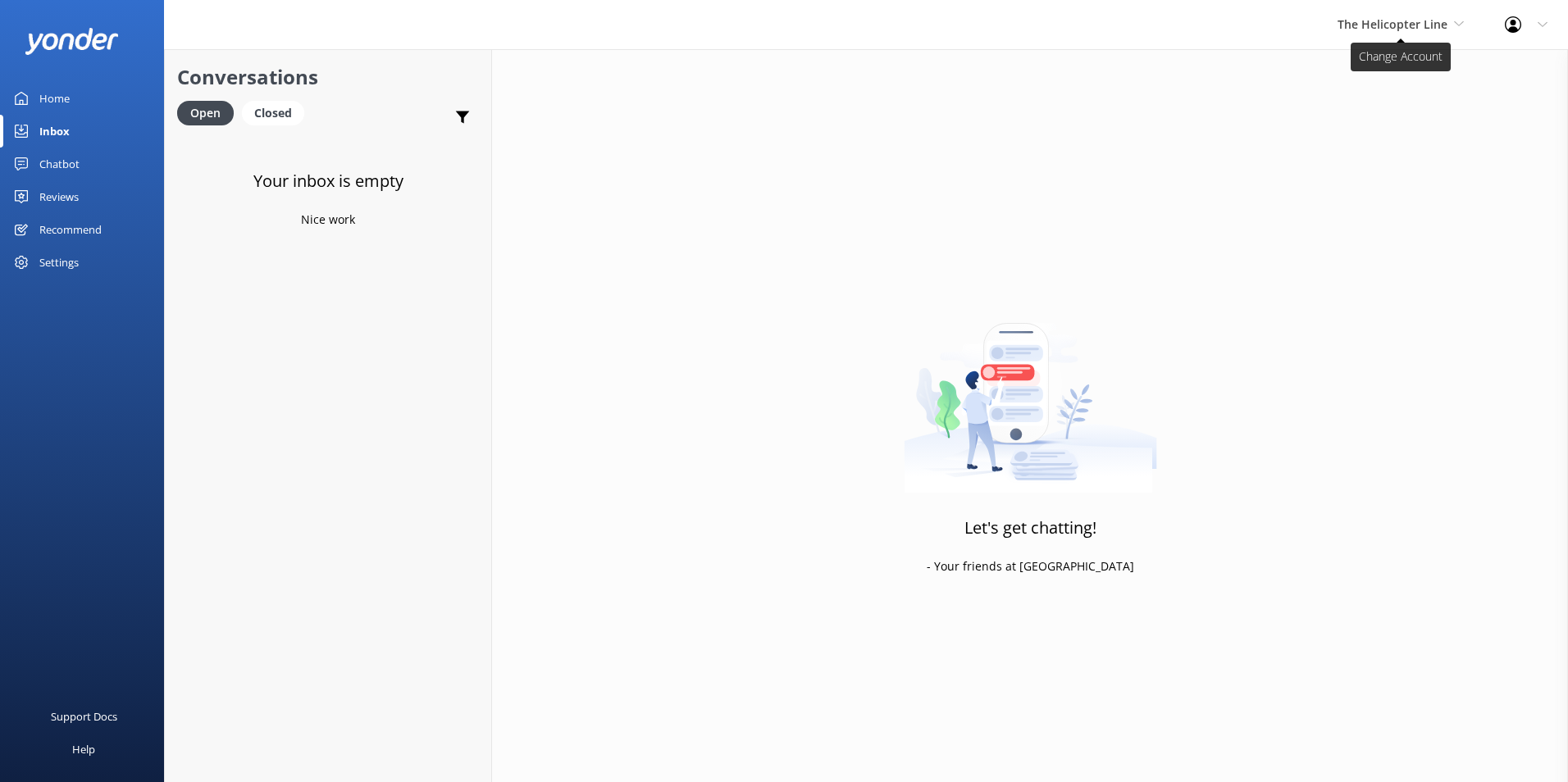
click at [1450, 24] on span "The Helicopter Line" at bounding box center [1401, 25] width 127 height 18
click at [1354, 71] on link "Milford Sound Scenic Flights" at bounding box center [1400, 69] width 164 height 39
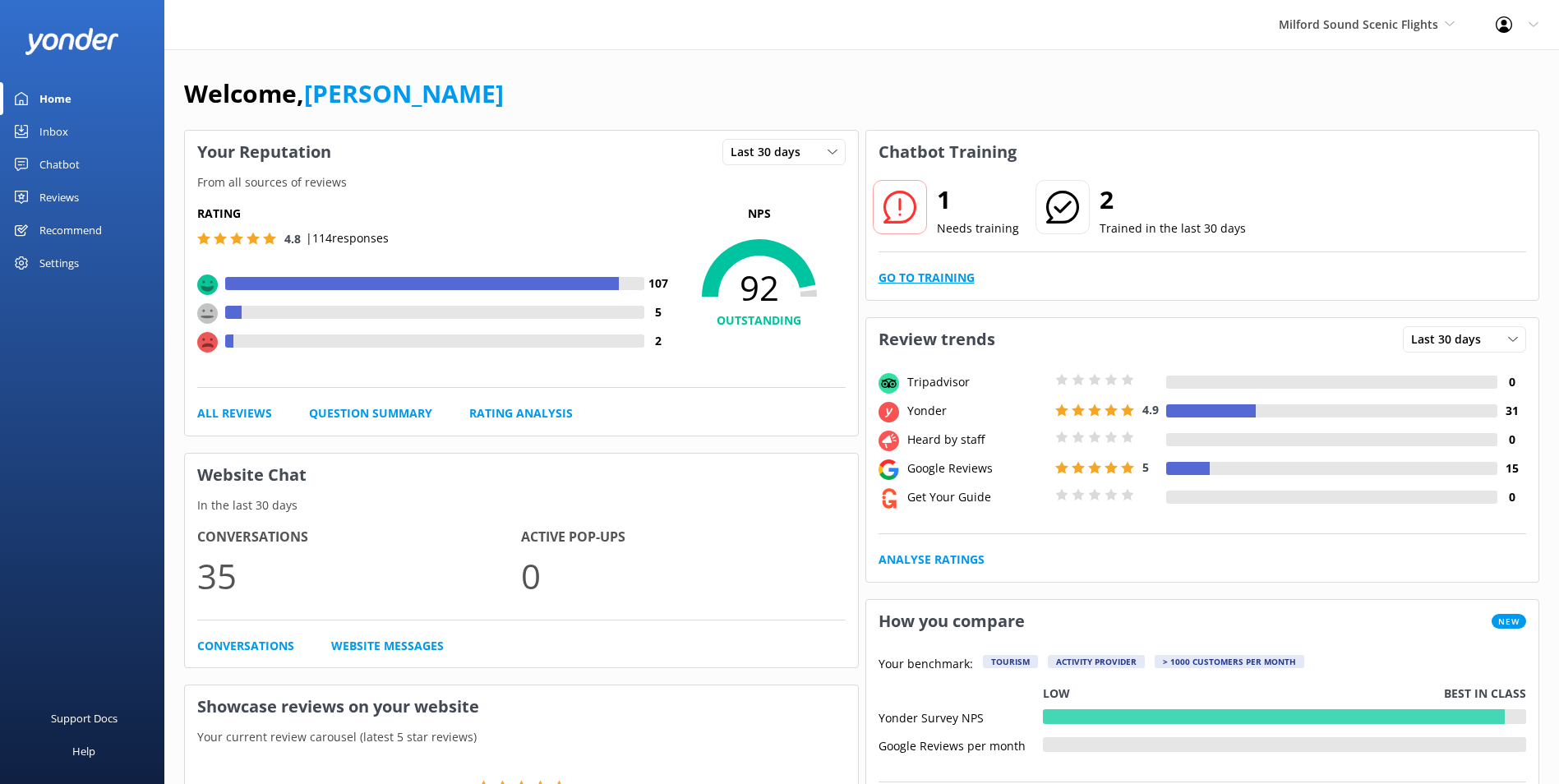
click at [938, 278] on link "Go to Training" at bounding box center [927, 278] width 96 height 18
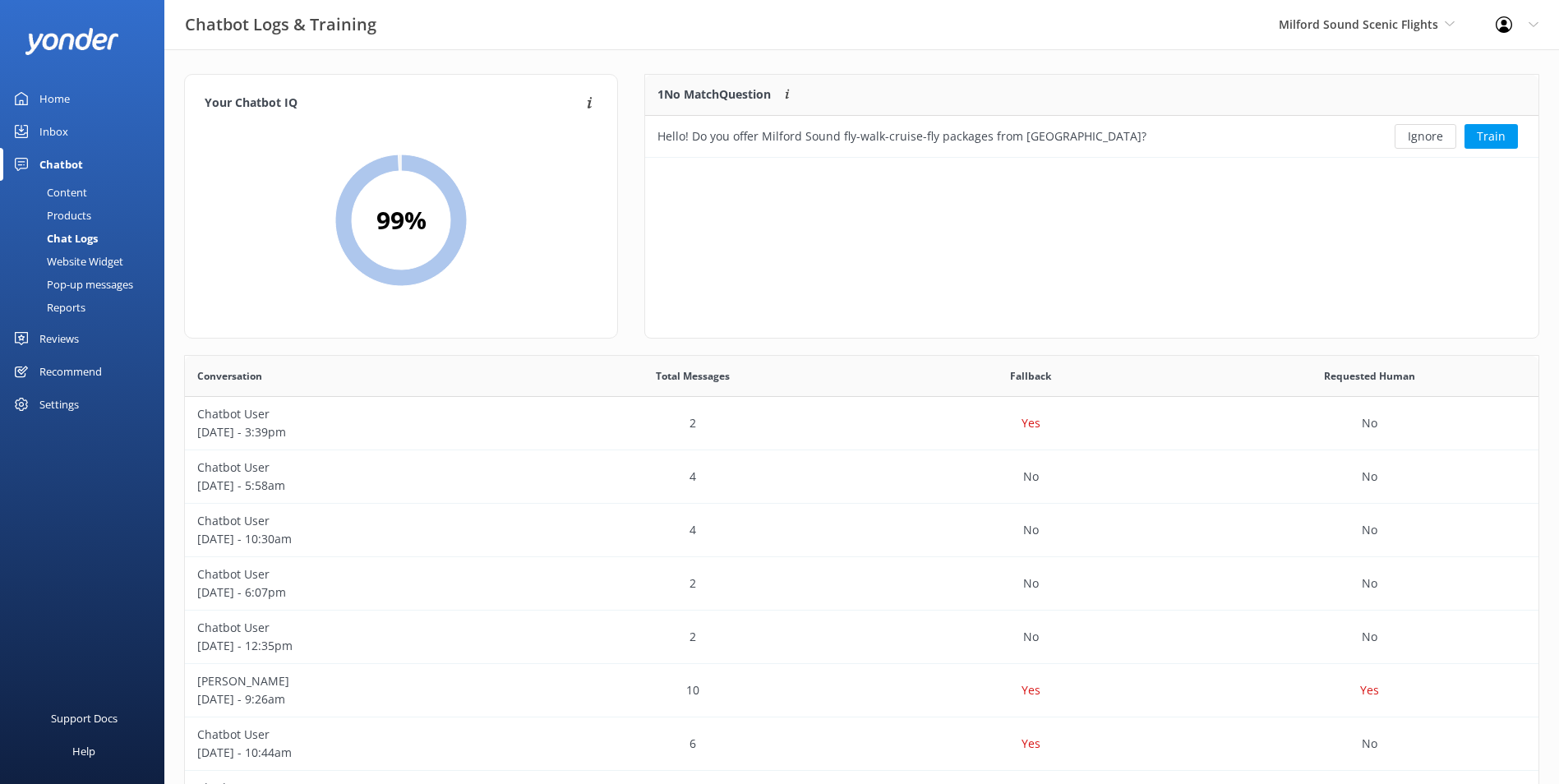
scroll to position [71, 880]
click at [1421, 129] on button "Ignore" at bounding box center [1426, 137] width 62 height 25
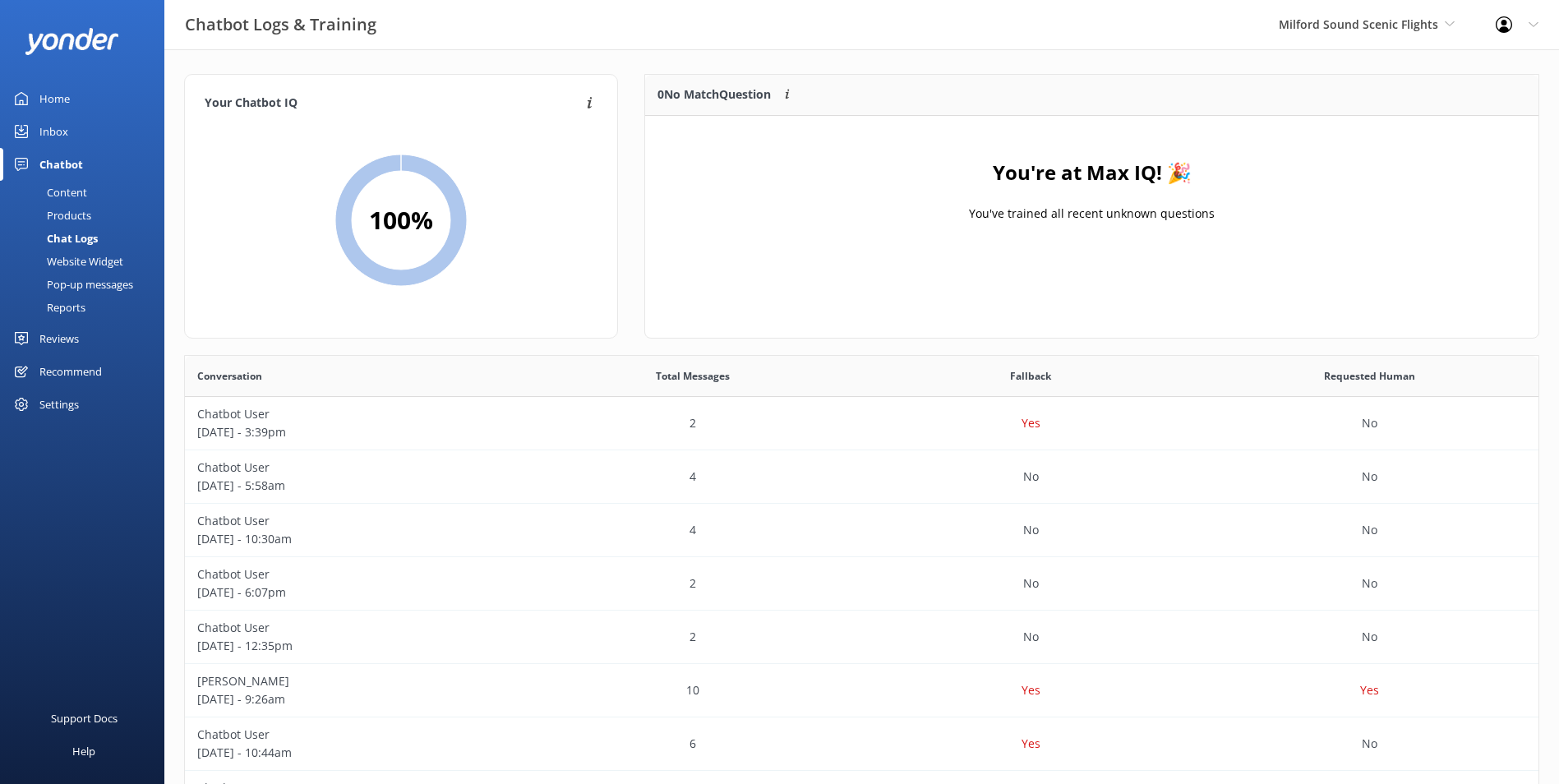
drag, startPoint x: 44, startPoint y: 130, endPoint x: 80, endPoint y: 145, distance: 39.0
click at [44, 131] on div "Inbox" at bounding box center [54, 132] width 29 height 33
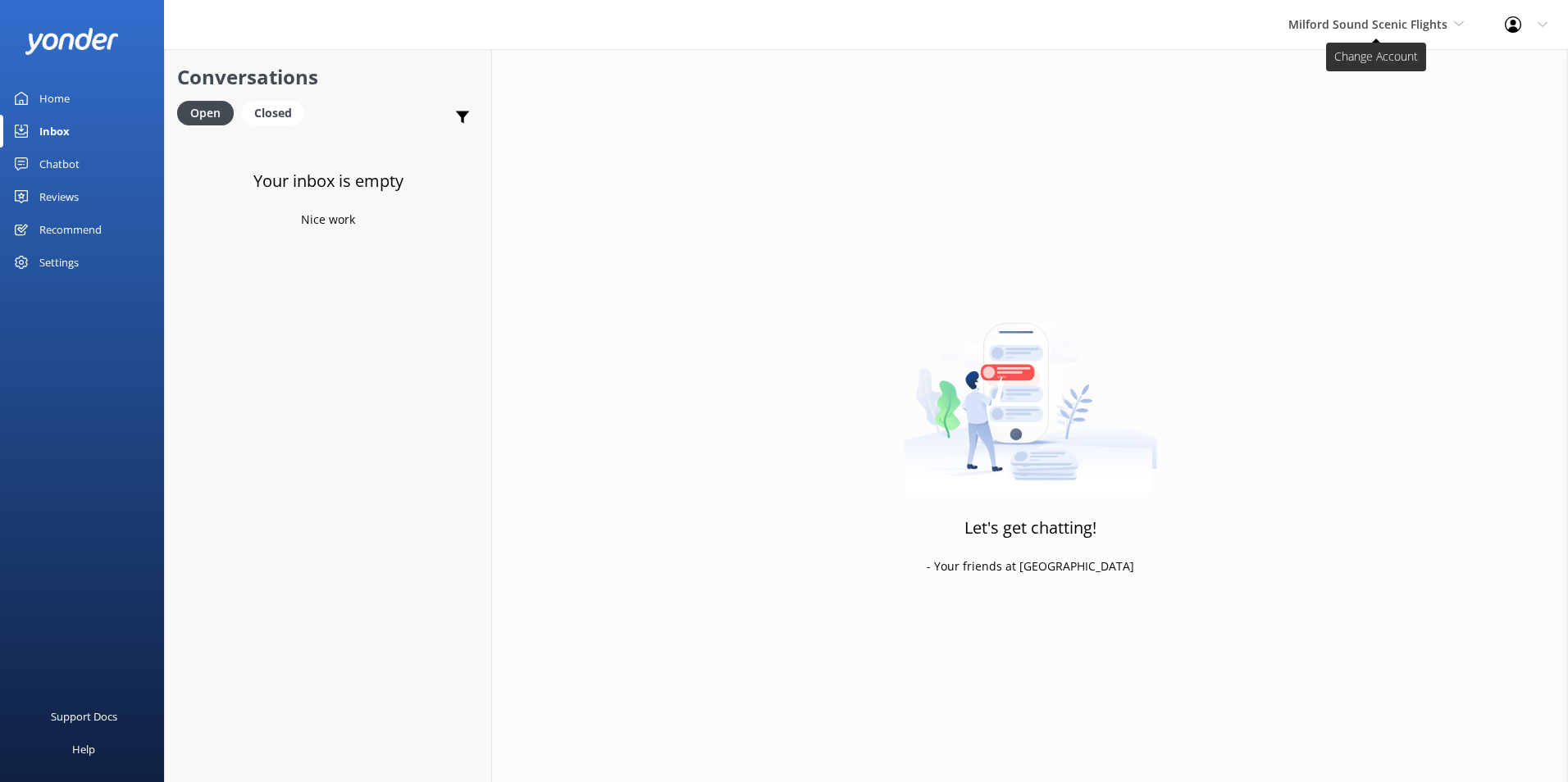
click at [1341, 24] on span "Milford Sound Scenic Flights" at bounding box center [1368, 24] width 159 height 16
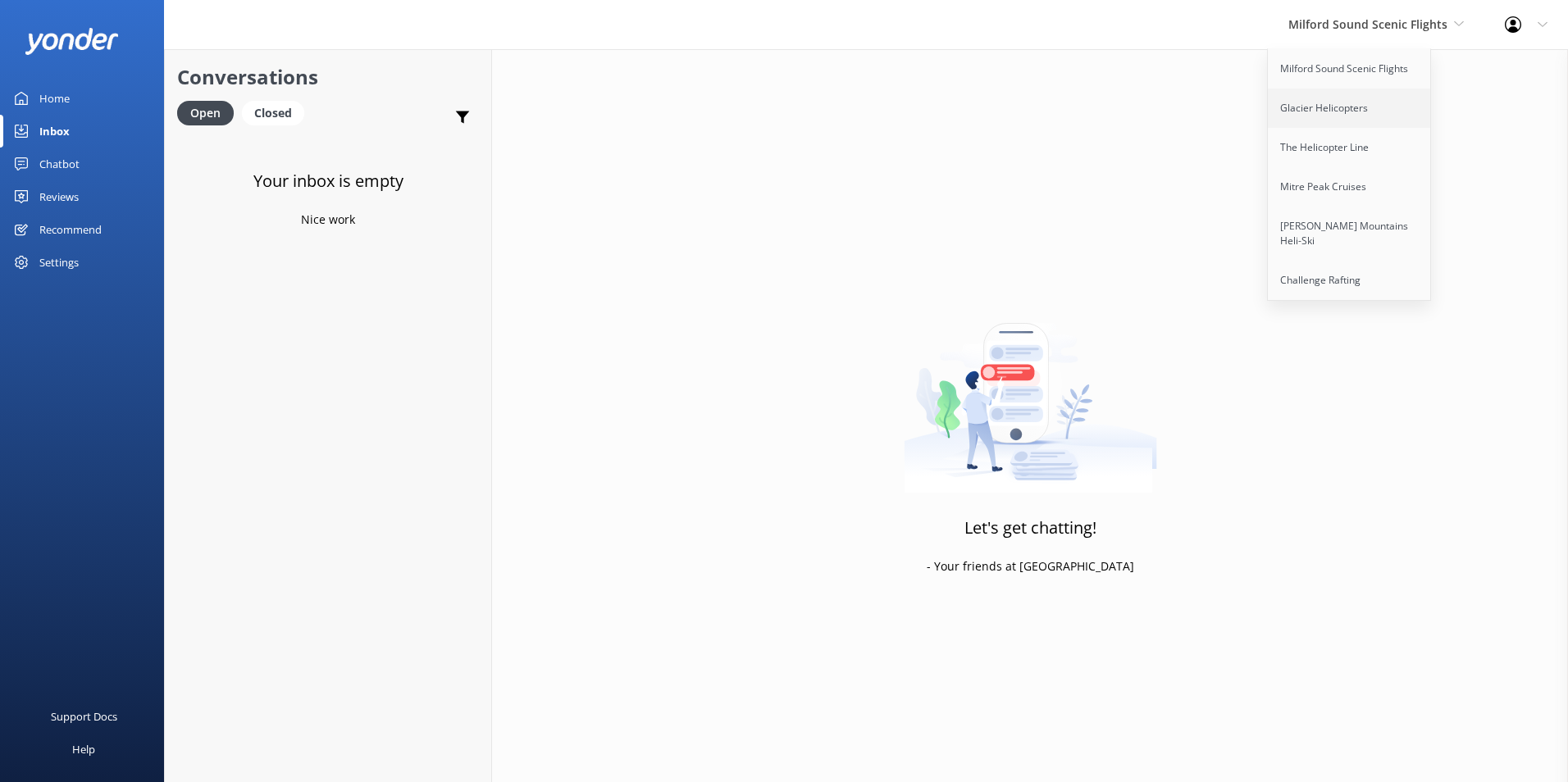
click at [1359, 108] on link "Glacier Helicopters" at bounding box center [1350, 108] width 164 height 39
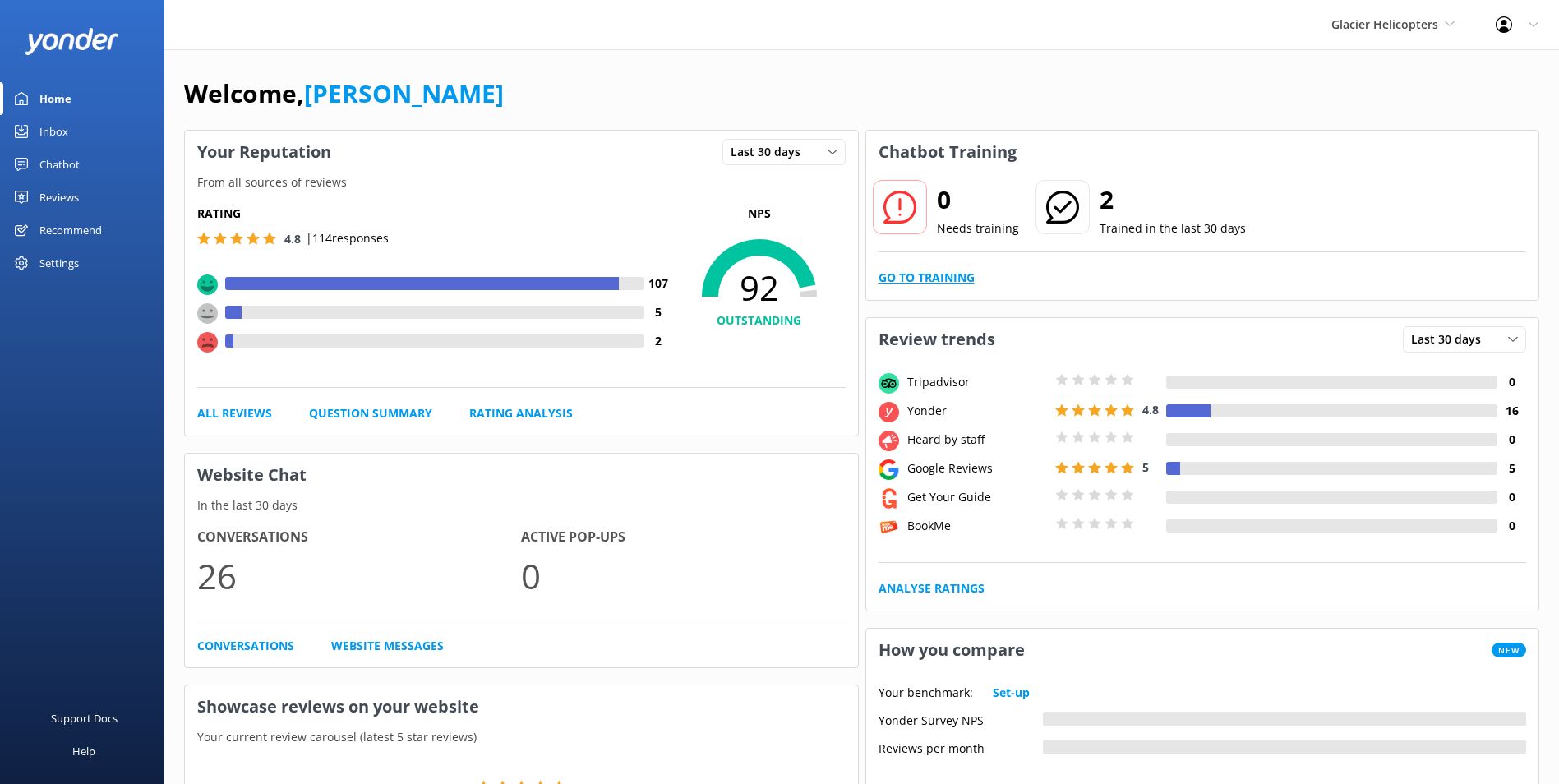
click at [950, 275] on link "Go to Training" at bounding box center [927, 278] width 96 height 18
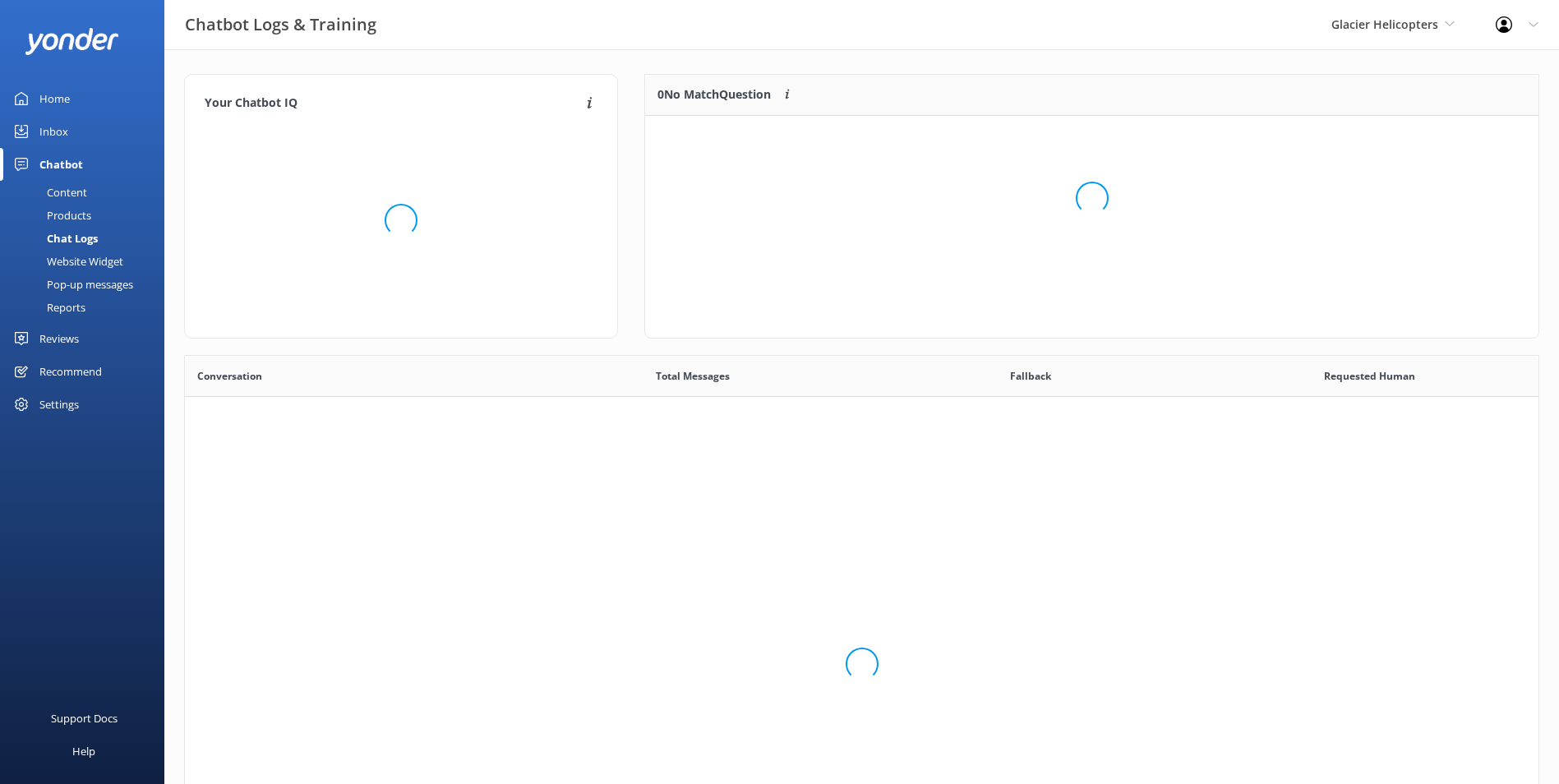
scroll to position [564, 1342]
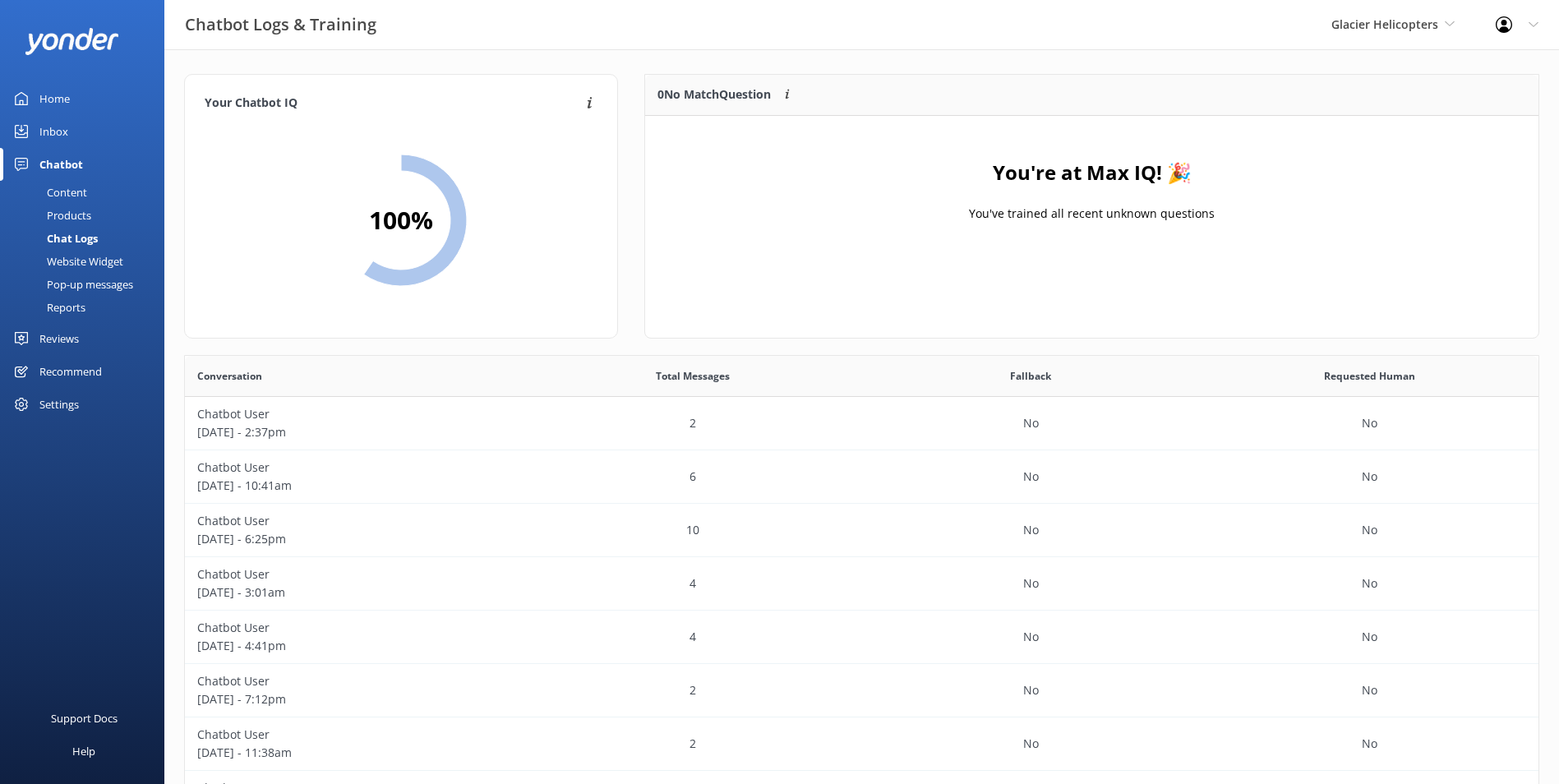
click at [21, 119] on link "Inbox" at bounding box center [82, 132] width 165 height 33
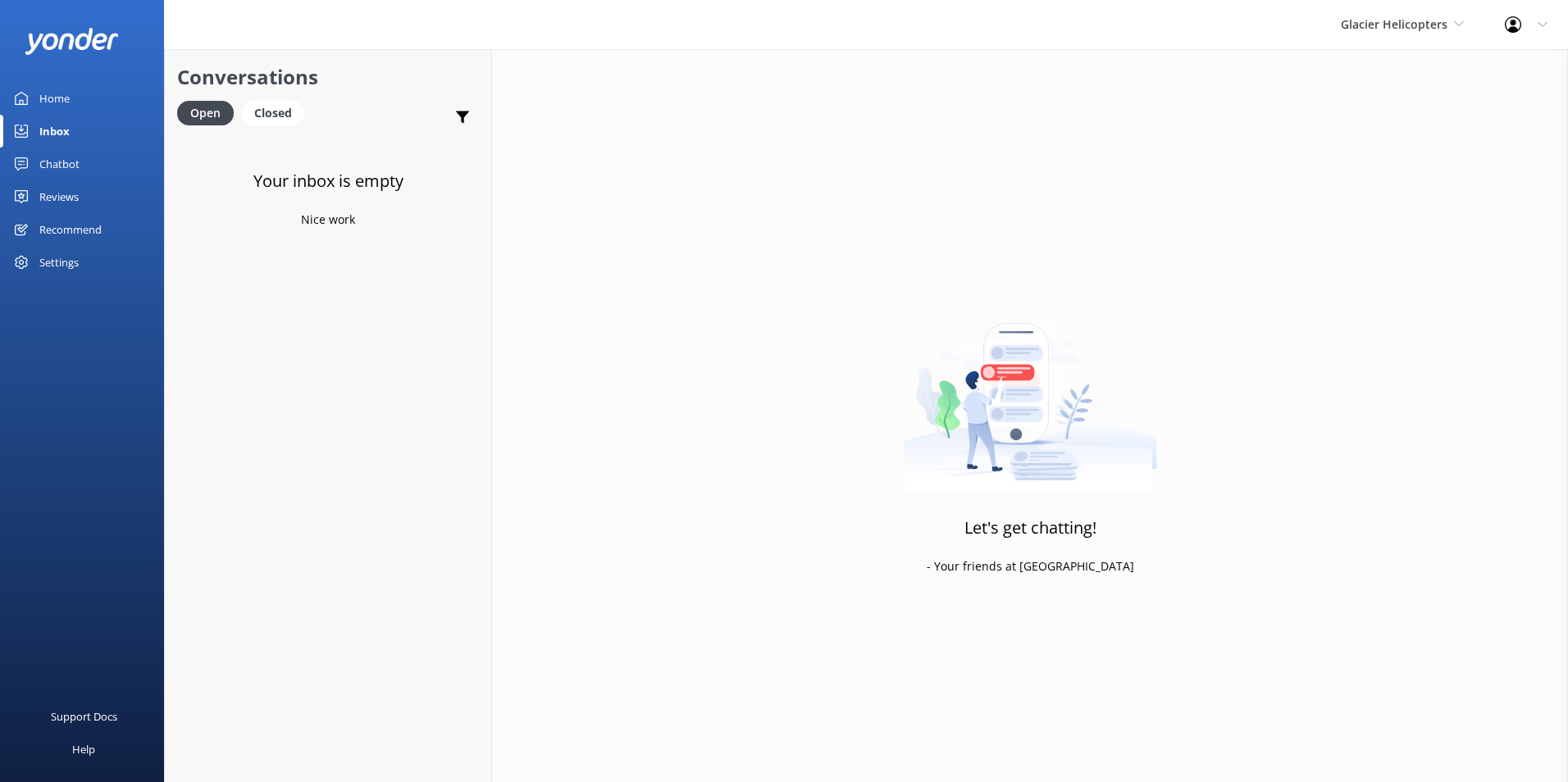
click at [1367, 14] on div "Glacier Helicopters Milford Sound Scenic Flights Glacier Helicopters The Helico…" at bounding box center [1403, 25] width 164 height 49
click at [1437, 155] on link "The Helicopter Line" at bounding box center [1403, 148] width 164 height 39
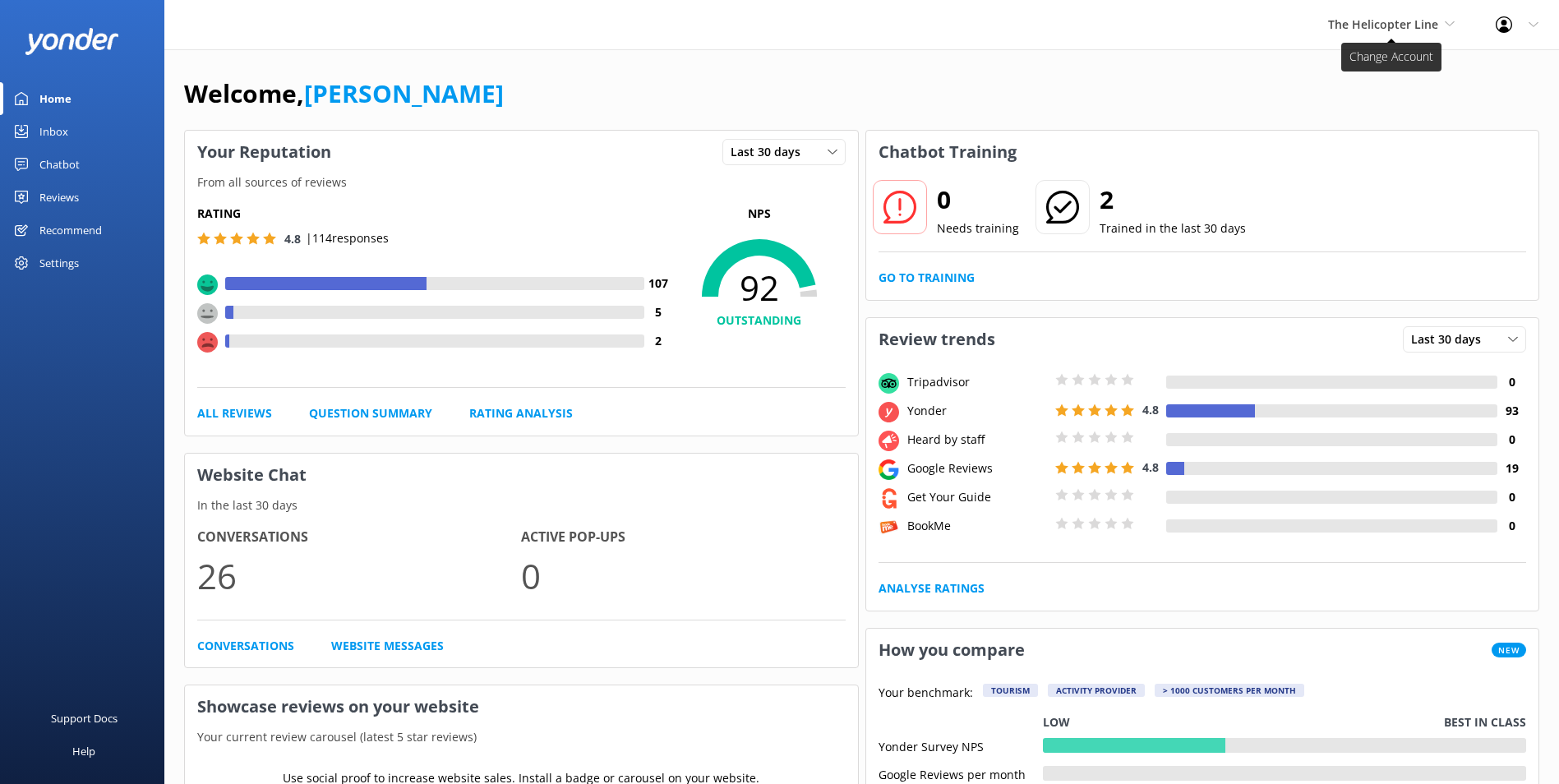
drag, startPoint x: 1404, startPoint y: 21, endPoint x: 1405, endPoint y: 29, distance: 8.1
click at [1404, 24] on span "The Helicopter Line" at bounding box center [1384, 24] width 110 height 16
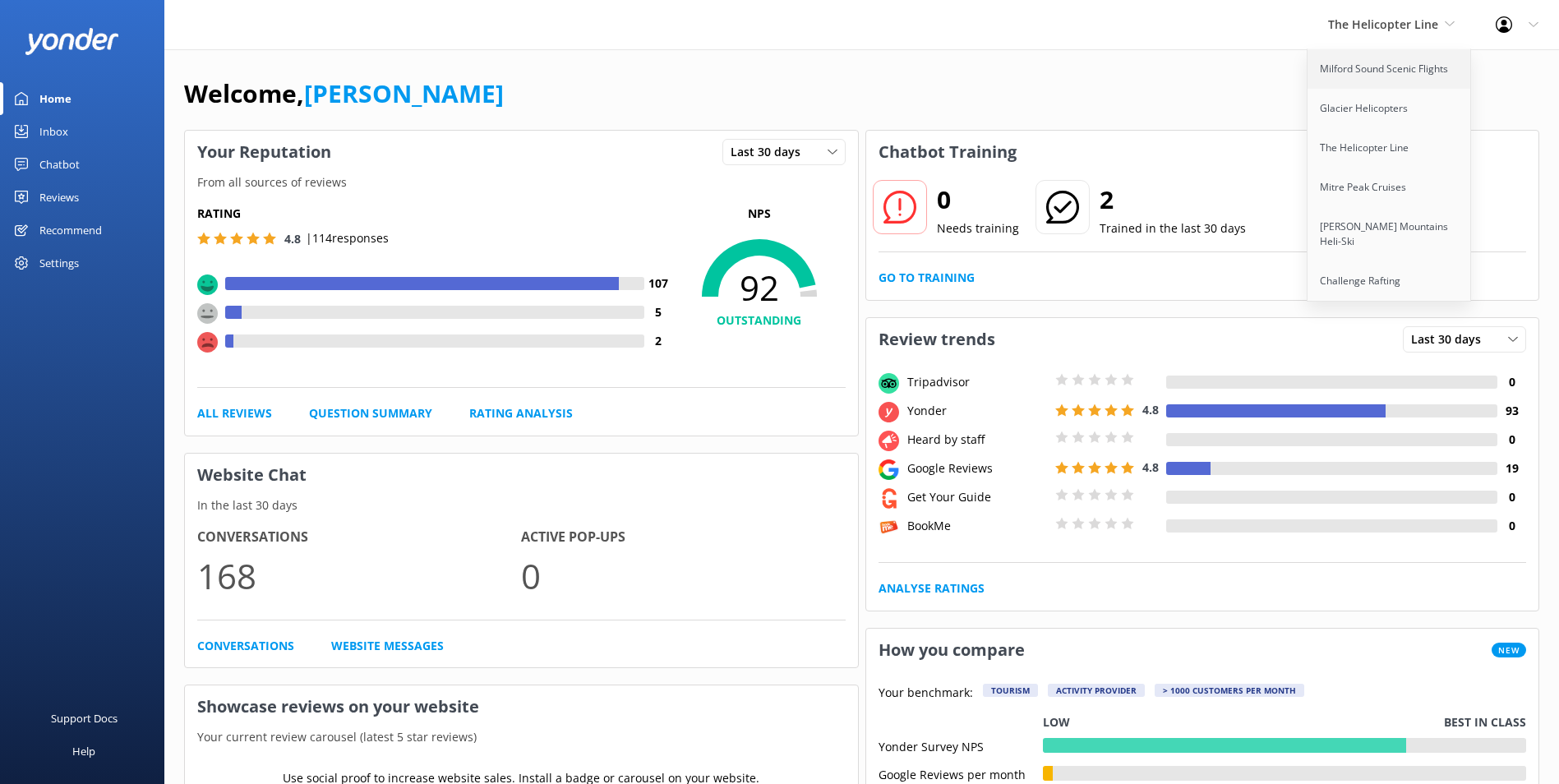
click at [1400, 77] on link "Milford Sound Scenic Flights" at bounding box center [1390, 69] width 165 height 40
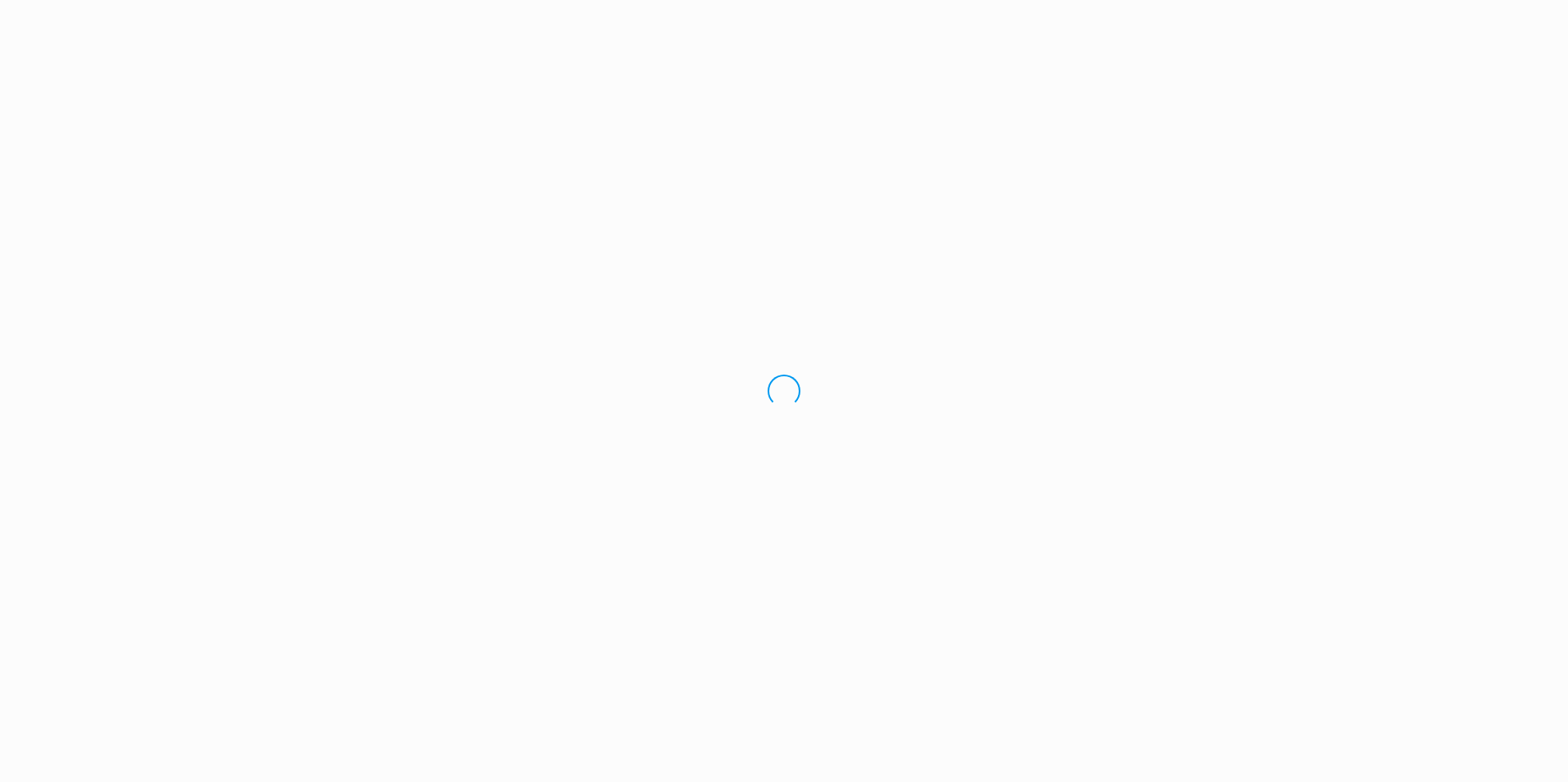
click at [1418, 18] on div "Loading.." at bounding box center [784, 391] width 1568 height 782
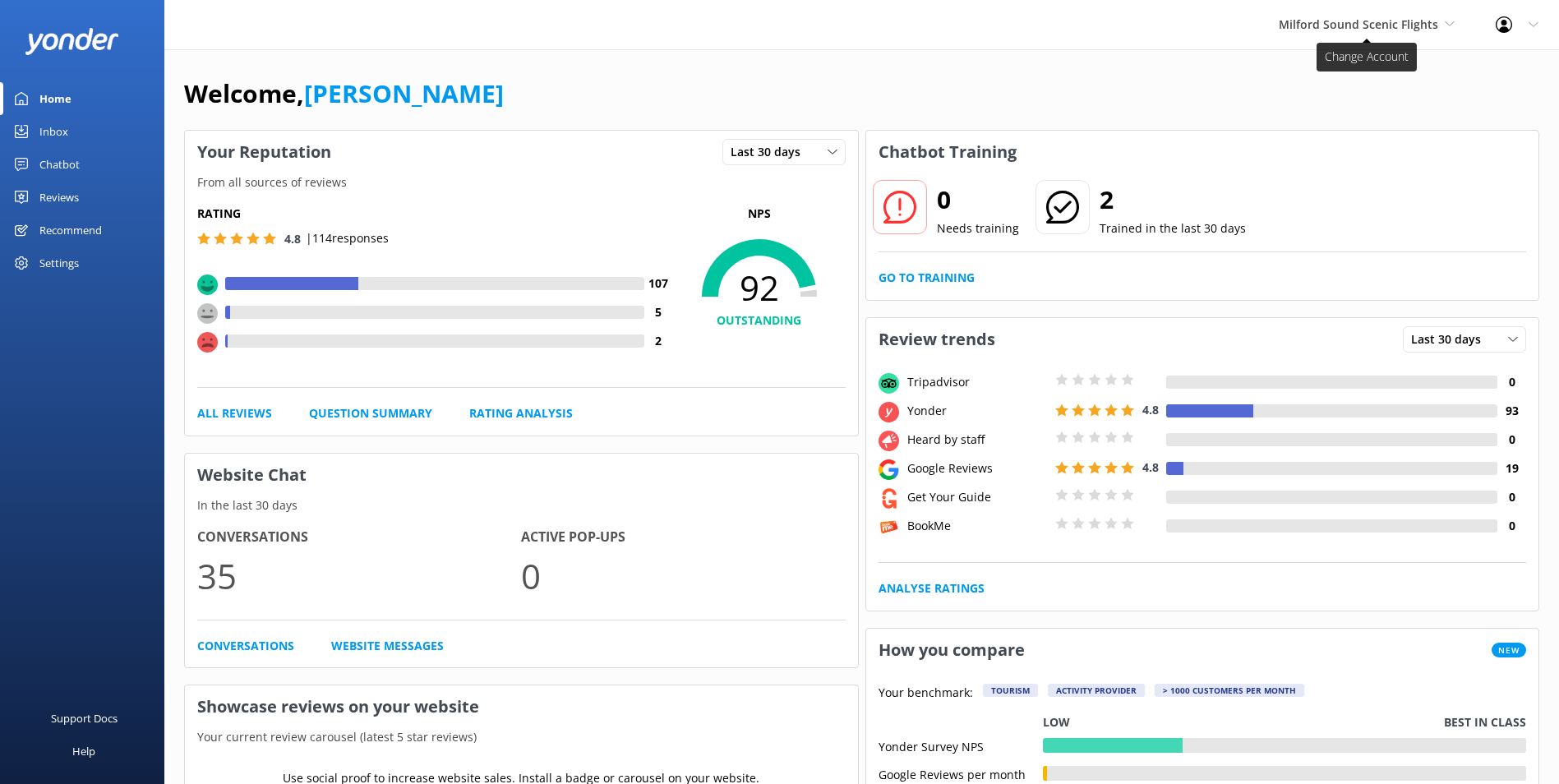
click at [1423, 26] on span "Milford Sound Scenic Flights" at bounding box center [1359, 24] width 160 height 16
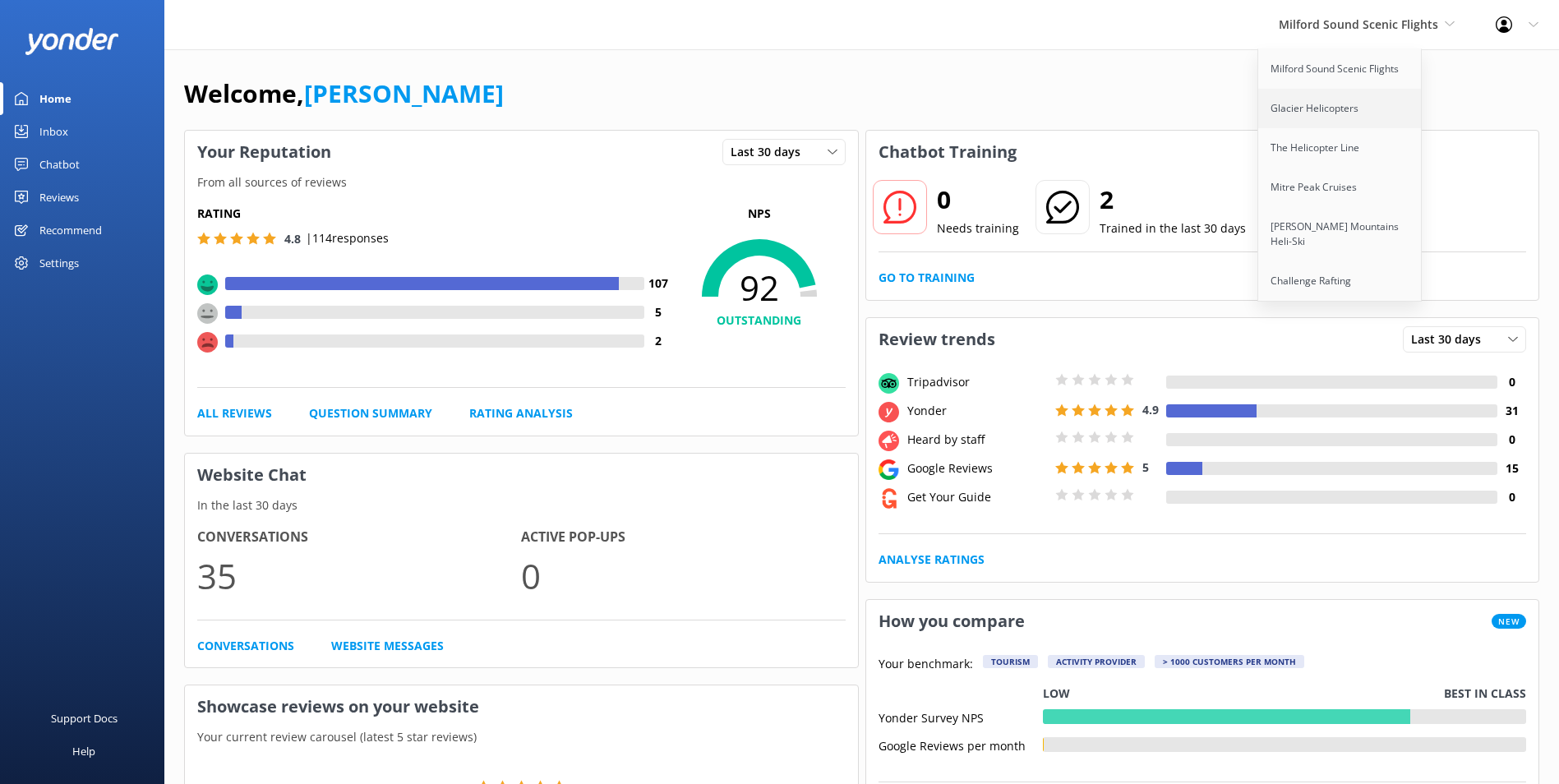
click at [1401, 120] on link "Glacier Helicopters" at bounding box center [1341, 109] width 165 height 40
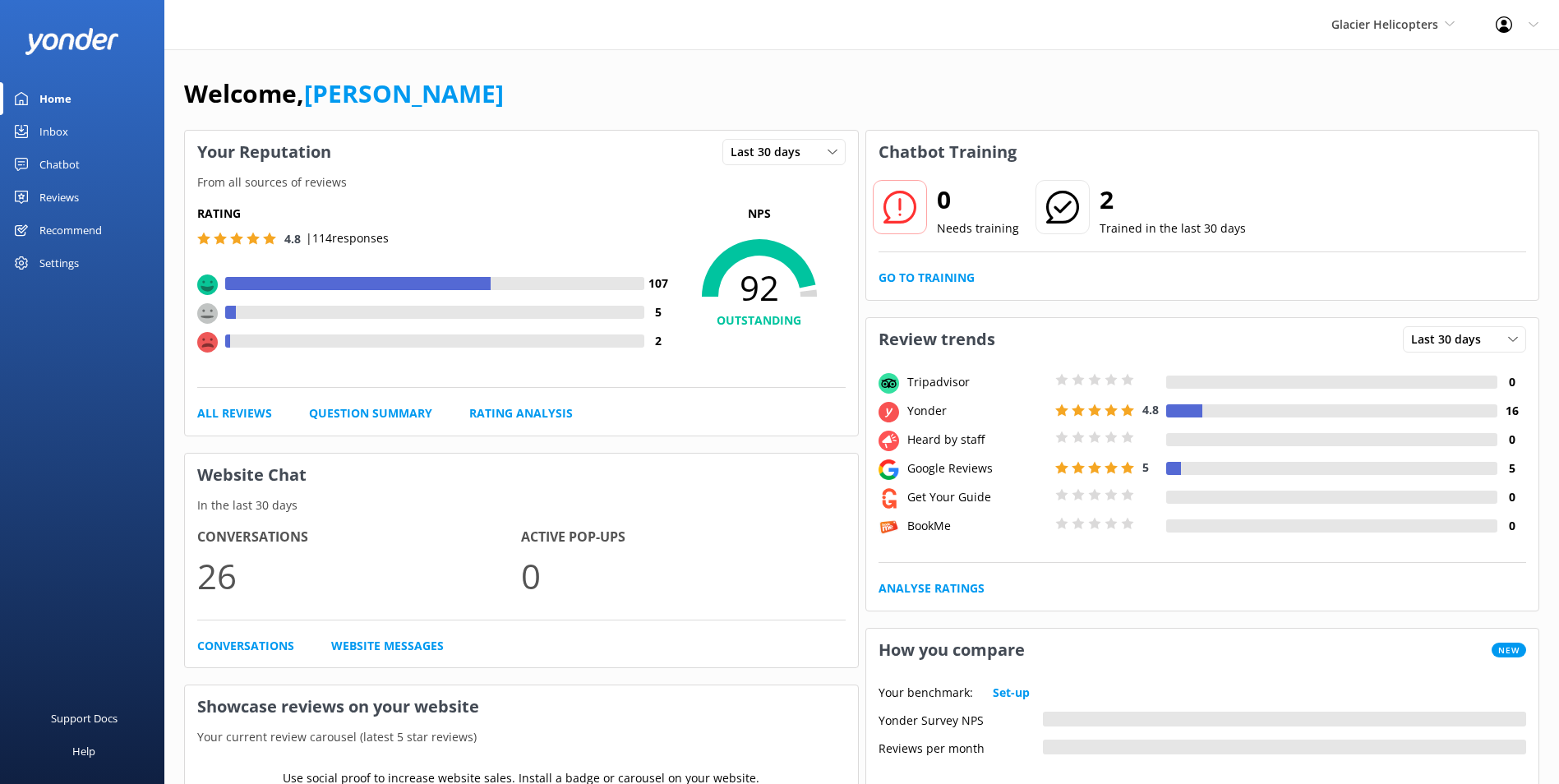
click at [50, 166] on div "Chatbot" at bounding box center [59, 165] width 40 height 33
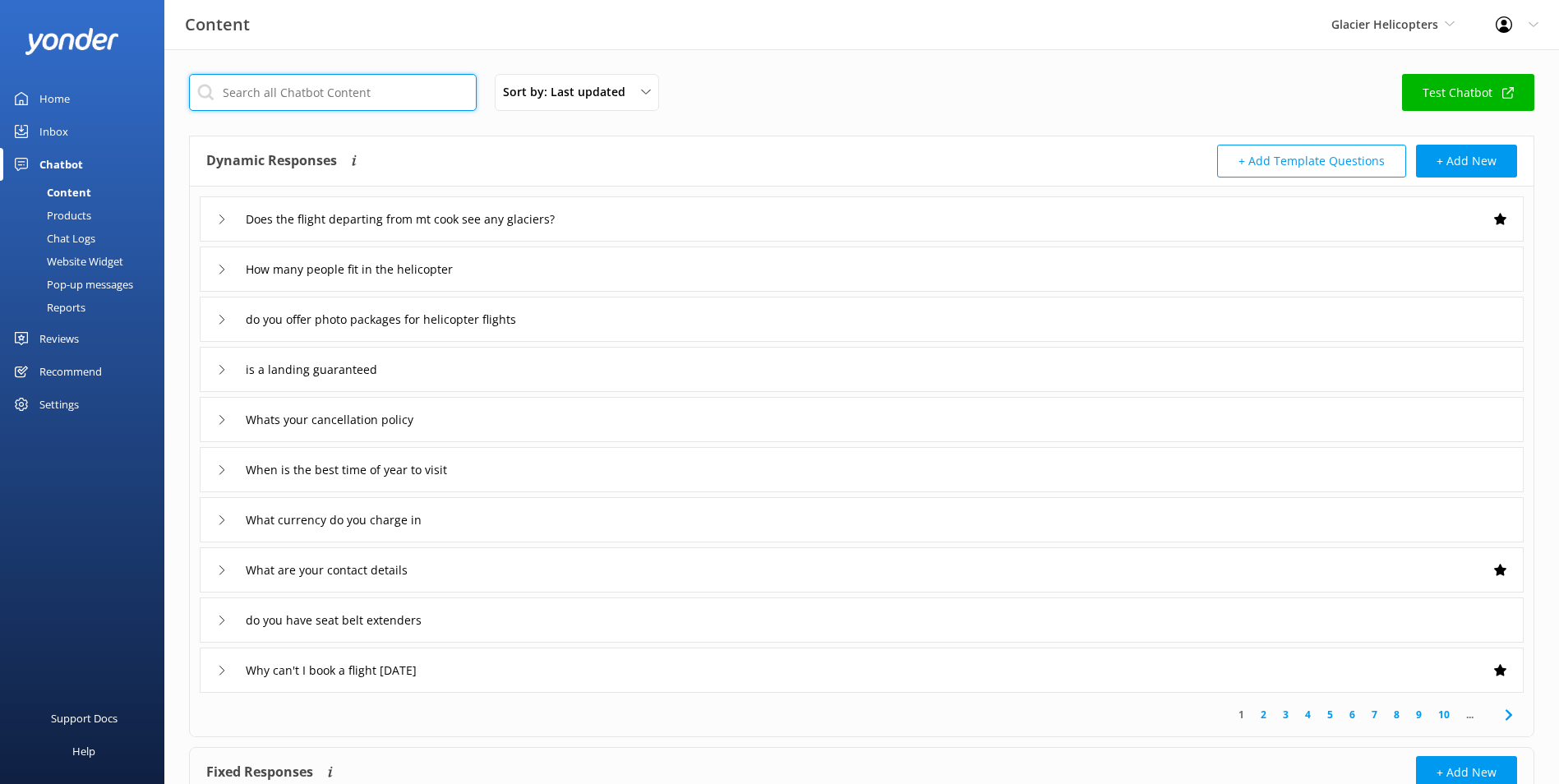
click at [305, 92] on input "text" at bounding box center [333, 92] width 287 height 37
type input "[PERSON_NAME]"
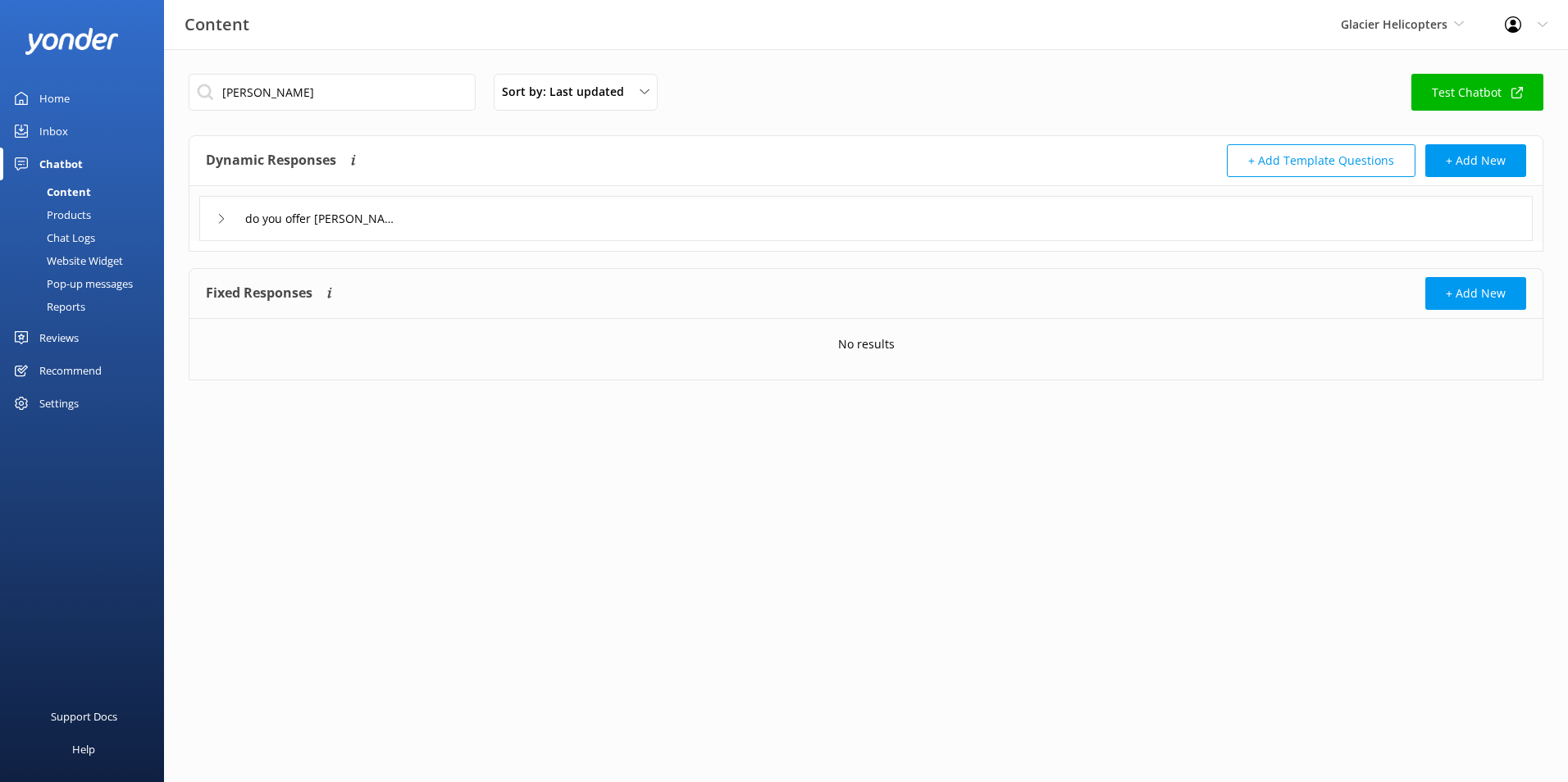
click at [438, 211] on div "do you offer [PERSON_NAME]" at bounding box center [866, 218] width 1334 height 45
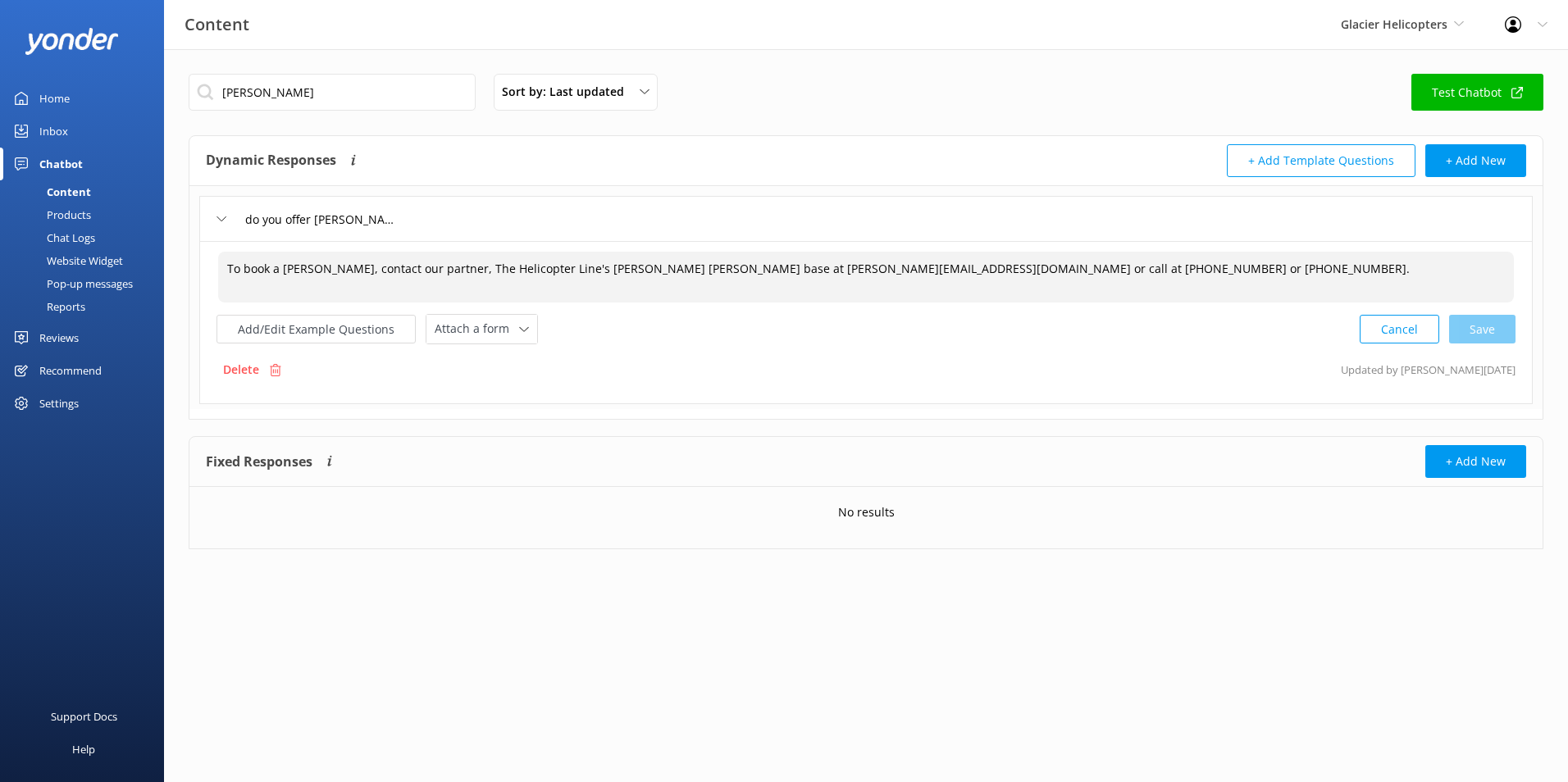
click at [707, 274] on textarea "To book a [PERSON_NAME], contact our partner, The Helicopter Line's [PERSON_NAM…" at bounding box center [865, 277] width 1296 height 51
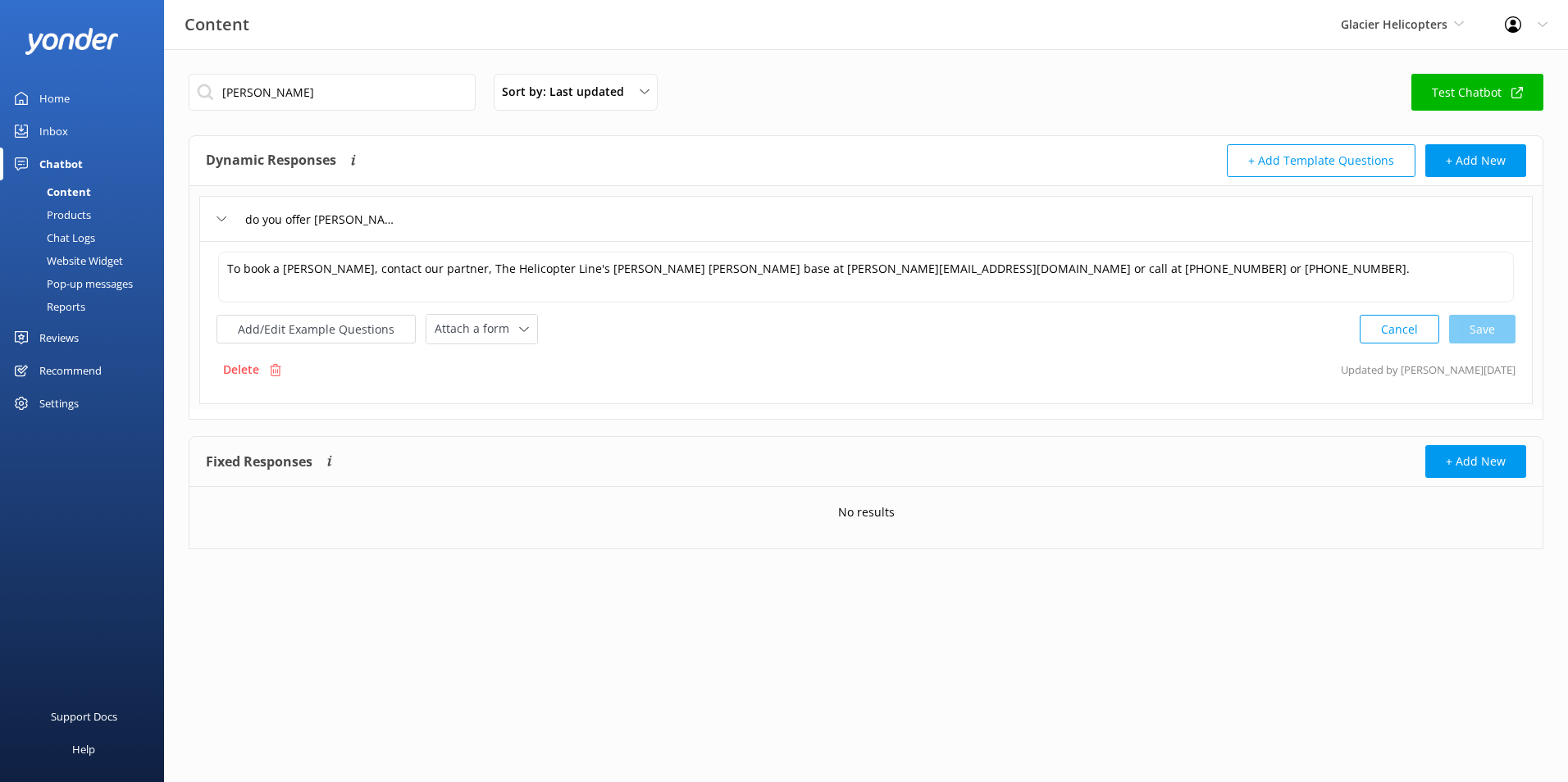
click at [38, 117] on link "Inbox" at bounding box center [82, 131] width 164 height 33
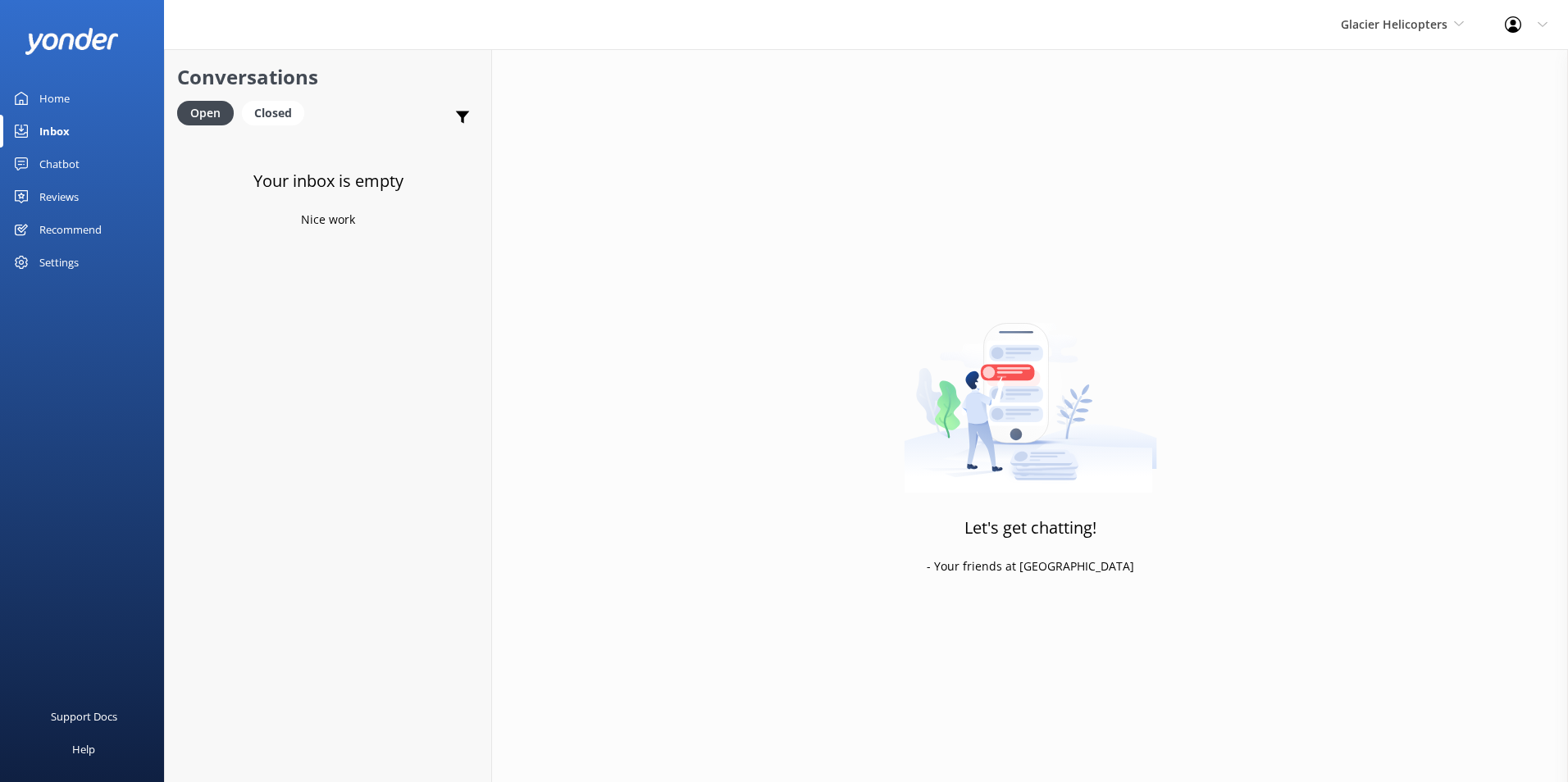
drag, startPoint x: 51, startPoint y: 155, endPoint x: 75, endPoint y: 166, distance: 26.4
click at [49, 154] on div "Chatbot" at bounding box center [59, 164] width 40 height 33
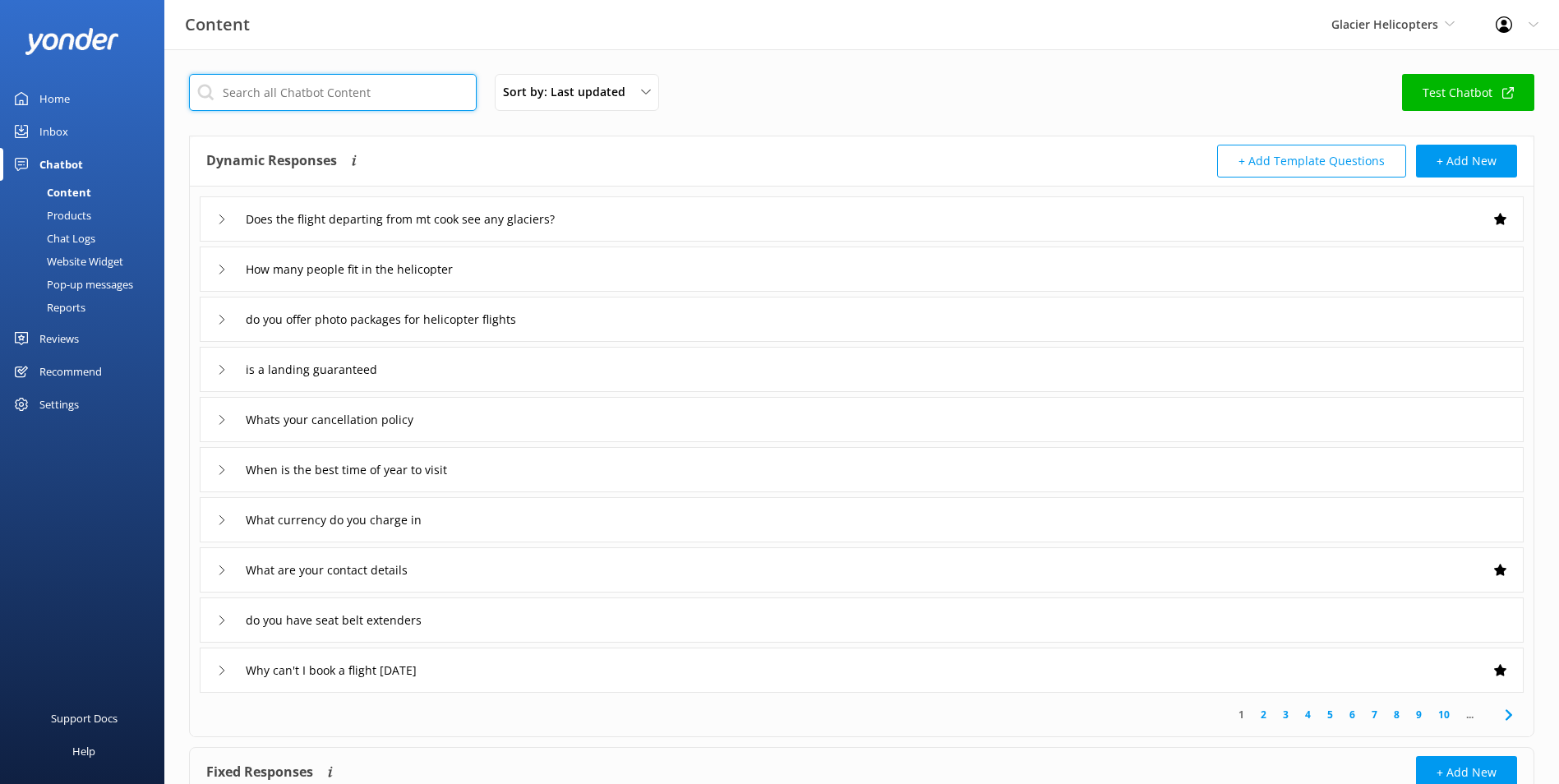
click at [270, 90] on input "text" at bounding box center [333, 92] width 287 height 37
type input "age"
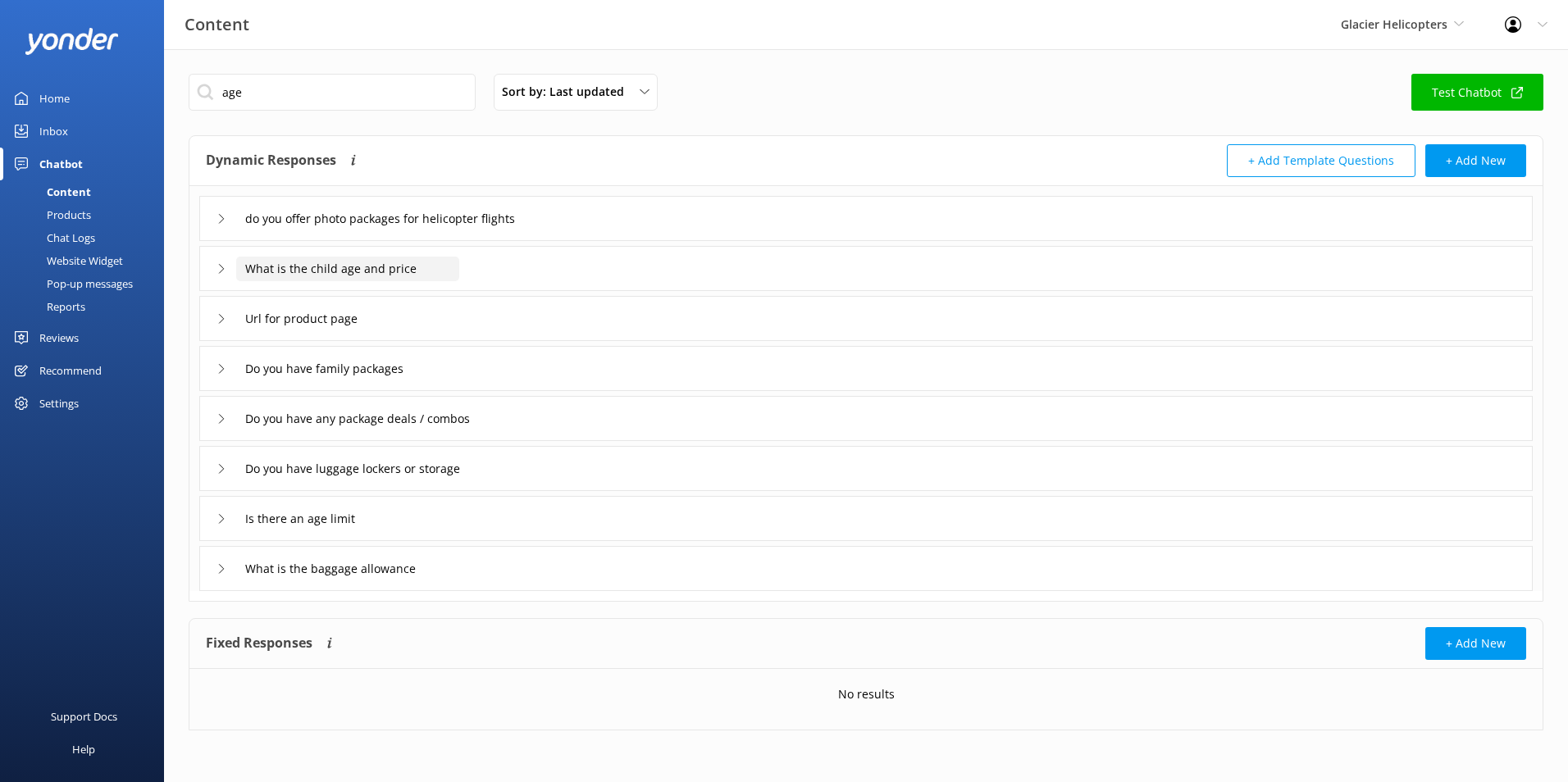
click at [459, 269] on input "What is the child age and price" at bounding box center [347, 269] width 223 height 25
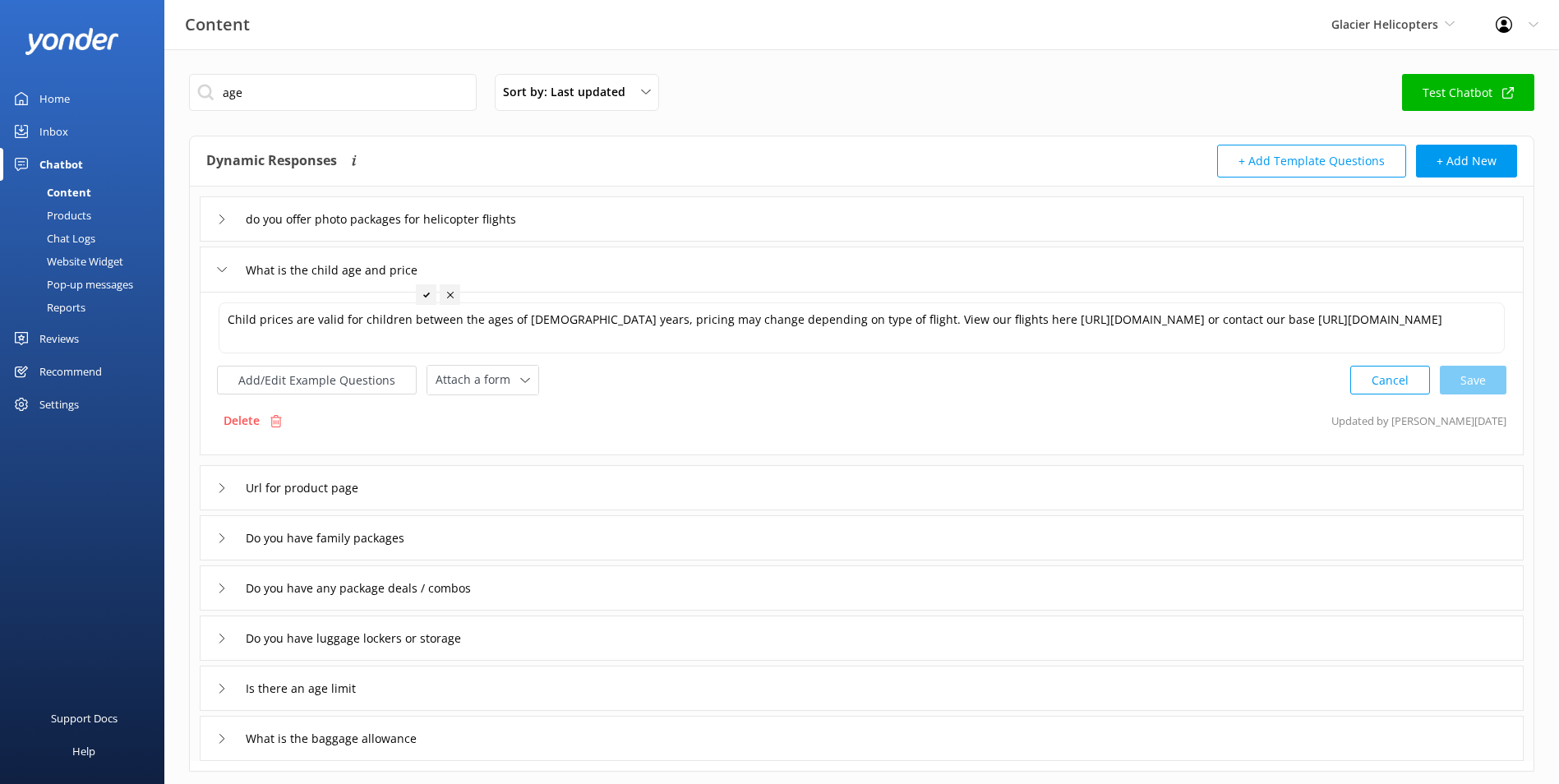
click at [523, 504] on div "Url for product page" at bounding box center [862, 488] width 1324 height 45
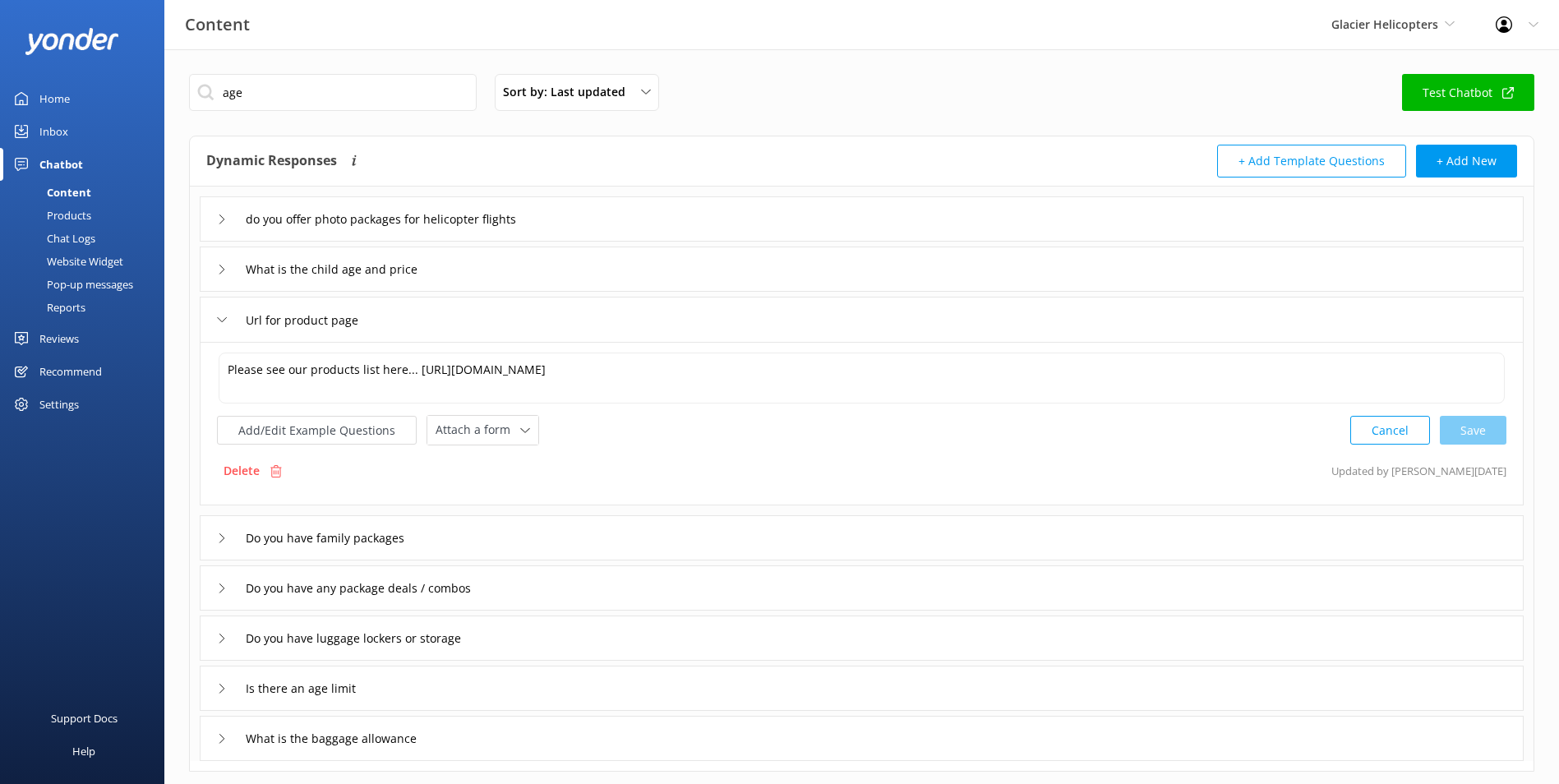
click at [532, 539] on div "Do you have family packages" at bounding box center [862, 538] width 1324 height 45
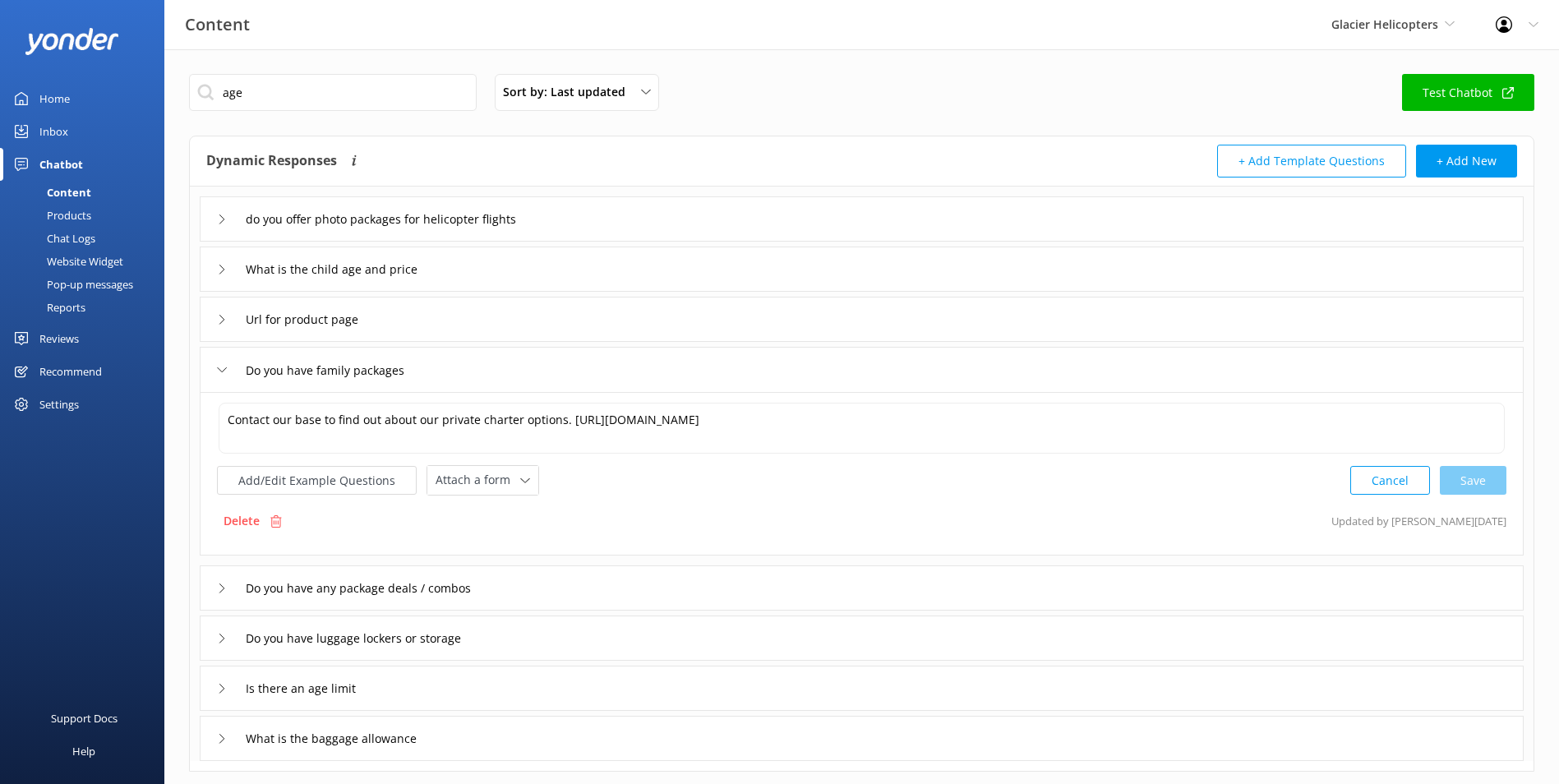
click at [535, 595] on div "Do you have any package deals / combos" at bounding box center [862, 588] width 1324 height 45
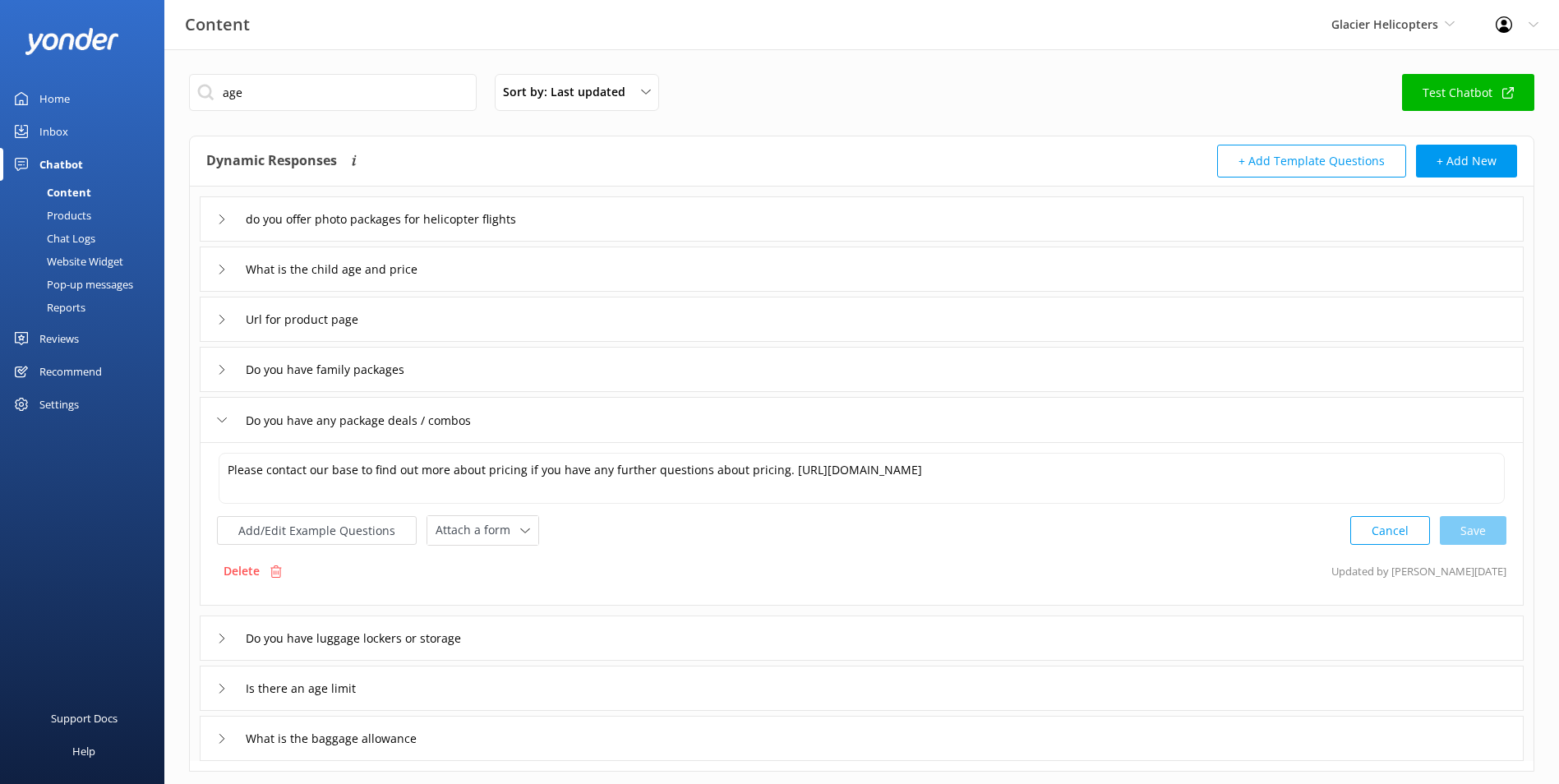
click at [514, 625] on div "Do you have luggage lockers or storage" at bounding box center [862, 638] width 1324 height 45
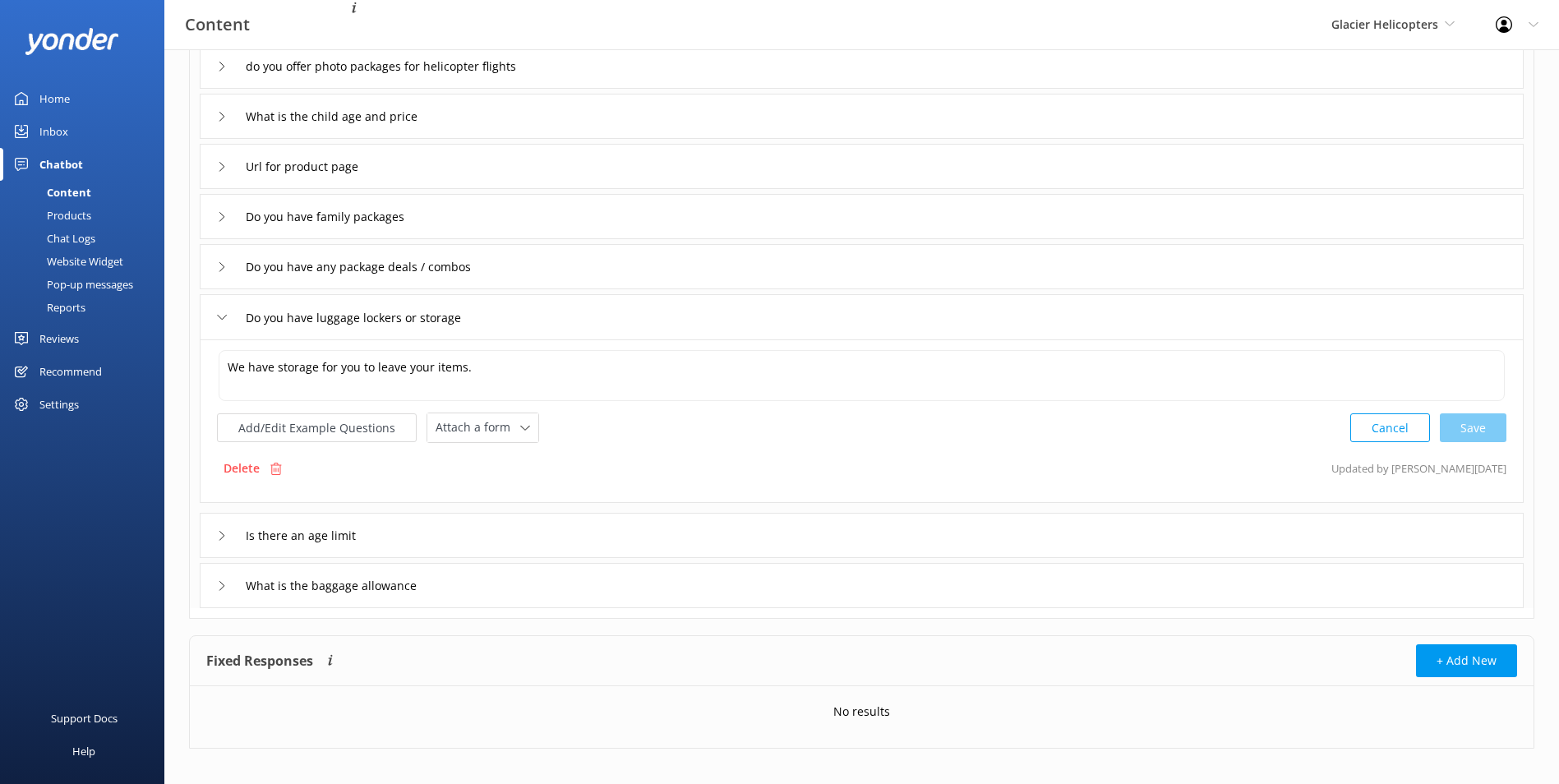
scroll to position [167, 0]
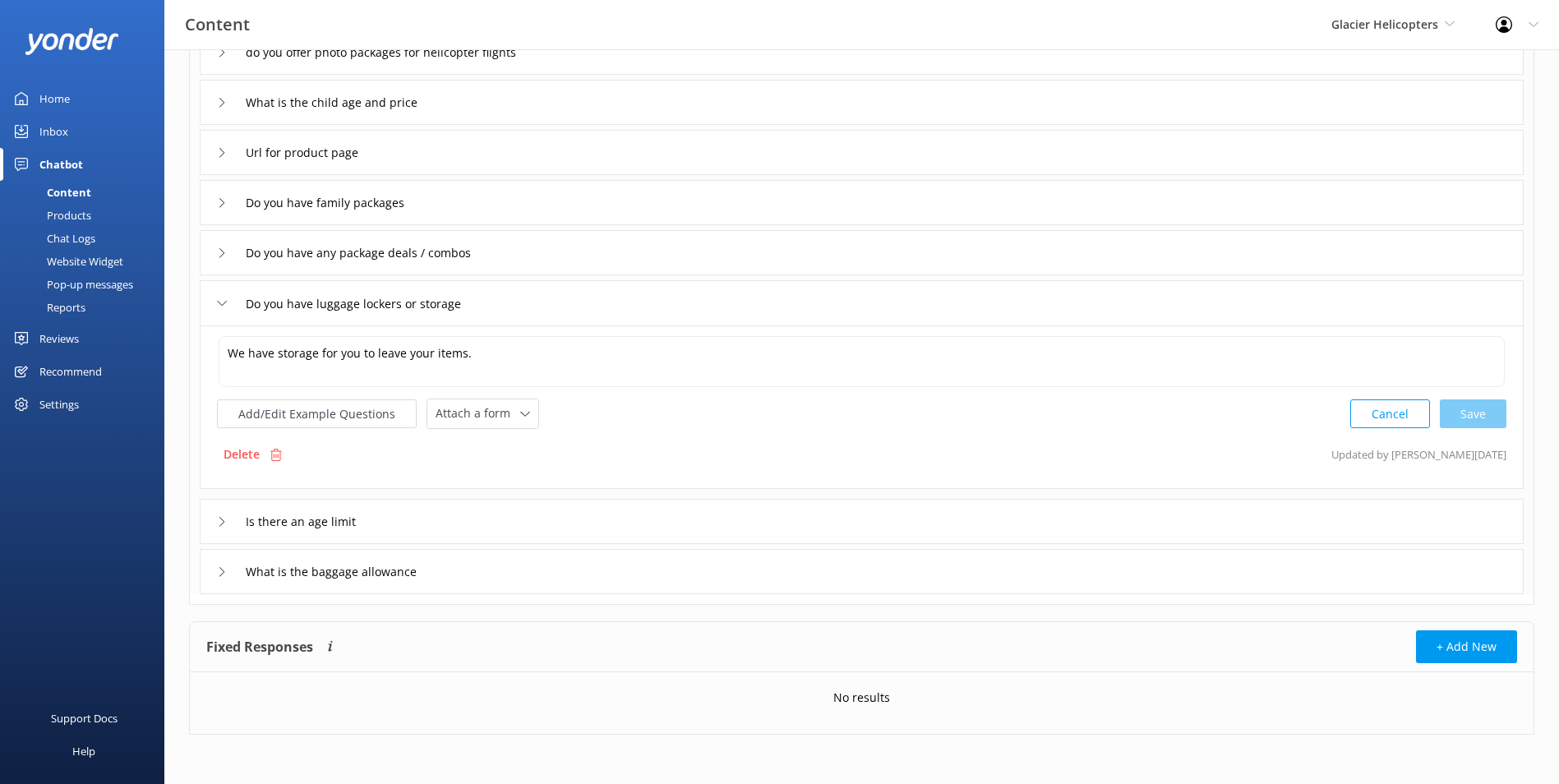
click at [476, 532] on div "Is there an age limit" at bounding box center [862, 521] width 1324 height 45
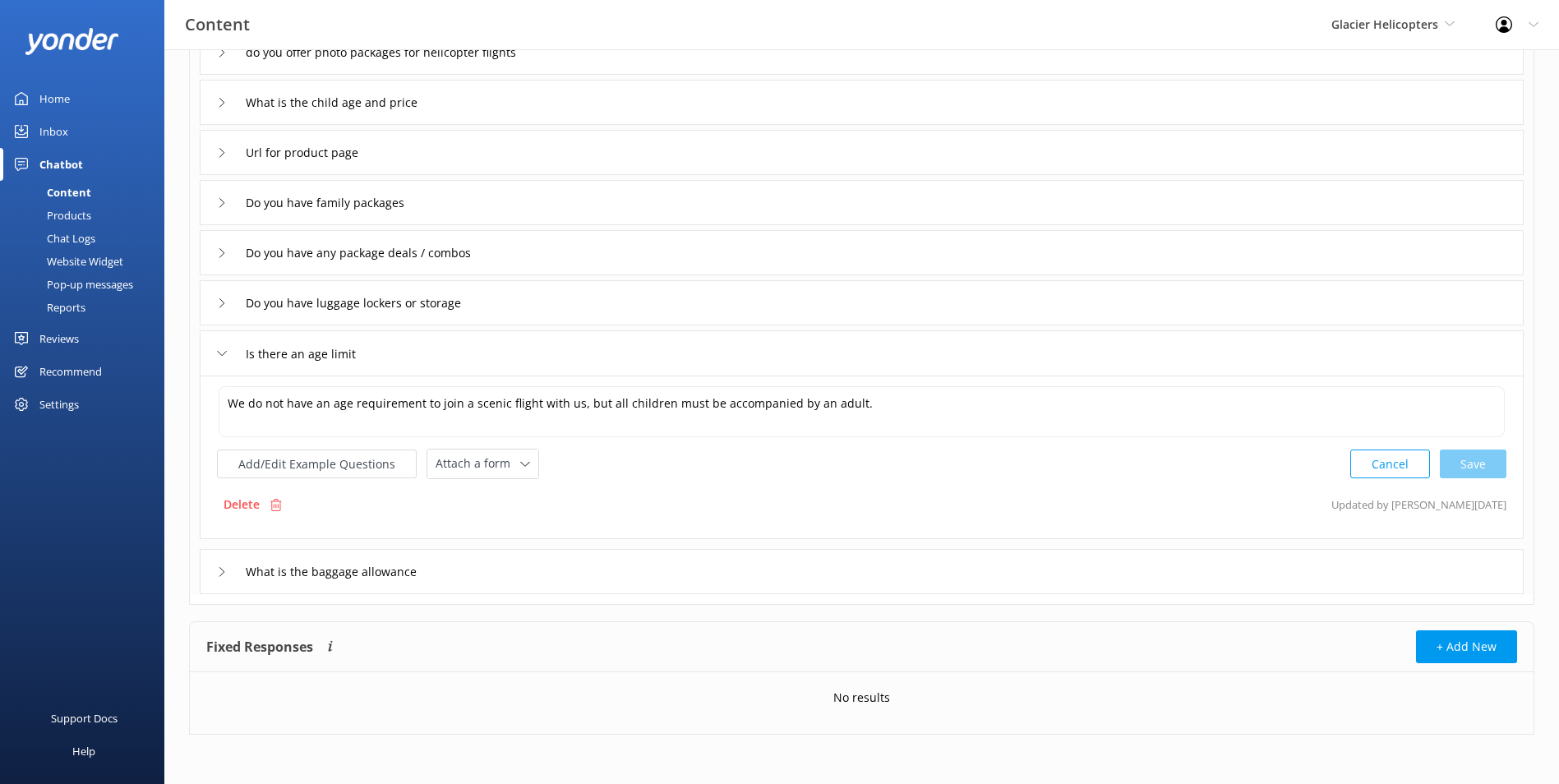
click at [502, 595] on div "What is the baggage allowance" at bounding box center [862, 572] width 1324 height 45
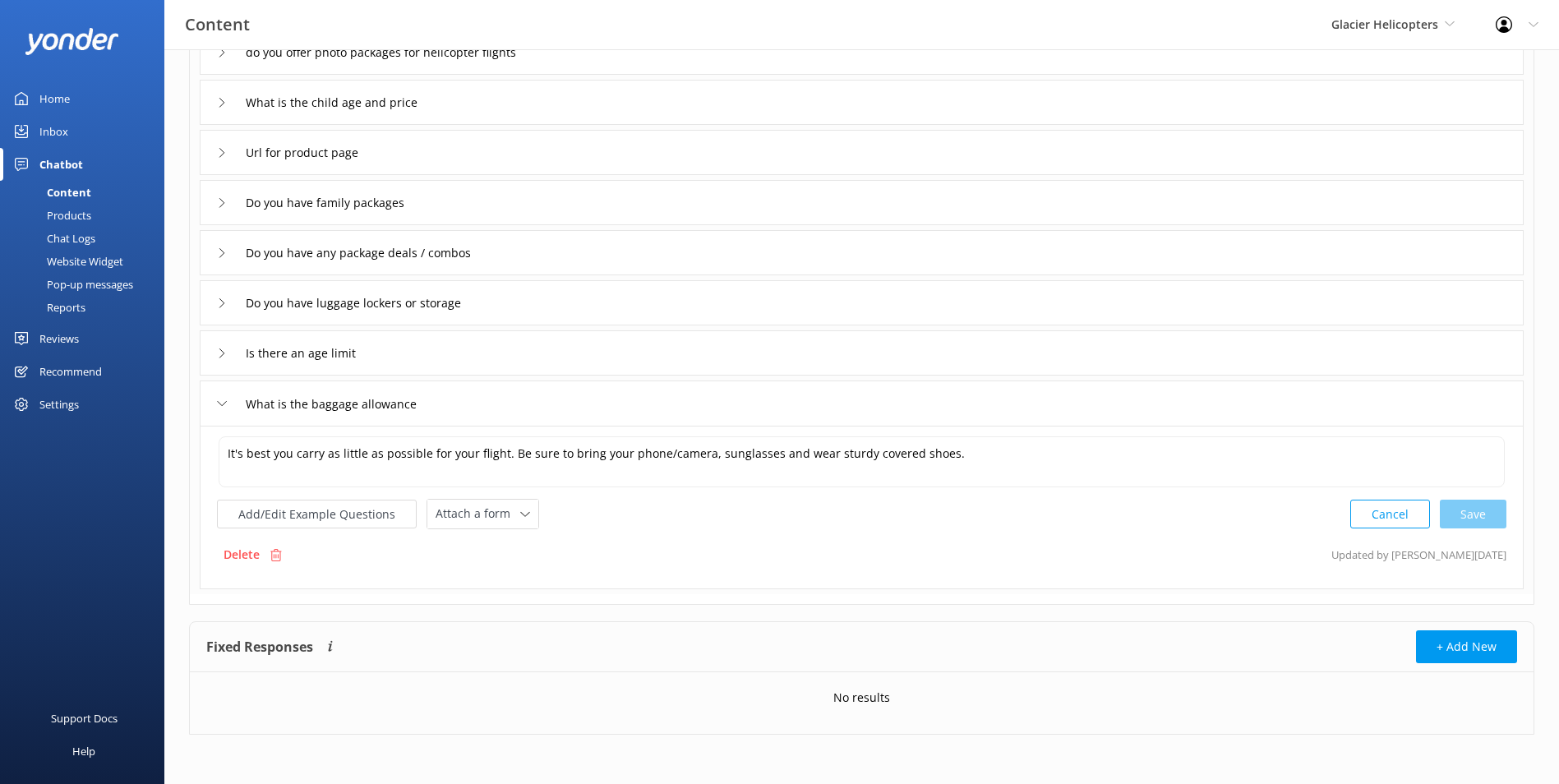
click at [469, 368] on div "Is there an age limit" at bounding box center [862, 352] width 1324 height 45
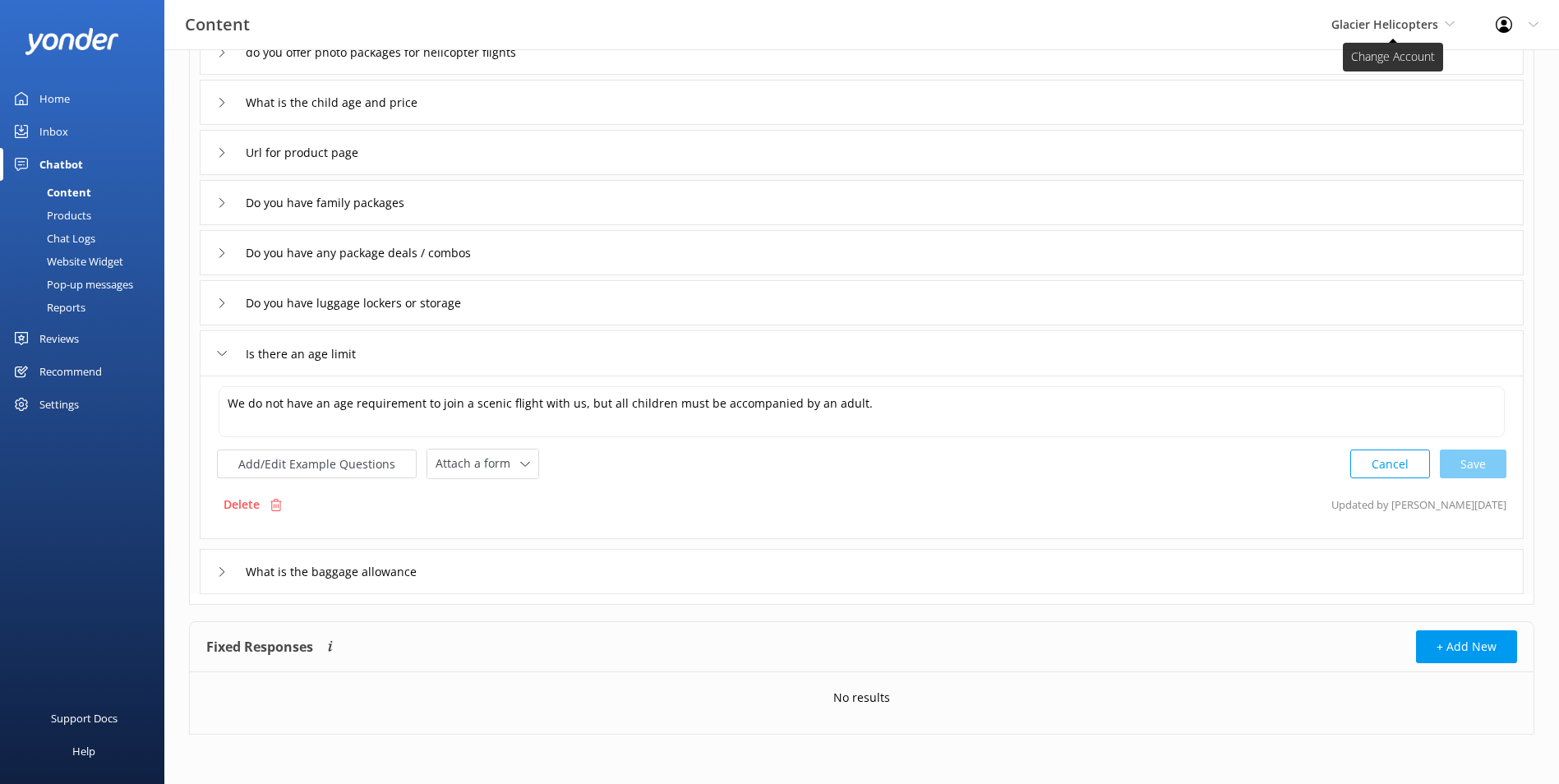
click at [1428, 31] on span "Glacier Helicopters" at bounding box center [1385, 24] width 107 height 16
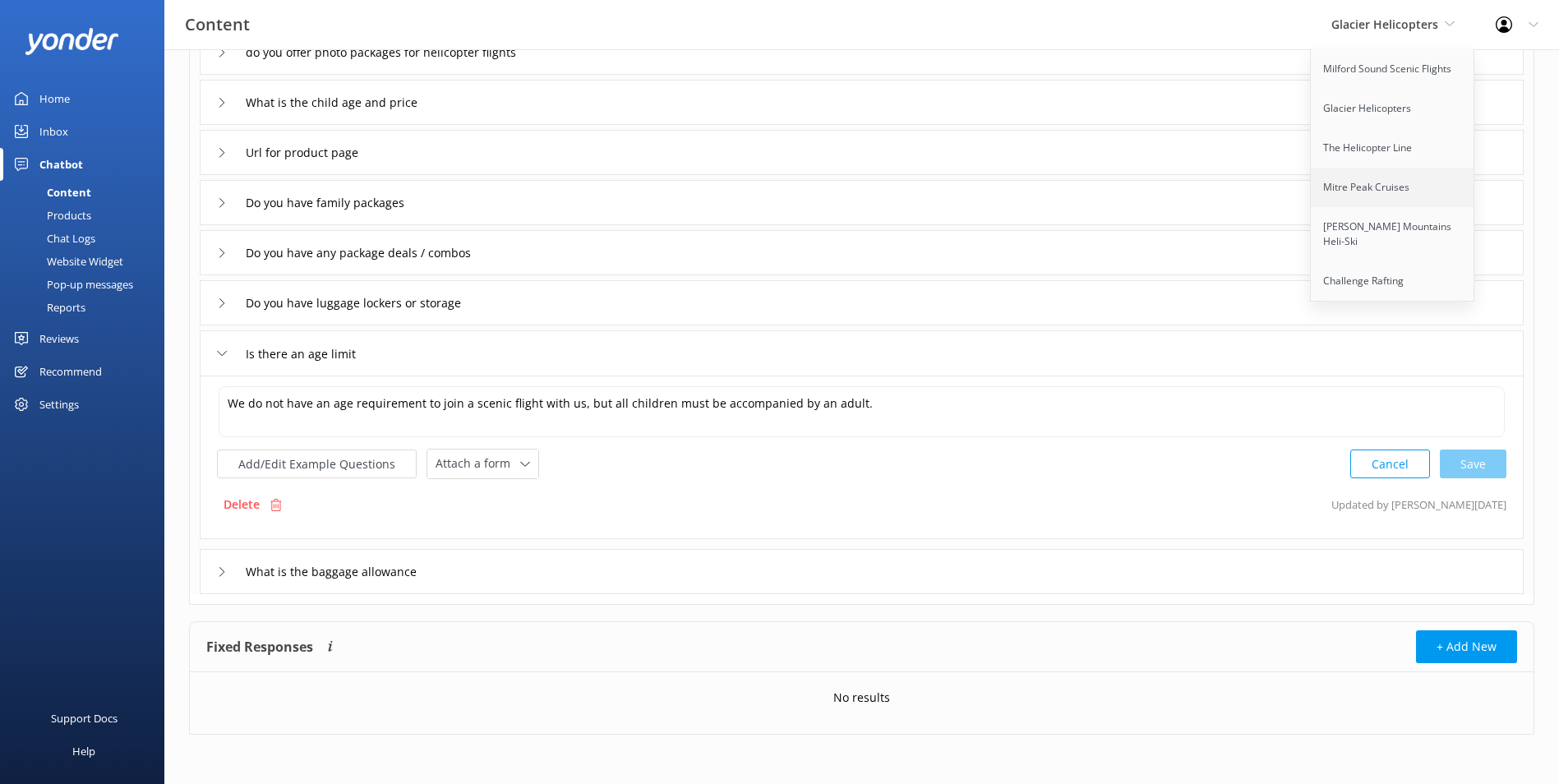
click at [1437, 203] on link "Mitre Peak Cruises" at bounding box center [1393, 188] width 165 height 40
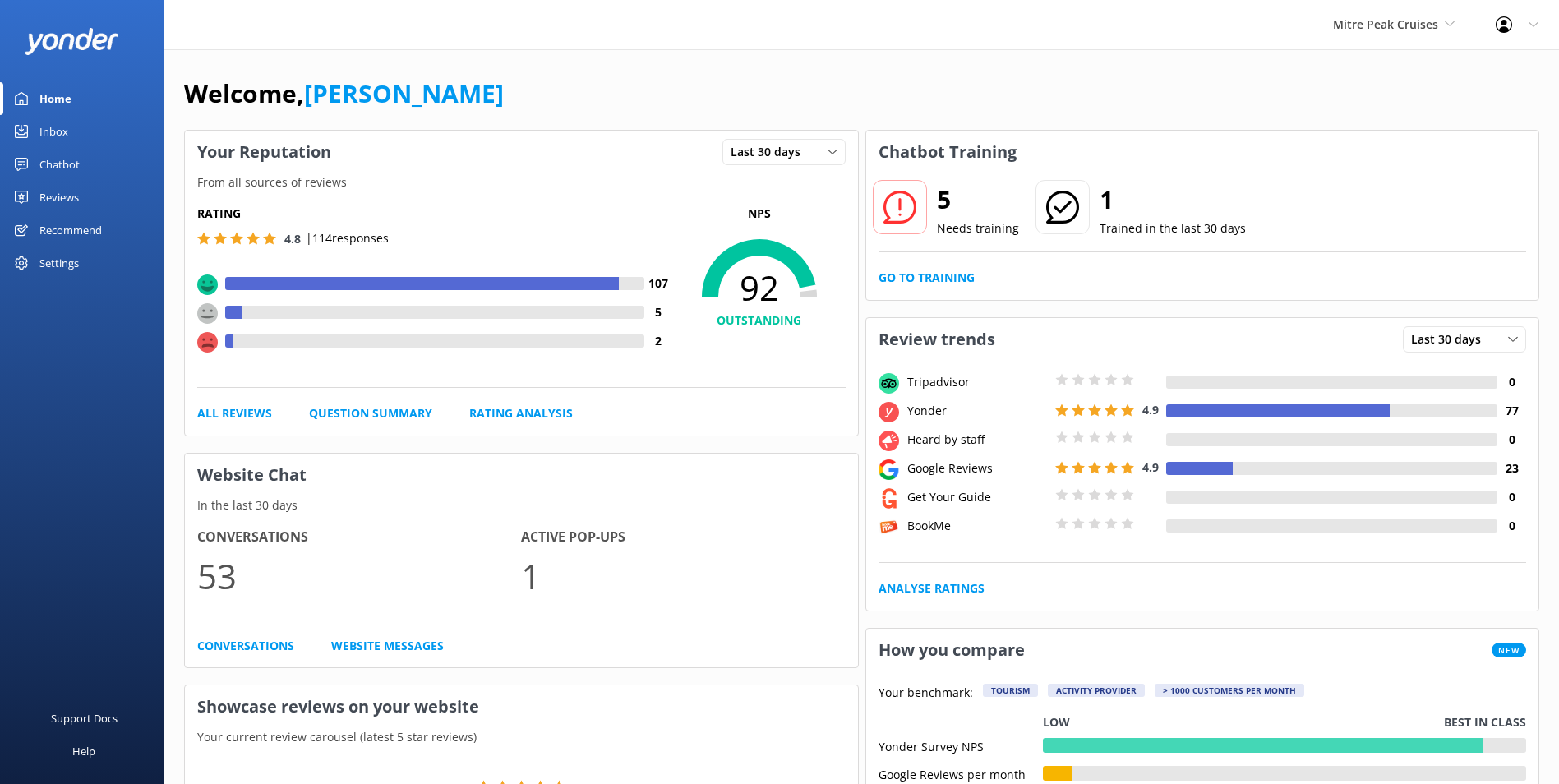
click at [944, 265] on div "5 Needs training 1 Trained in the last 30 days Go to Training" at bounding box center [1202, 237] width 673 height 127
click at [950, 280] on link "Go to Training" at bounding box center [927, 278] width 96 height 18
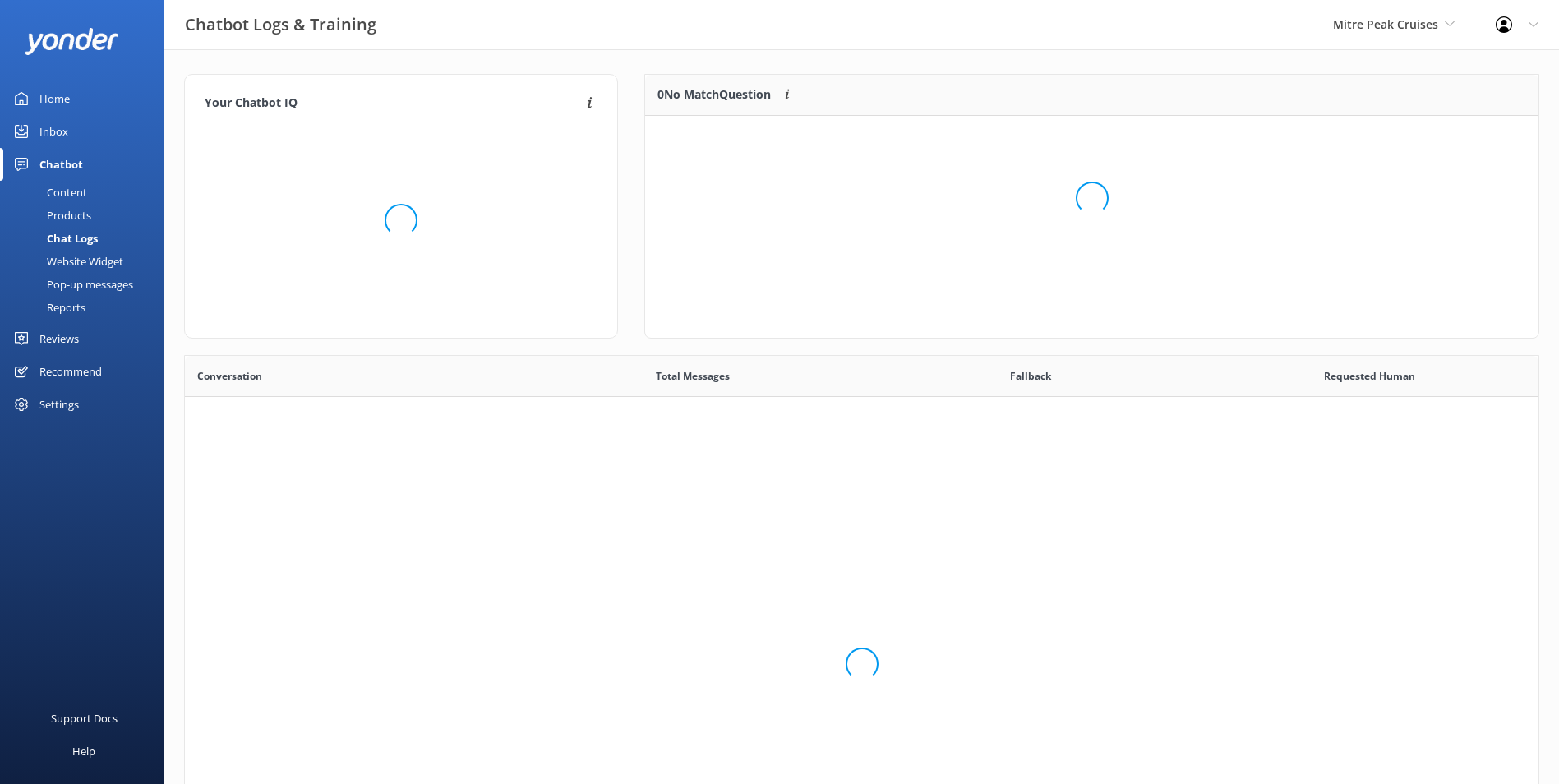
scroll to position [564, 1342]
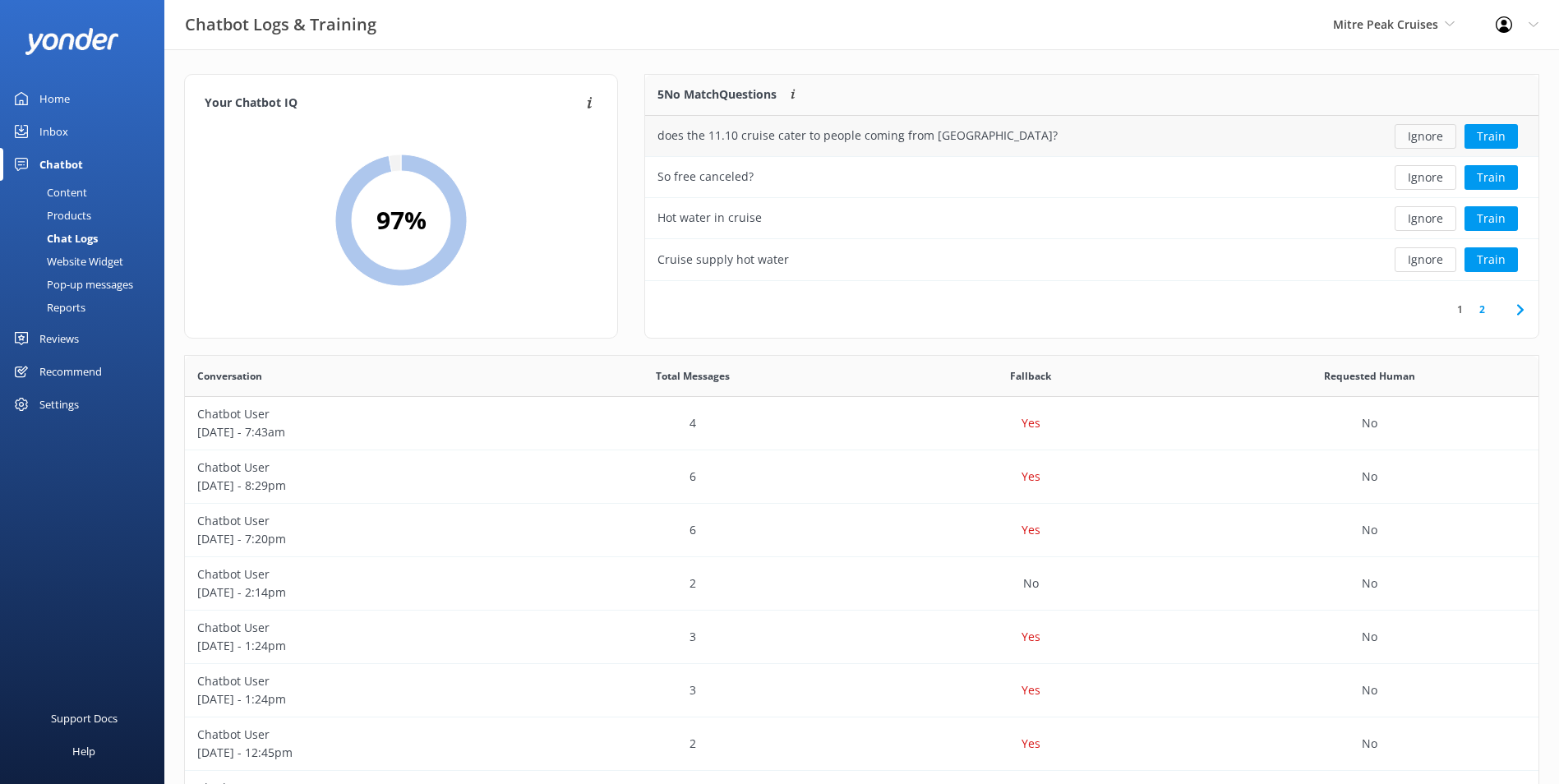
click at [1443, 142] on button "Ignore" at bounding box center [1426, 137] width 62 height 25
click at [1443, 143] on button "Ignore" at bounding box center [1426, 137] width 62 height 25
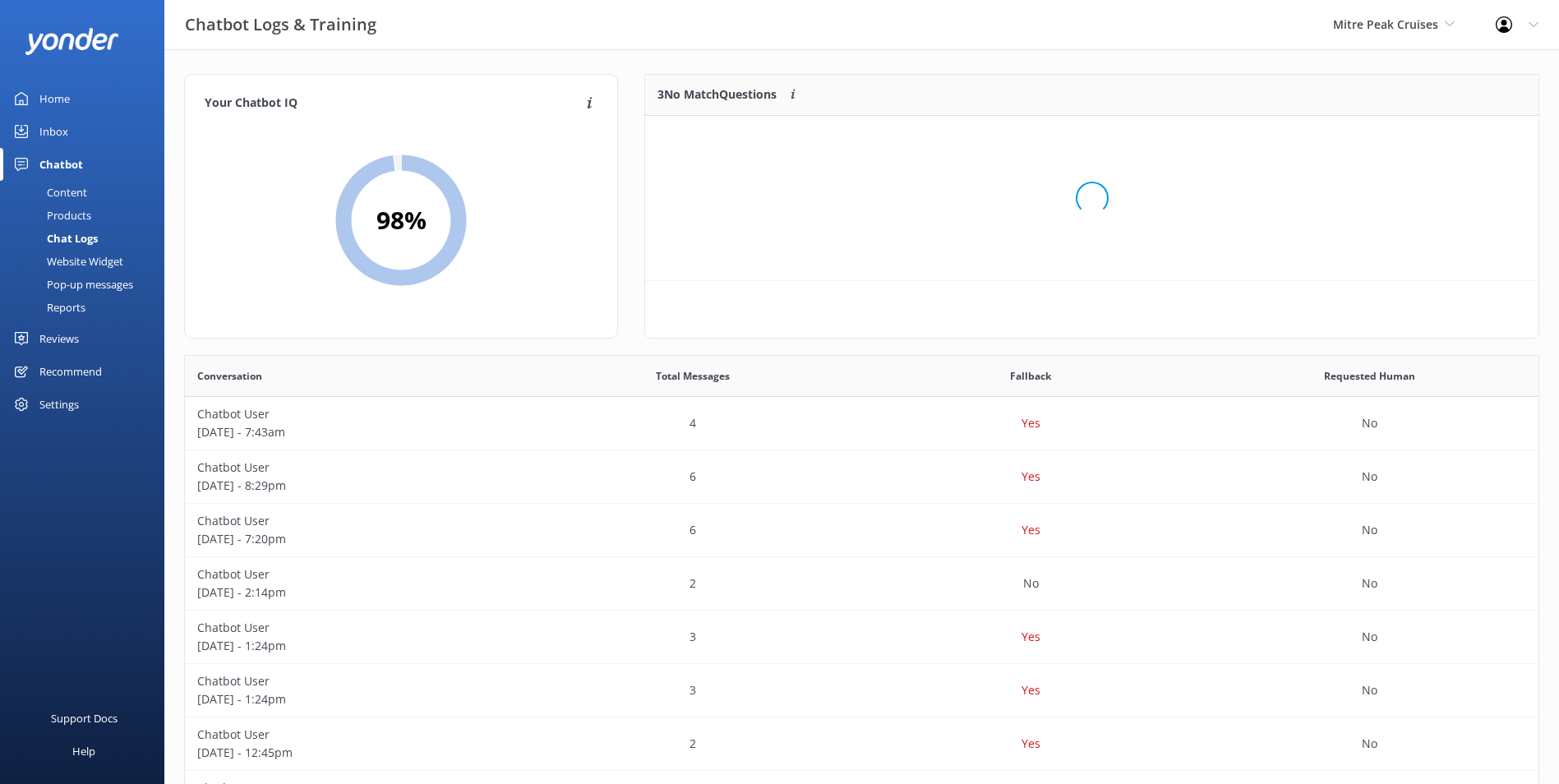
scroll to position [153, 880]
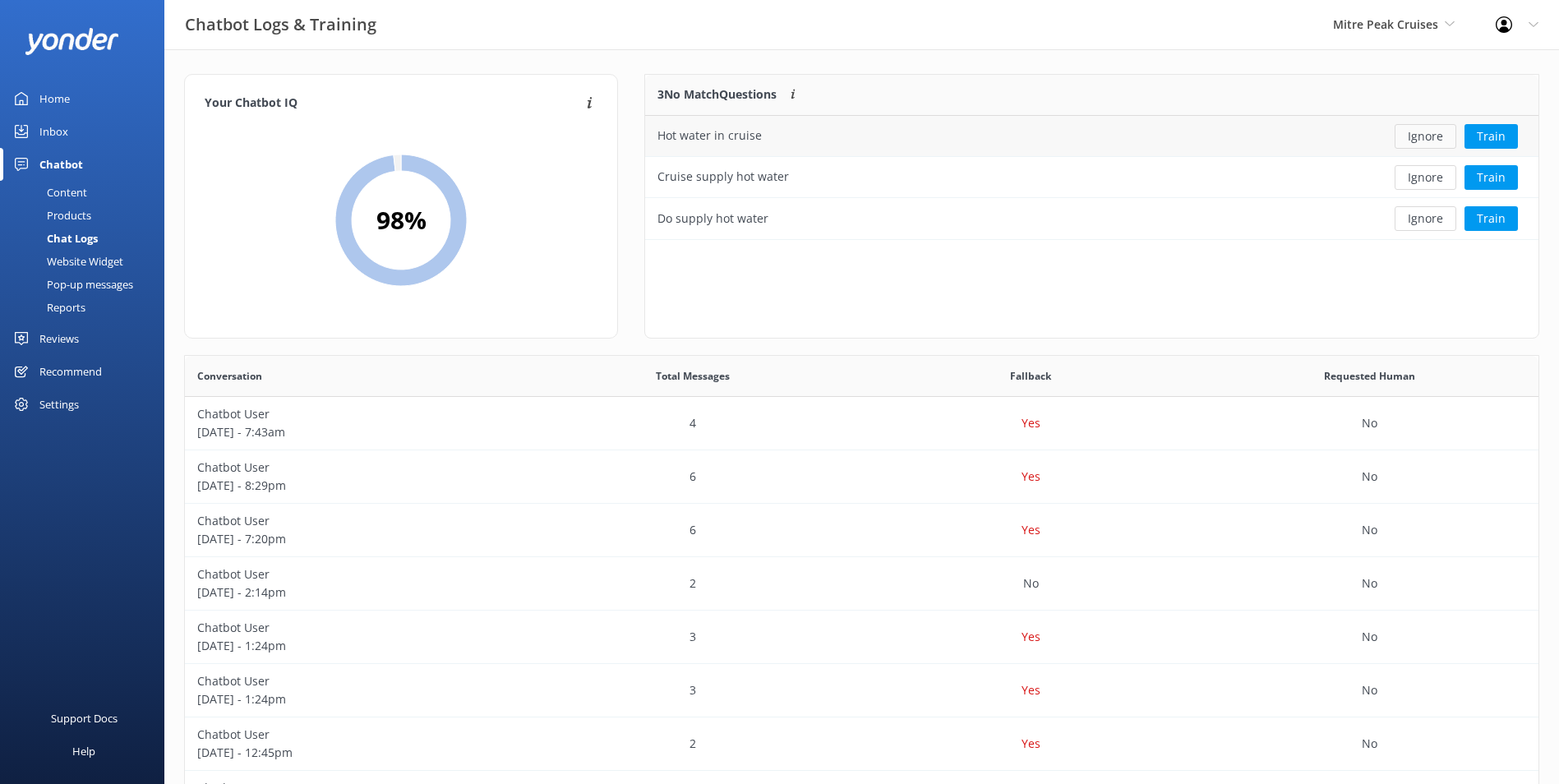
click at [1443, 142] on button "Ignore" at bounding box center [1426, 137] width 62 height 25
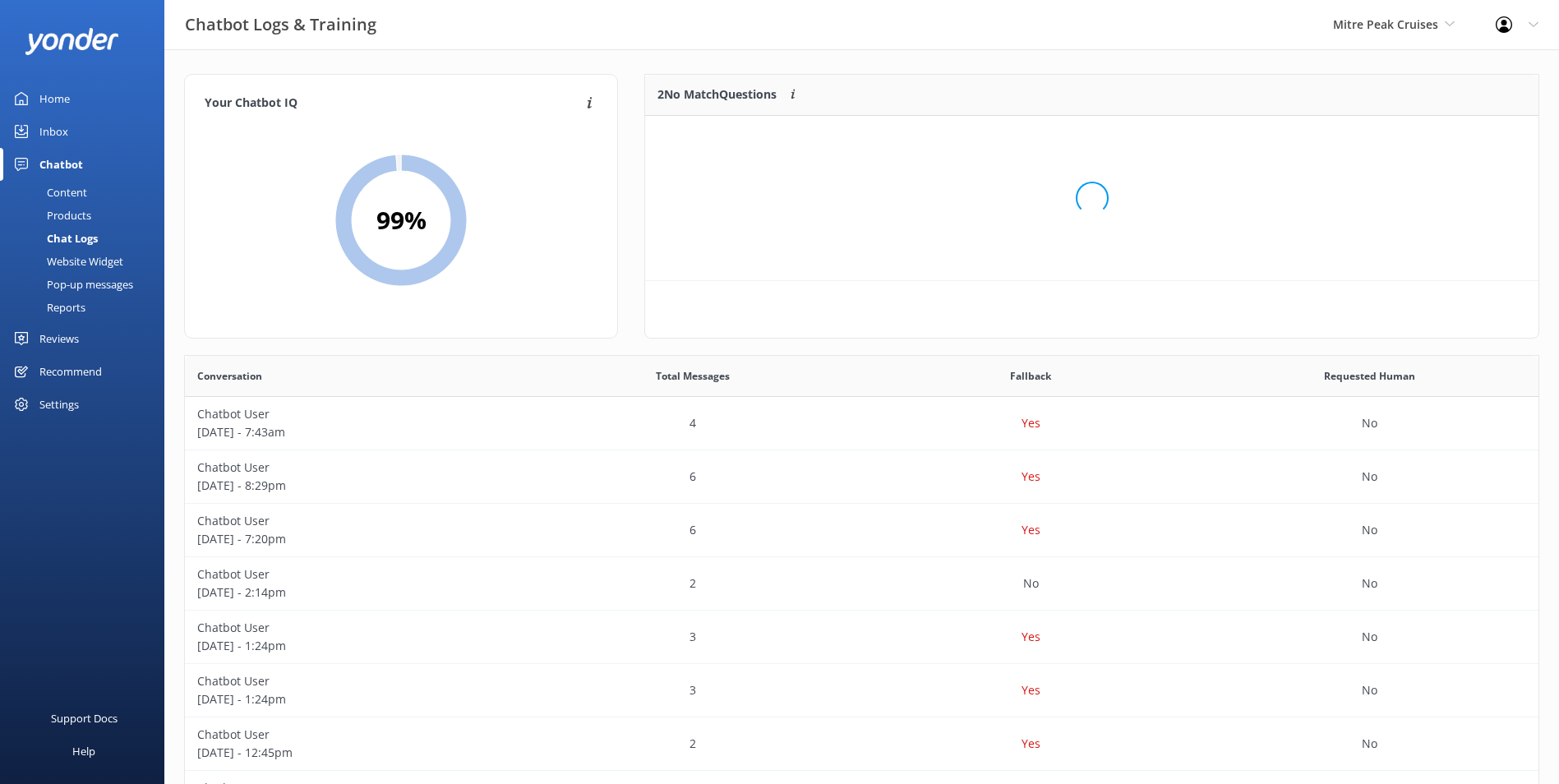
scroll to position [13, 13]
click at [1443, 142] on div "Loading.." at bounding box center [1091, 198] width 861 height 784
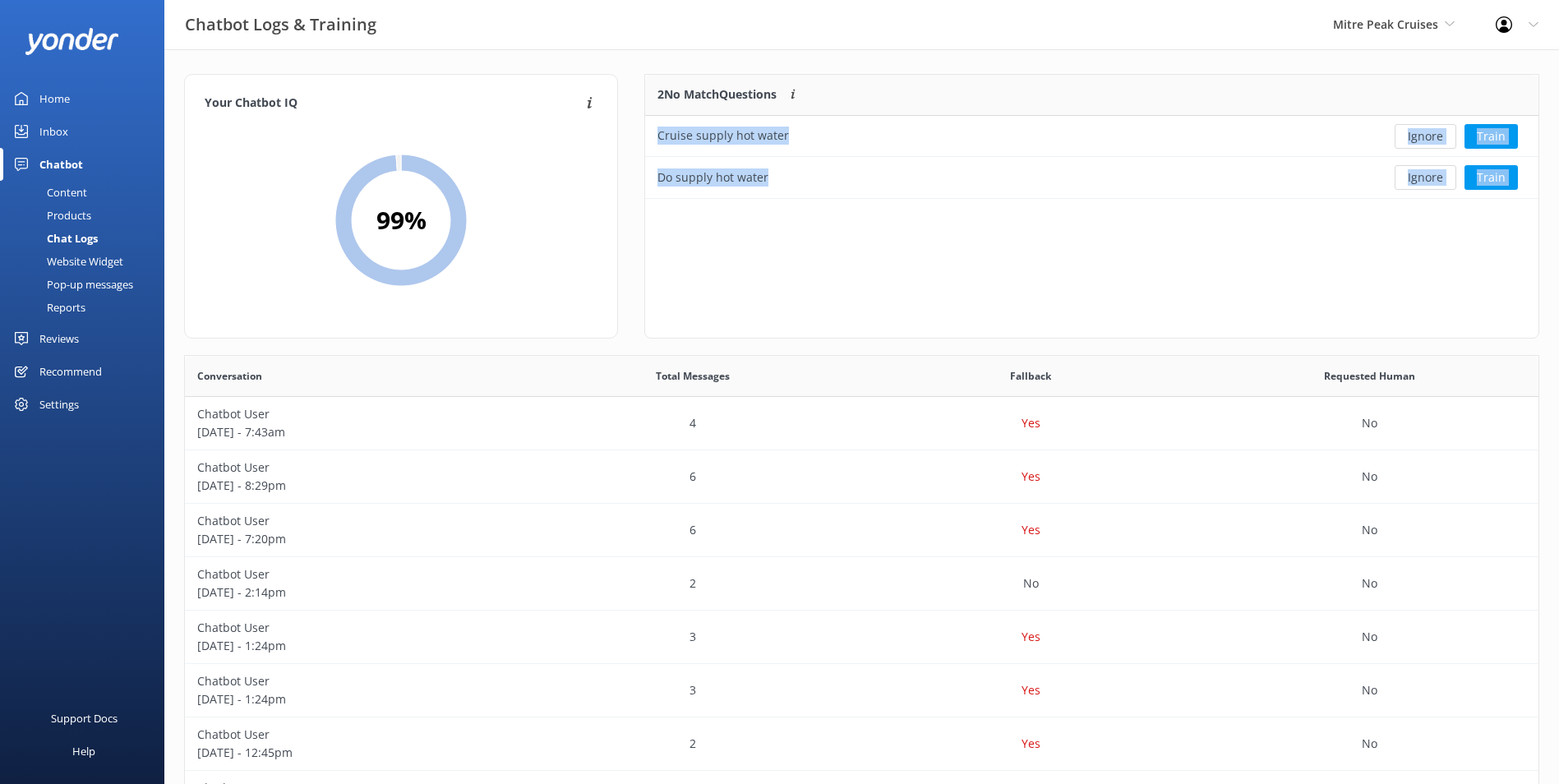
click at [1443, 142] on button "Ignore" at bounding box center [1426, 137] width 62 height 25
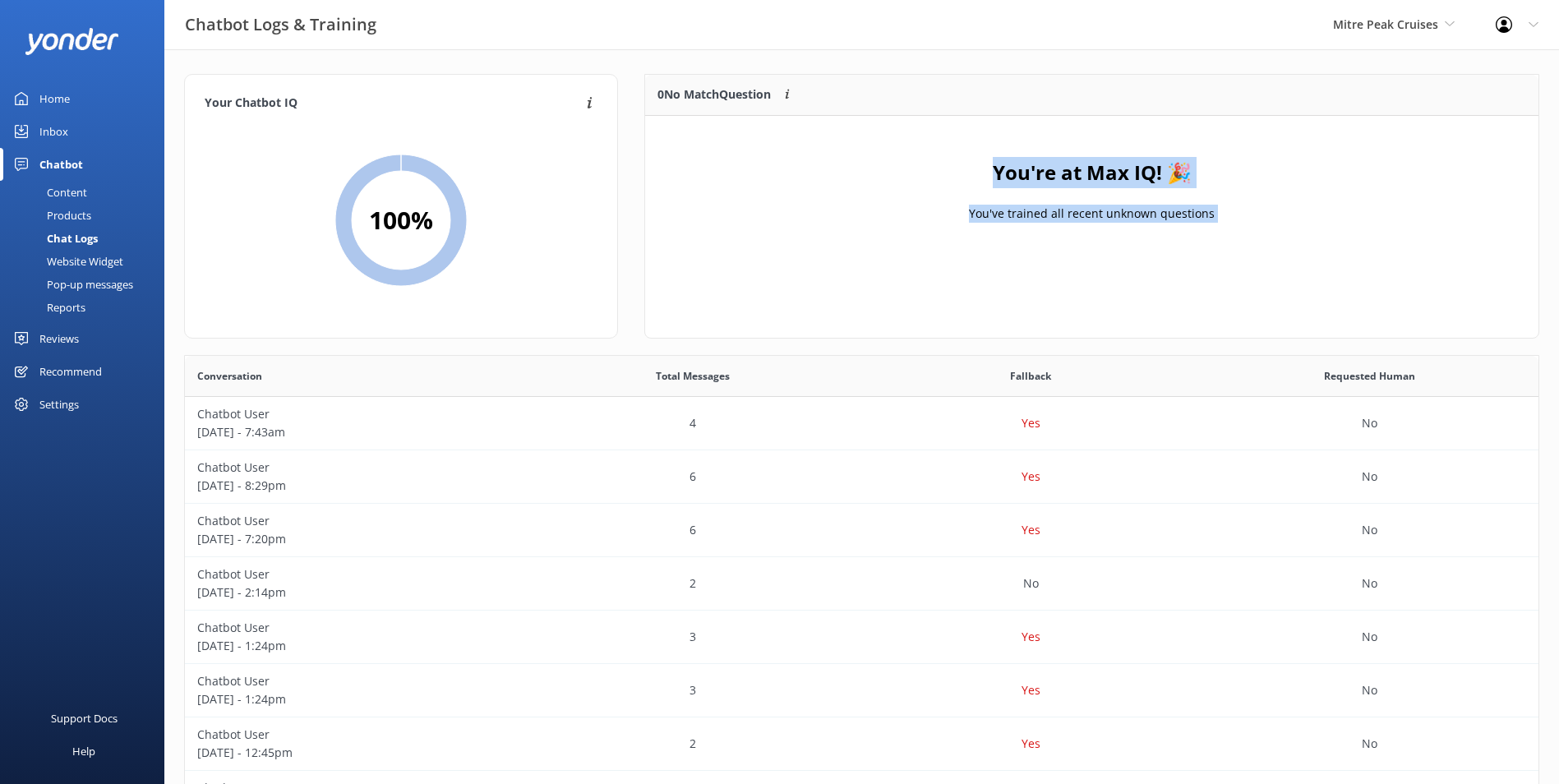
click at [48, 115] on div "Inbox" at bounding box center [54, 132] width 29 height 33
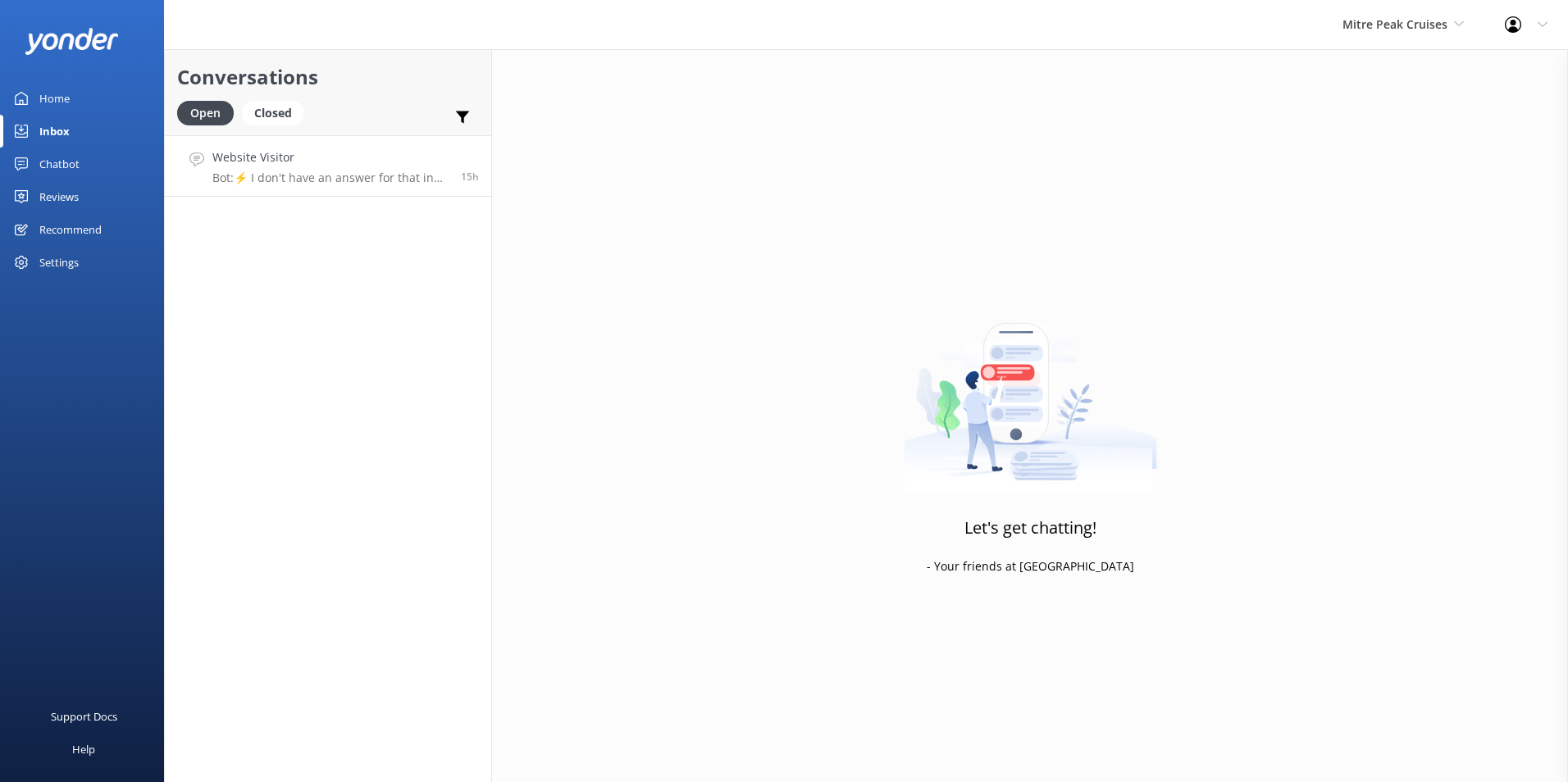
click at [366, 170] on div "Website Visitor Bot: ⚡ I don't have an answer for that in my knowledge base. Pl…" at bounding box center [330, 166] width 236 height 35
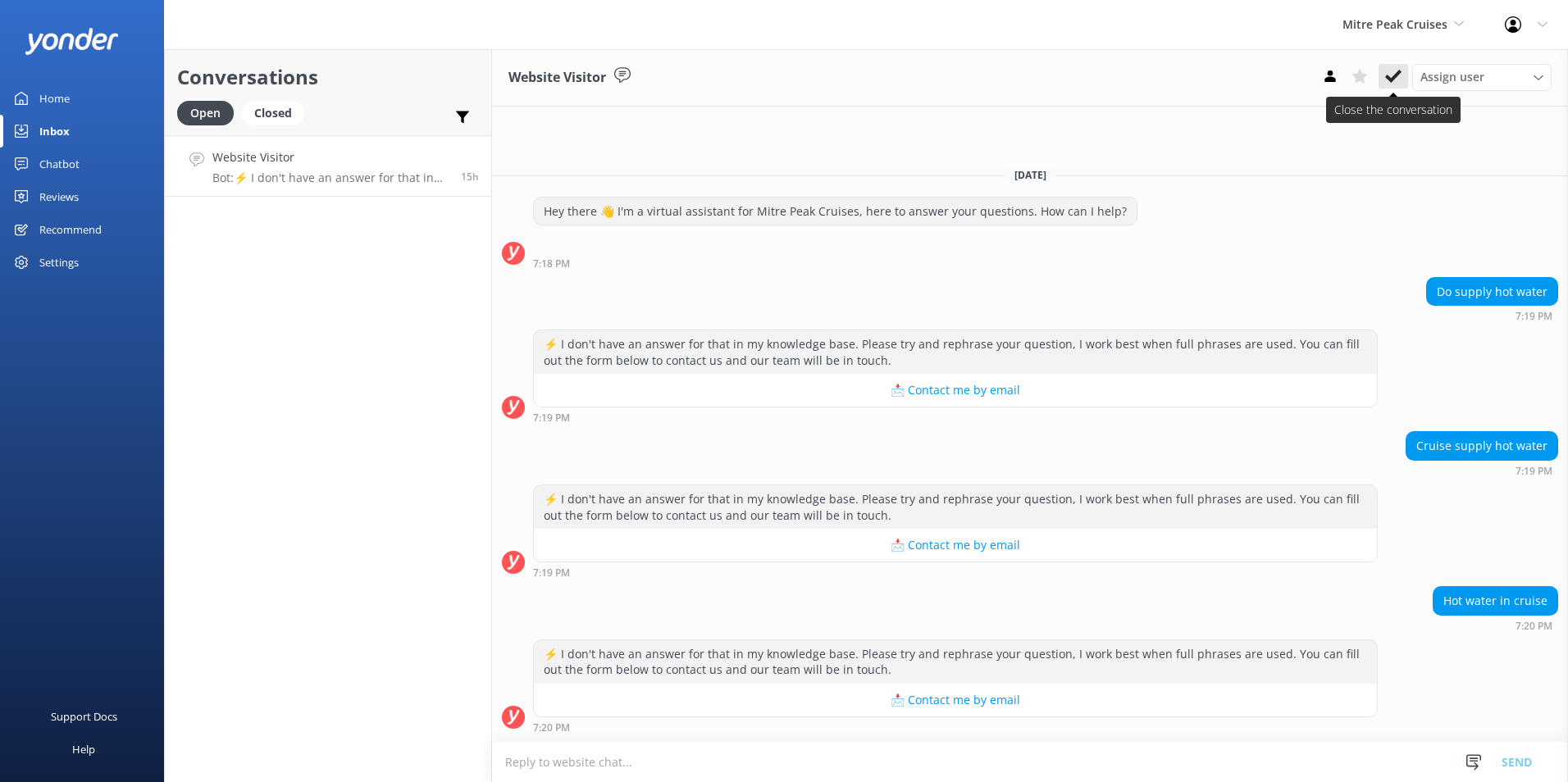
click at [1390, 65] on div "Website Visitor Assign user [PERSON_NAME] [PERSON_NAME] [PERSON_NAME] Central R…" at bounding box center [1030, 78] width 1076 height 58
click at [1390, 67] on button at bounding box center [1394, 76] width 30 height 25
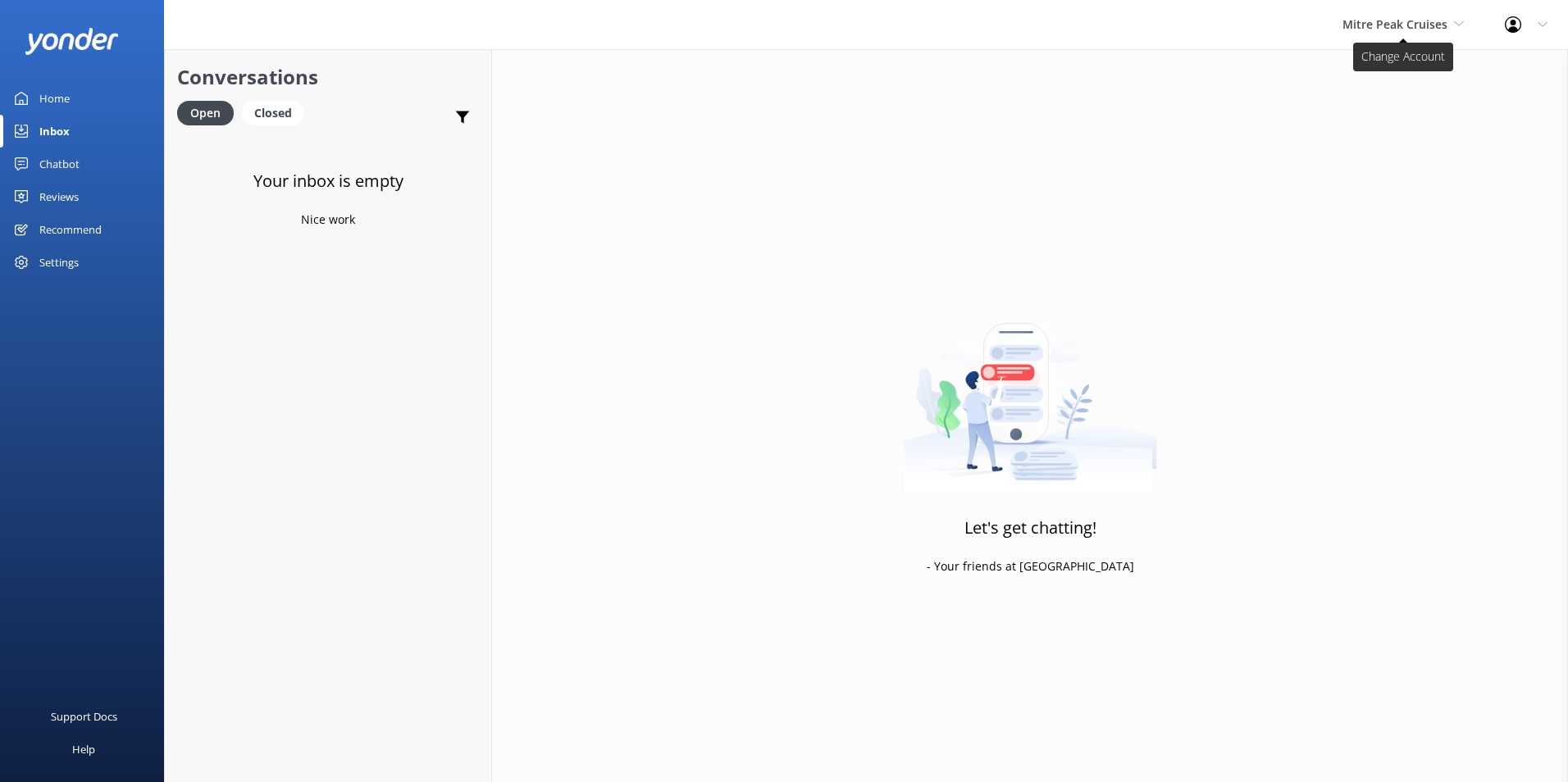
click at [1406, 28] on span "Mitre Peak Cruises" at bounding box center [1395, 24] width 105 height 16
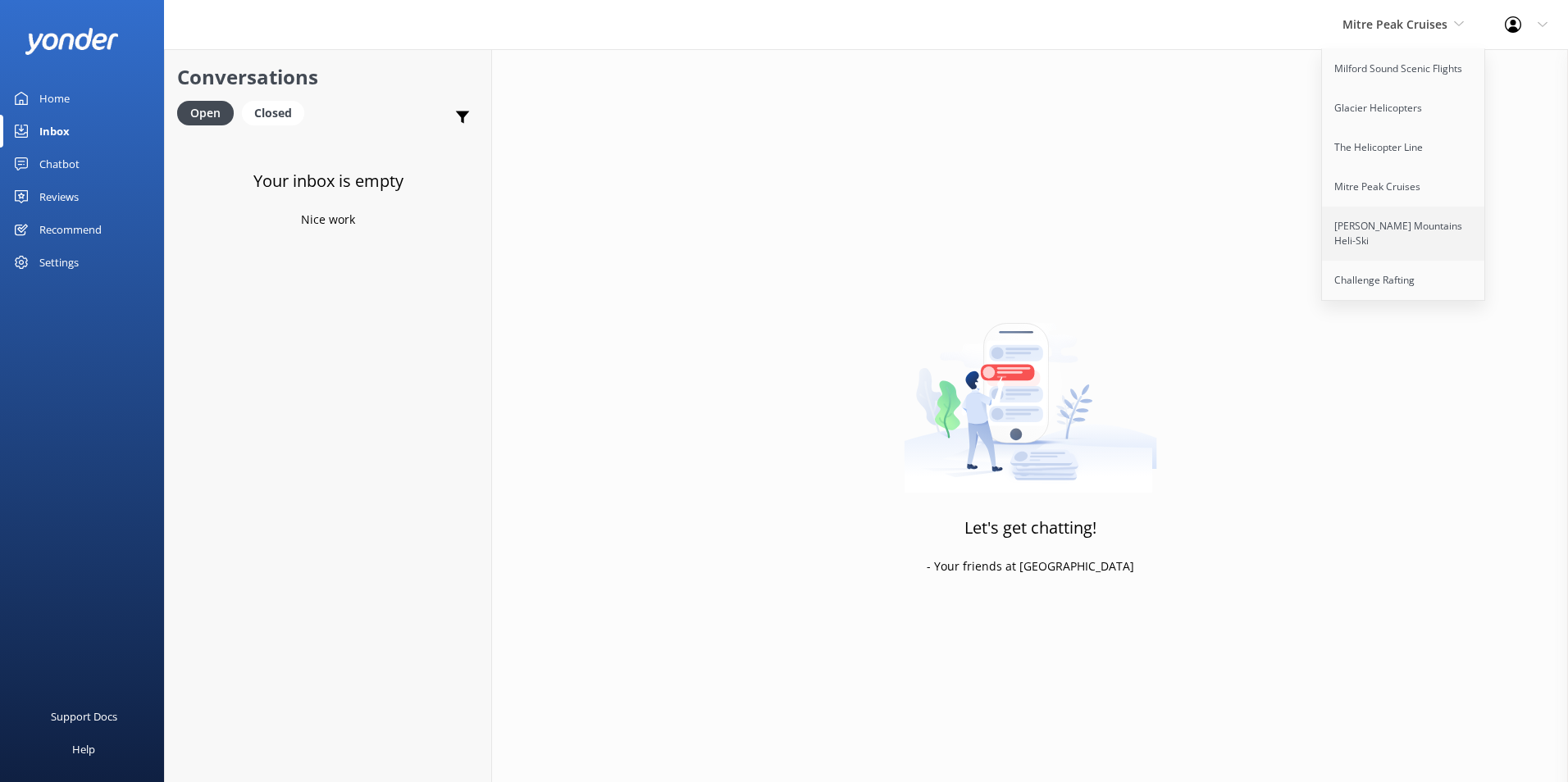
click at [1439, 227] on link "[PERSON_NAME] Mountains Heli-Ski" at bounding box center [1404, 234] width 164 height 54
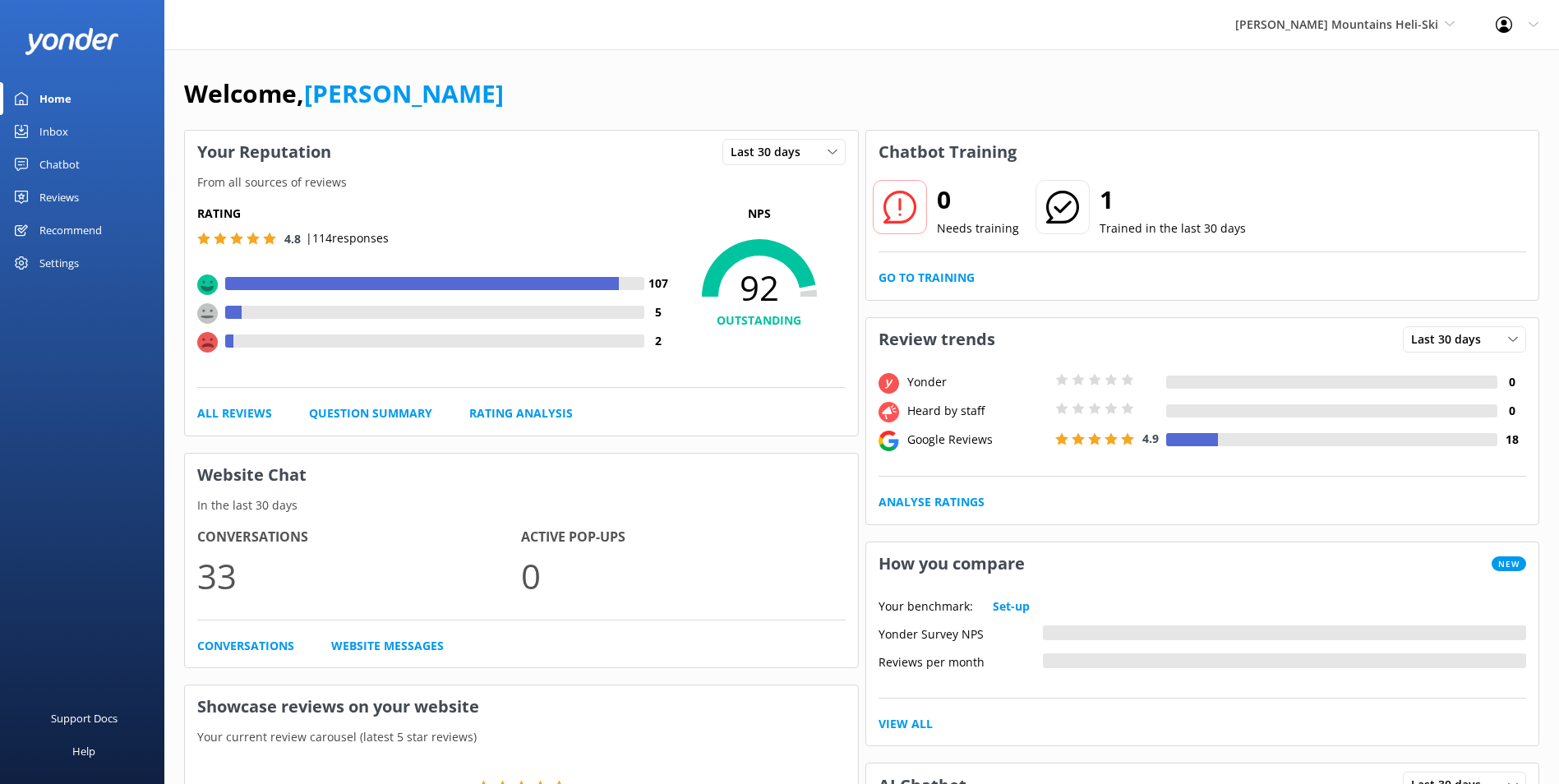
click at [76, 130] on link "Inbox" at bounding box center [82, 132] width 165 height 33
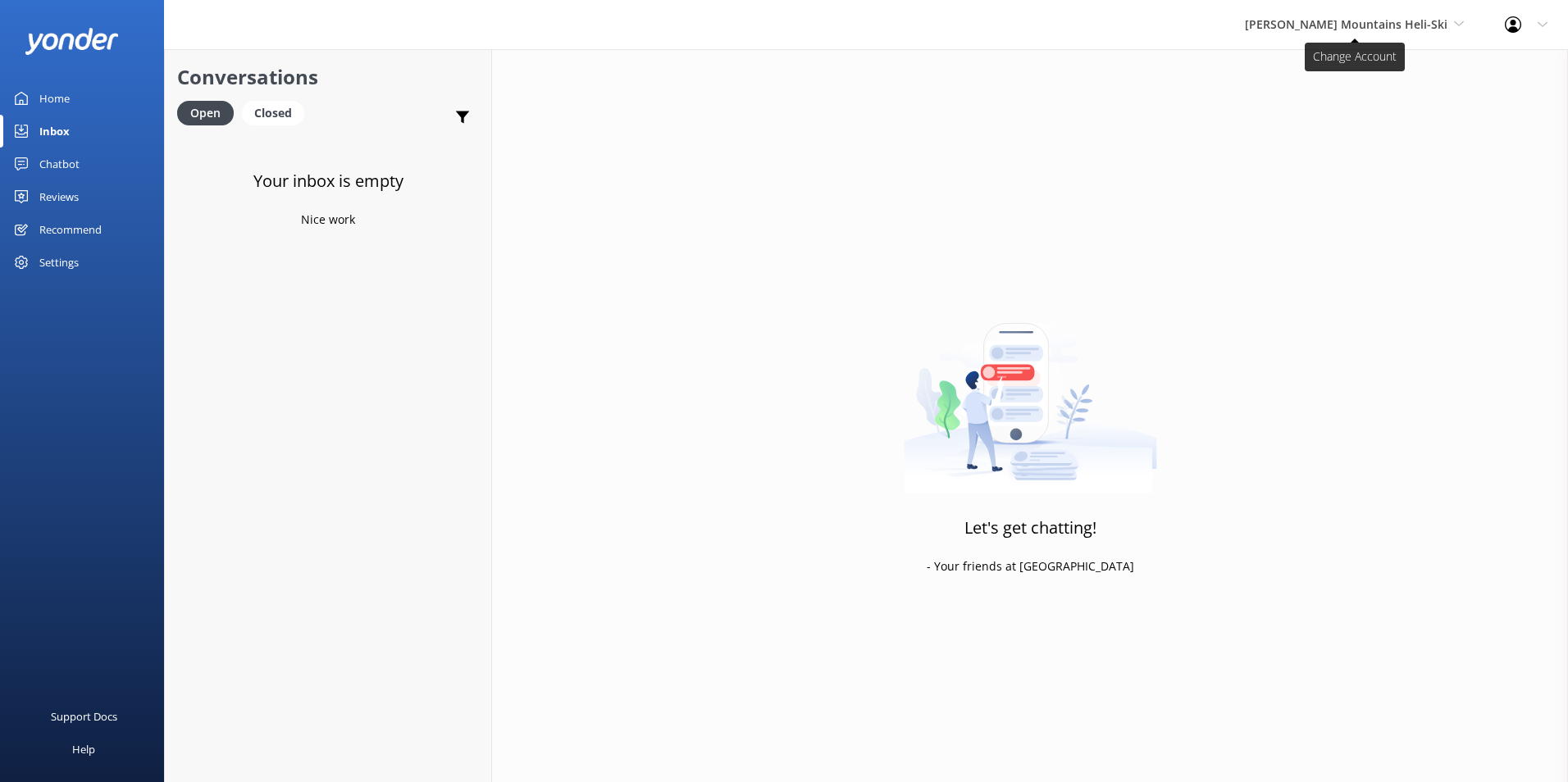
click at [1382, 16] on span "[PERSON_NAME] Mountains Heli-Ski" at bounding box center [1346, 24] width 203 height 16
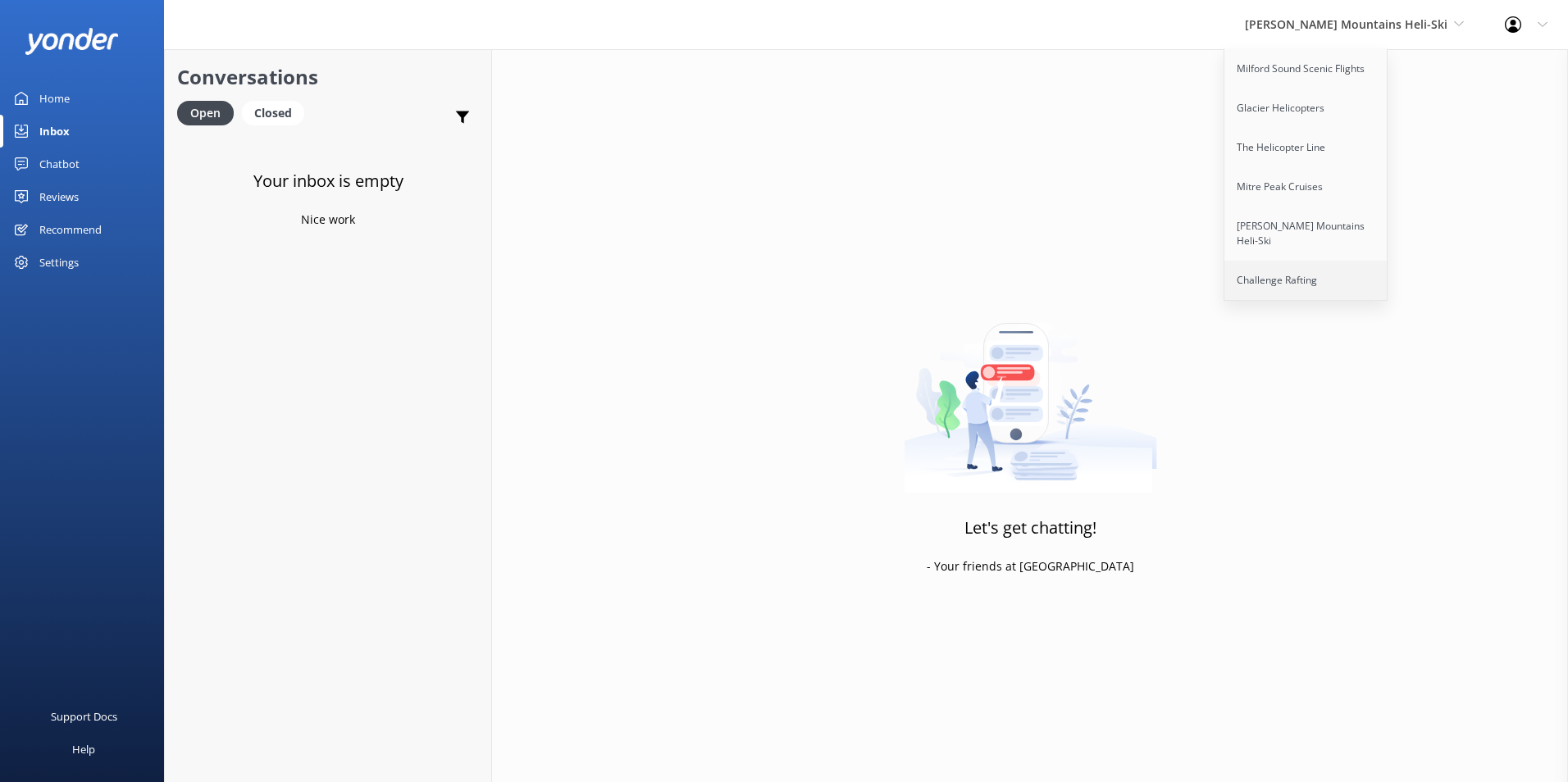
click at [1380, 260] on link "Challenge Rafting" at bounding box center [1307, 280] width 164 height 39
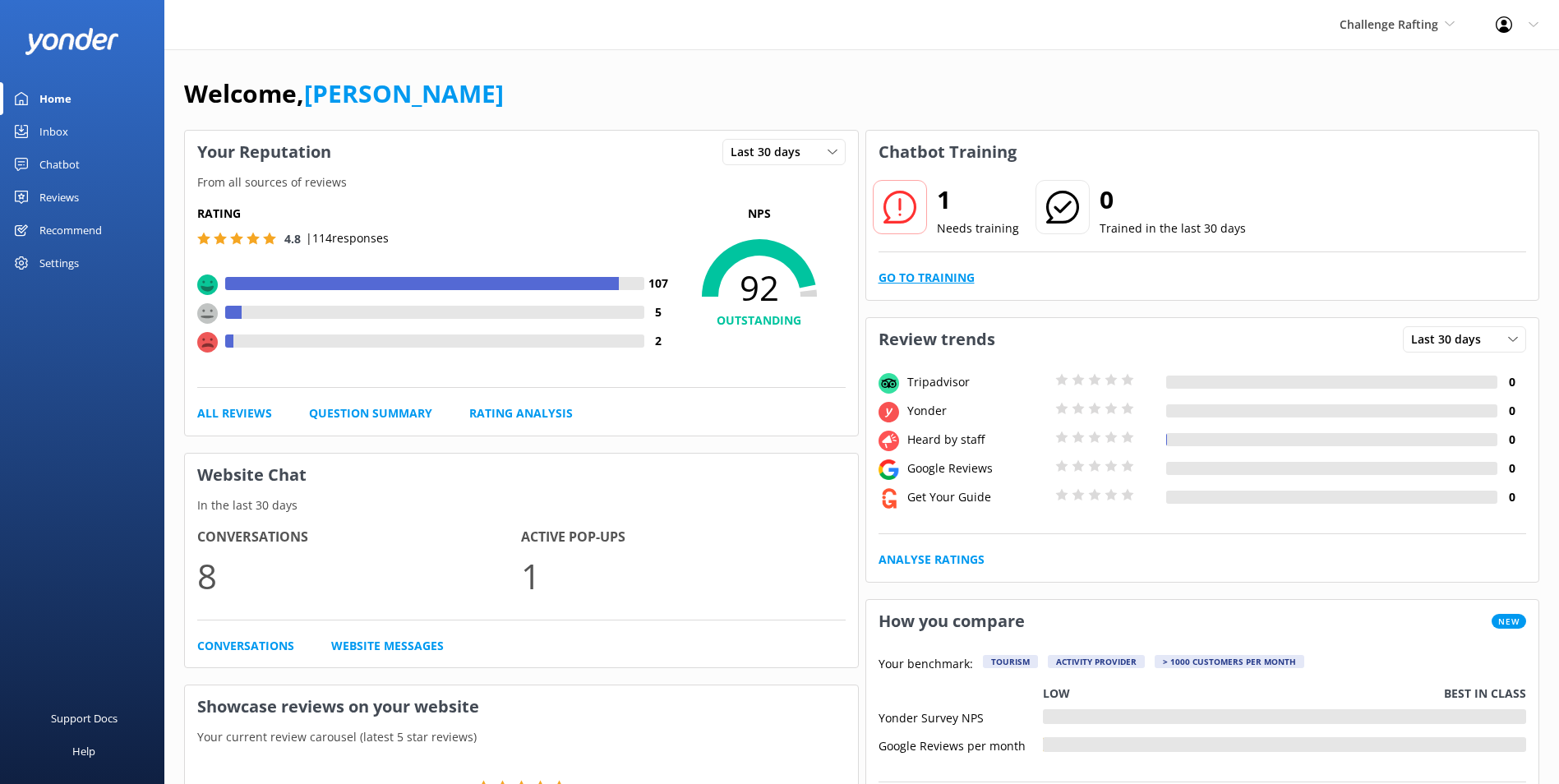
click at [904, 282] on link "Go to Training" at bounding box center [927, 278] width 96 height 18
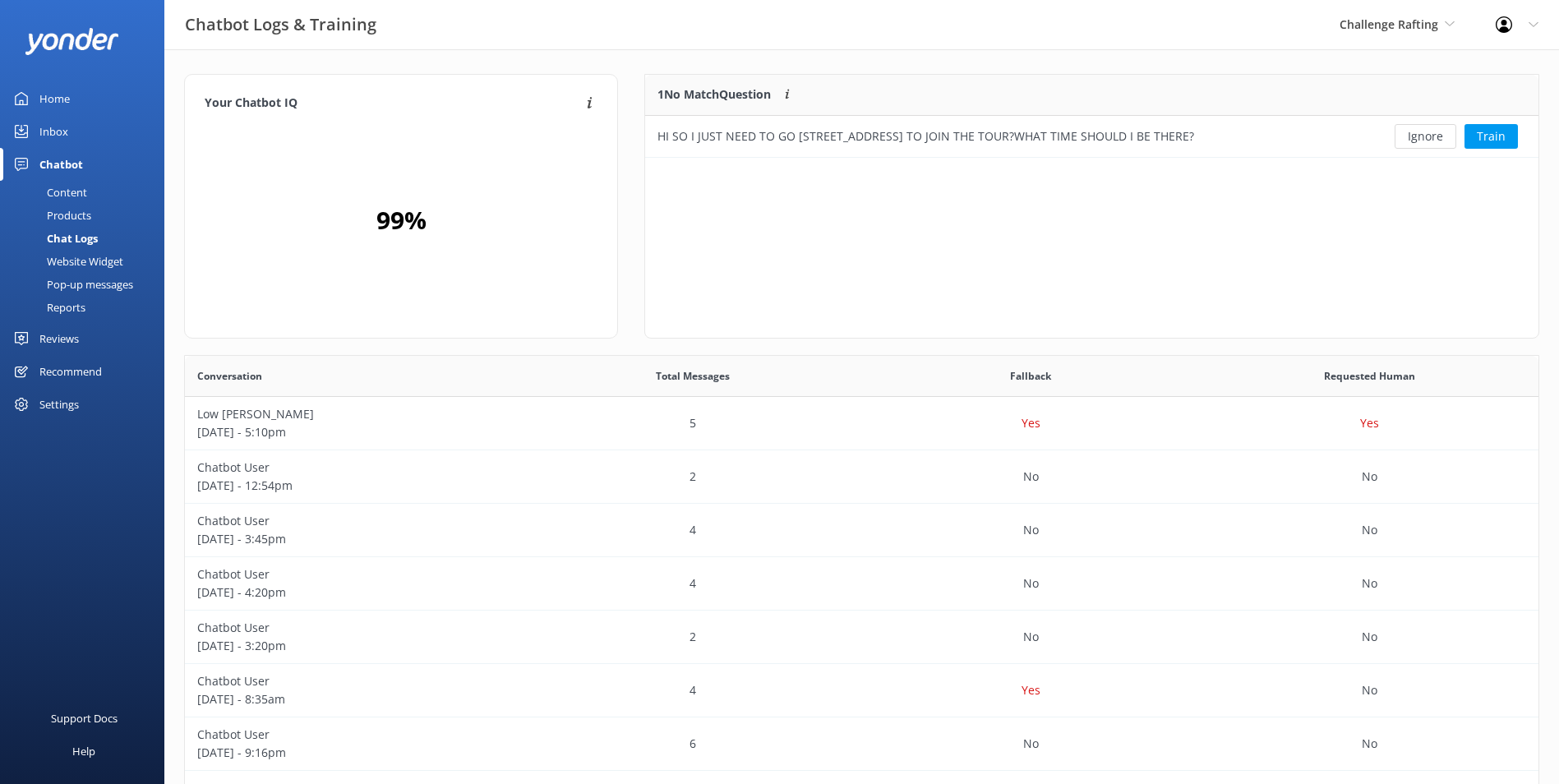
scroll to position [71, 880]
click at [1417, 138] on button "Ignore" at bounding box center [1426, 137] width 62 height 25
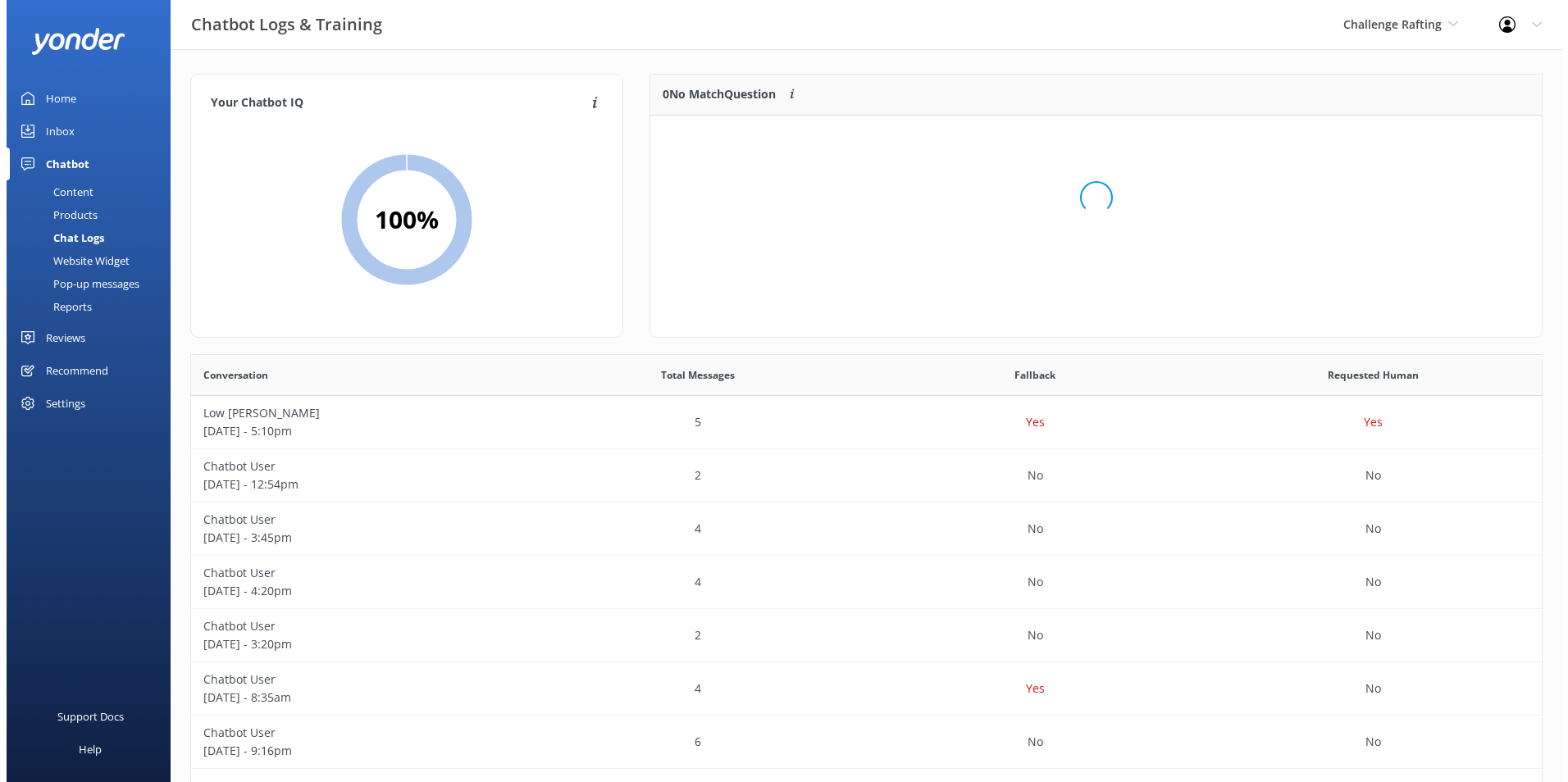
scroll to position [193, 879]
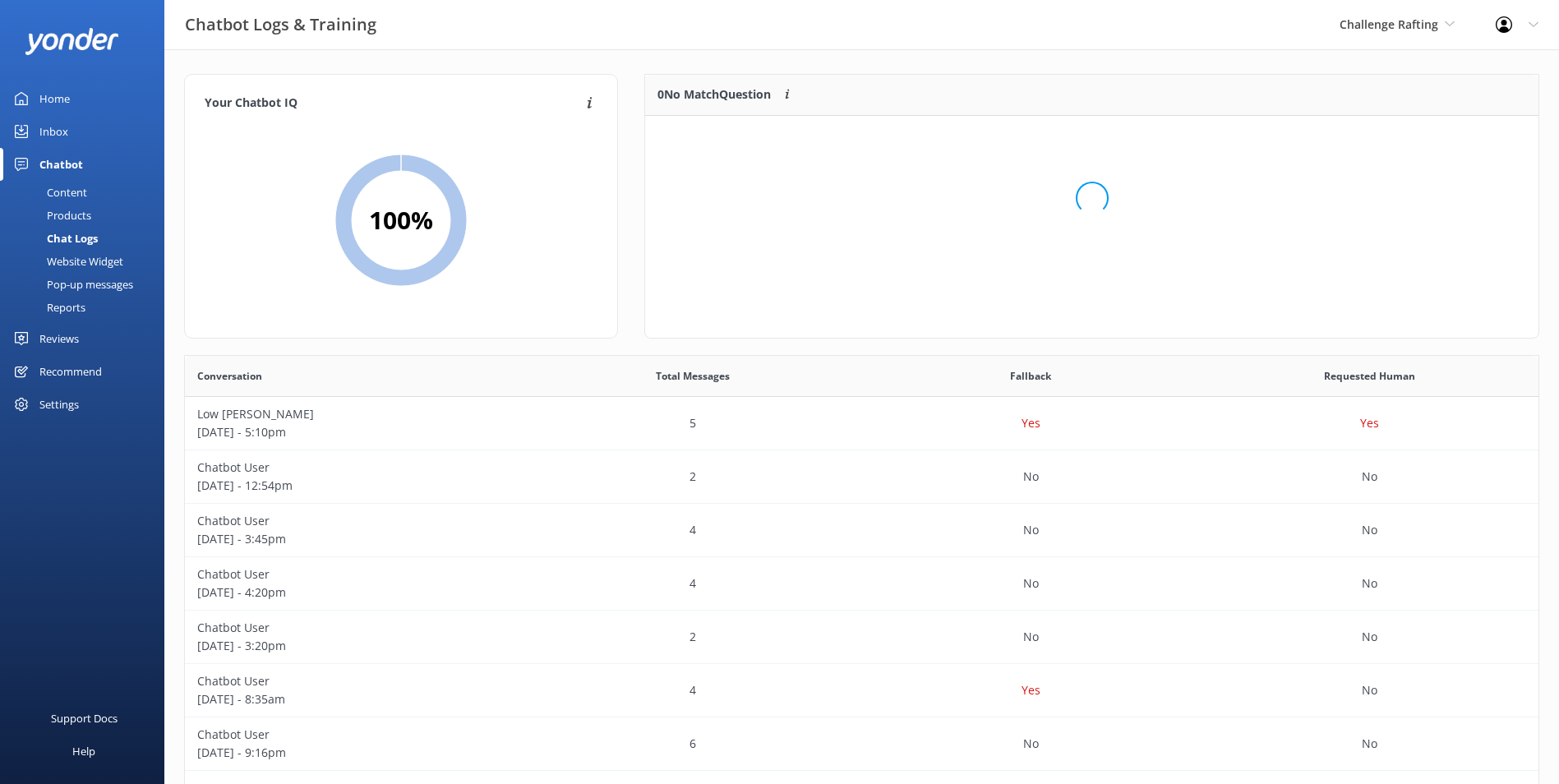
click at [50, 126] on div "Inbox" at bounding box center [54, 132] width 29 height 33
